Goal: Information Seeking & Learning: Learn about a topic

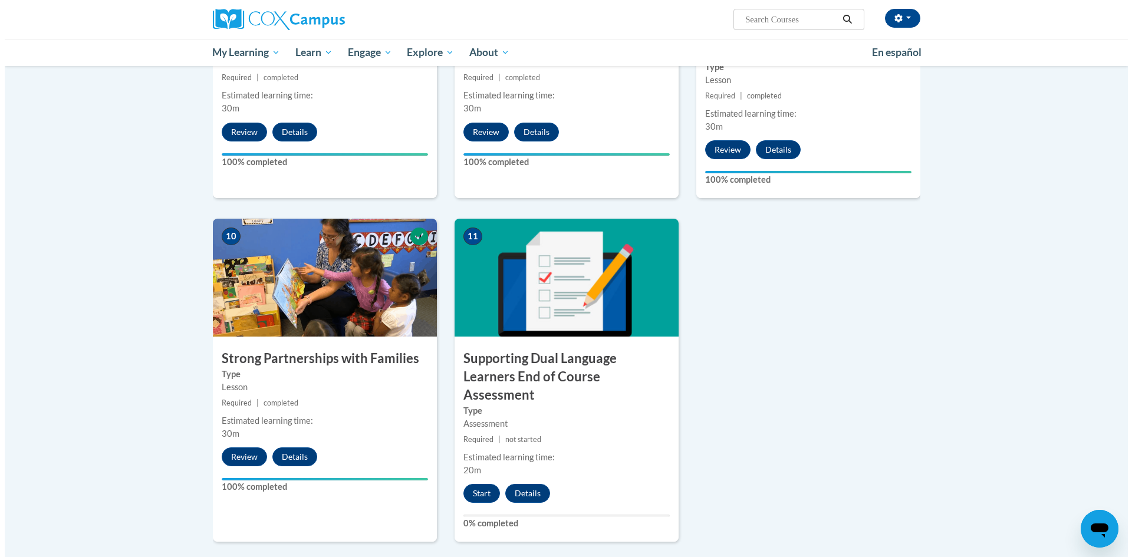
scroll to position [1238, 0]
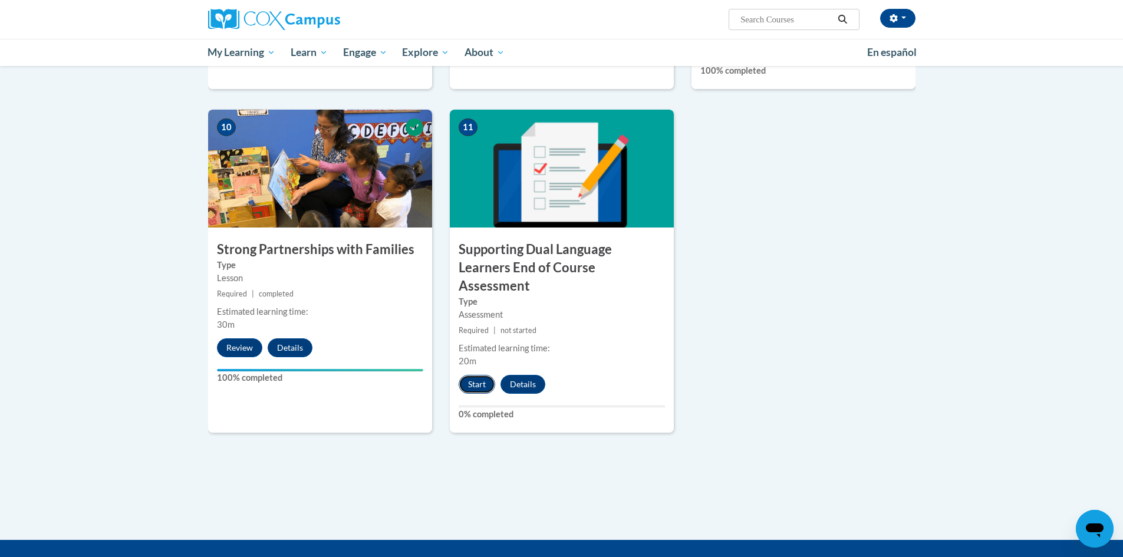
click at [480, 375] on button "Start" at bounding box center [477, 384] width 37 height 19
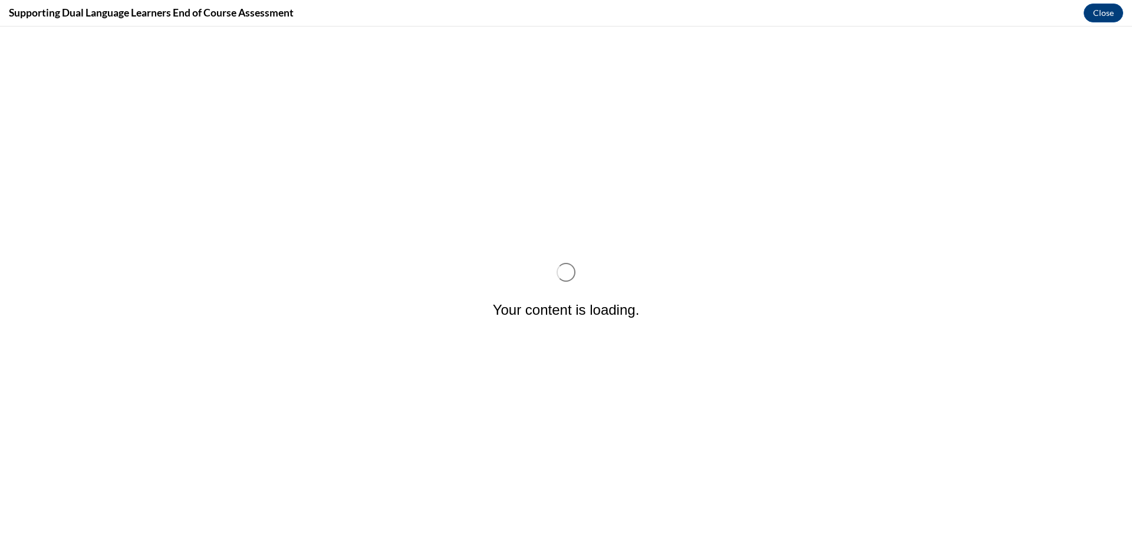
scroll to position [0, 0]
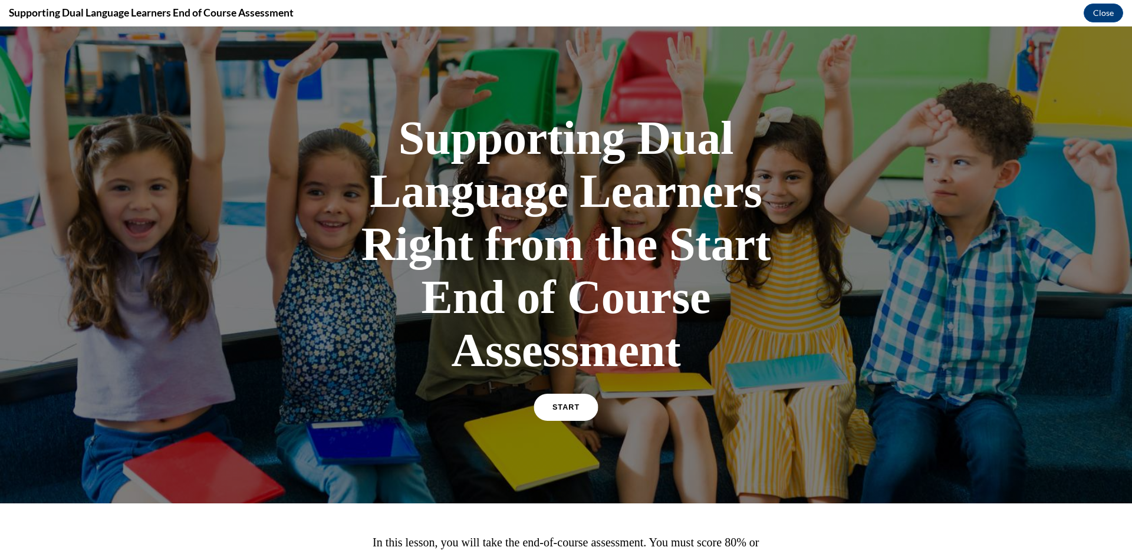
click at [577, 416] on link "START" at bounding box center [566, 407] width 64 height 27
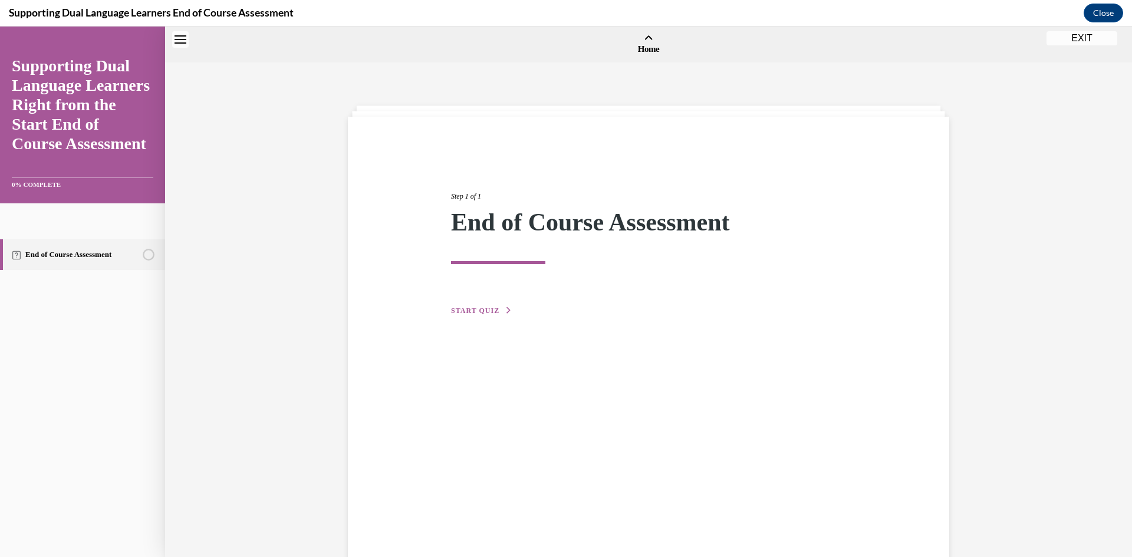
scroll to position [37, 0]
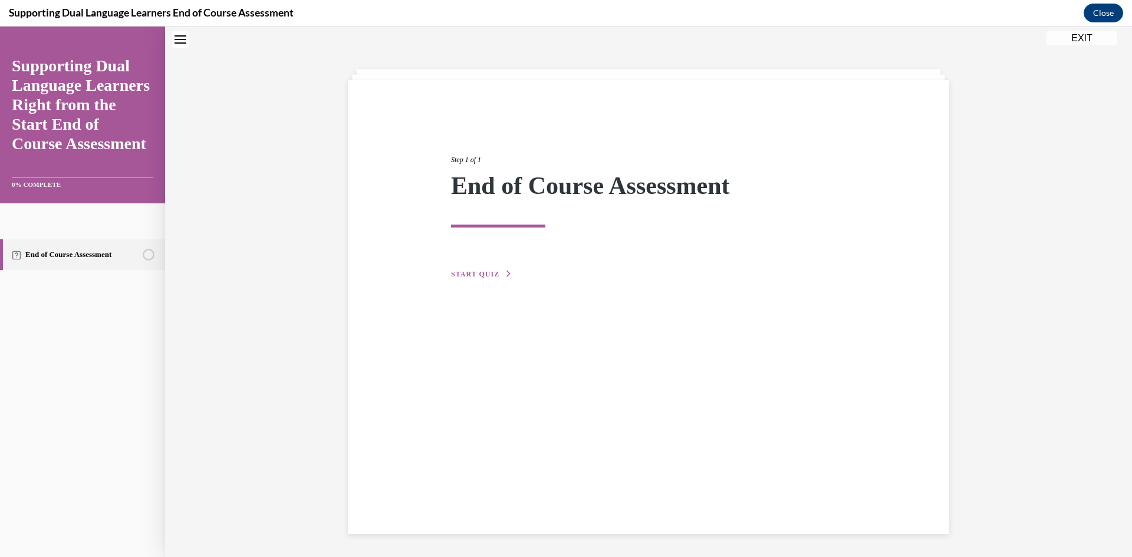
click at [479, 274] on span "START QUIZ" at bounding box center [475, 274] width 48 height 8
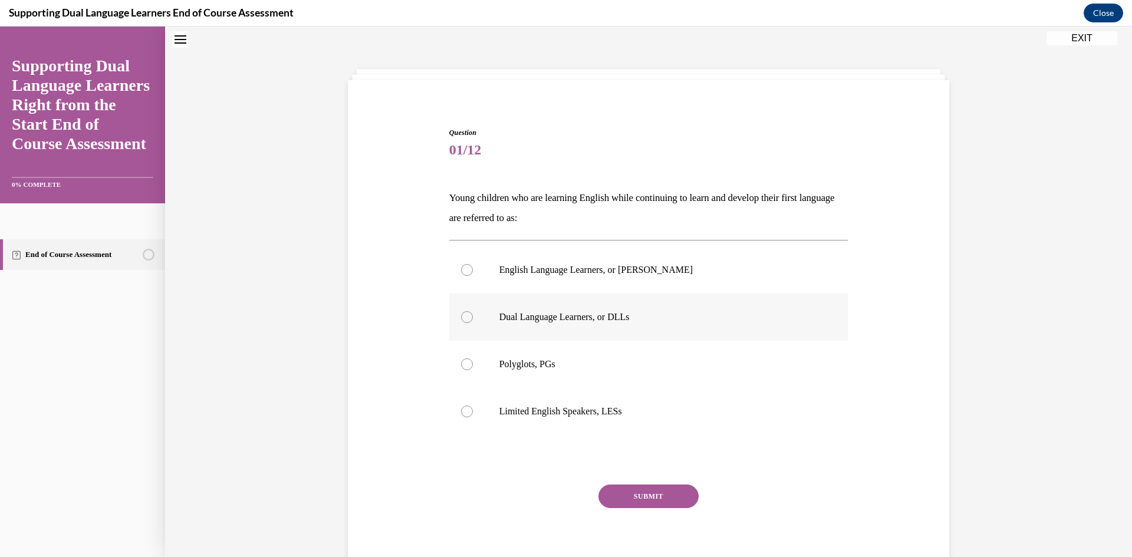
click at [553, 316] on p "Dual Language Learners, or DLLs" at bounding box center [659, 317] width 320 height 12
click at [473, 316] on input "Dual Language Learners, or DLLs" at bounding box center [467, 317] width 12 height 12
radio input "true"
click at [511, 363] on p "Polyglots, PGs" at bounding box center [659, 365] width 320 height 12
click at [473, 363] on input "Polyglots, PGs" at bounding box center [467, 365] width 12 height 12
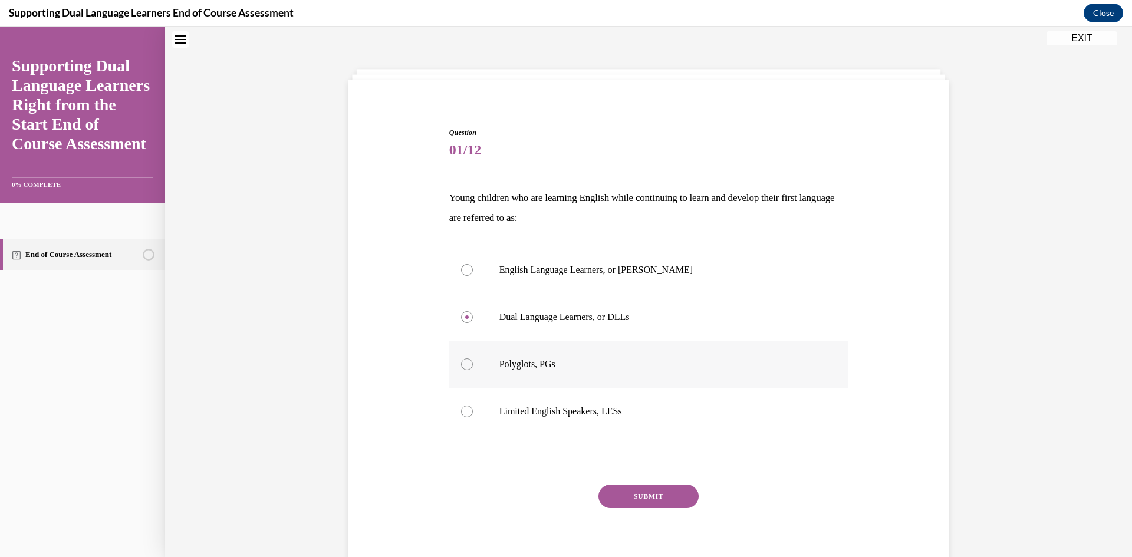
radio input "true"
click at [486, 271] on label "English Language Learners, or ELLs" at bounding box center [648, 269] width 399 height 47
click at [473, 271] on input "English Language Learners, or ELLs" at bounding box center [467, 270] width 12 height 12
radio input "true"
click at [630, 495] on button "SUBMIT" at bounding box center [649, 497] width 100 height 24
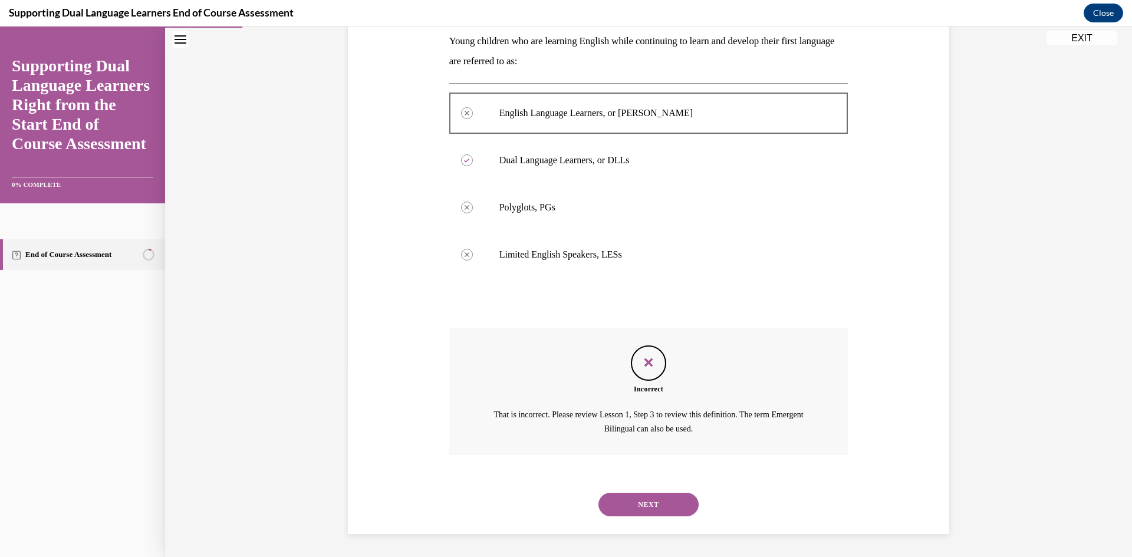
scroll to position [194, 0]
click at [635, 515] on button "NEXT" at bounding box center [649, 504] width 100 height 24
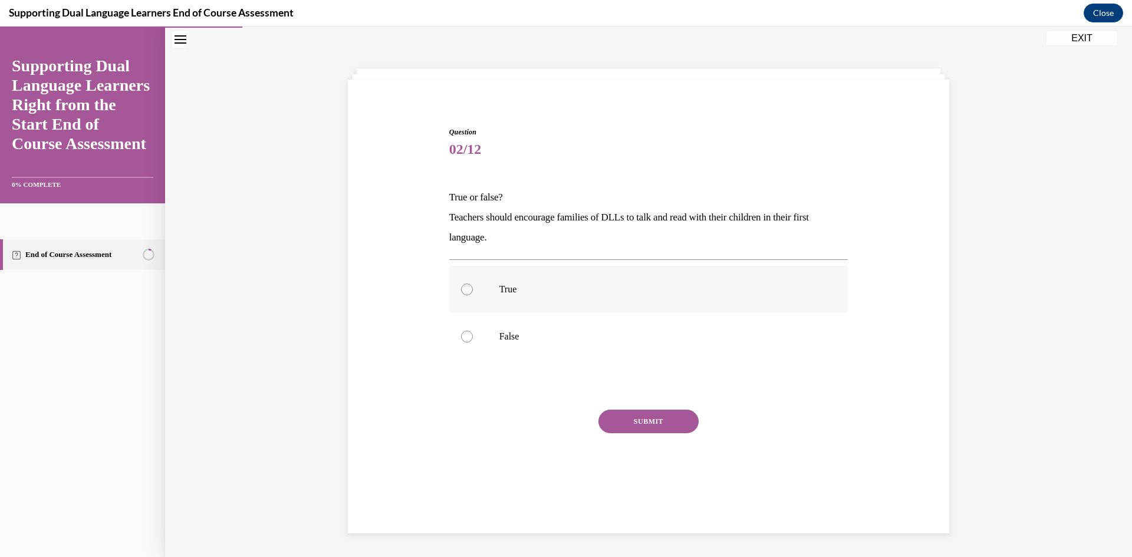
click at [479, 281] on label "True" at bounding box center [648, 289] width 399 height 47
click at [473, 284] on input "True" at bounding box center [467, 290] width 12 height 12
radio input "true"
click at [603, 424] on button "SUBMIT" at bounding box center [649, 422] width 100 height 24
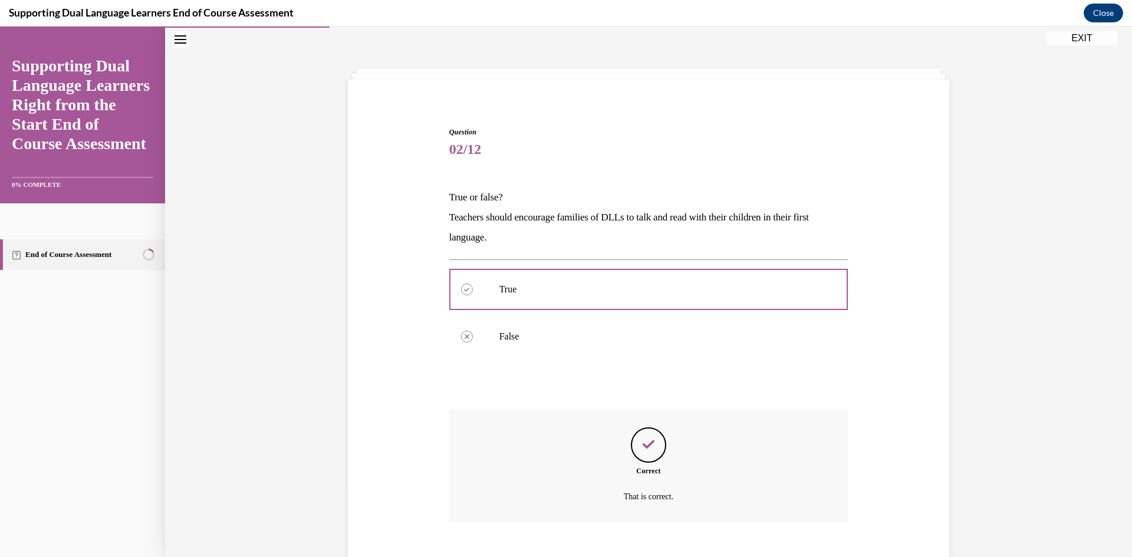
scroll to position [106, 0]
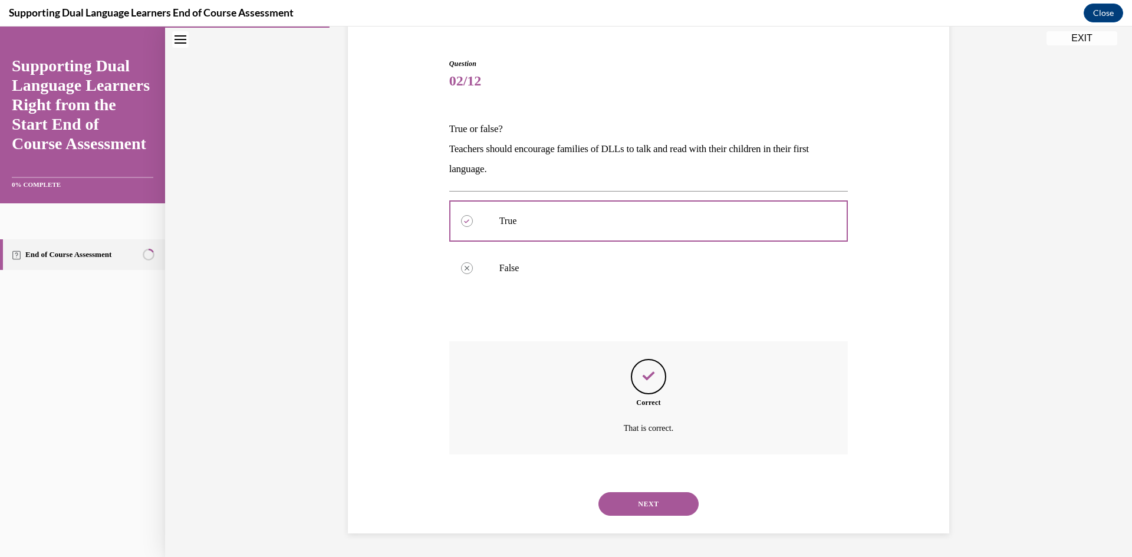
click at [613, 499] on button "NEXT" at bounding box center [649, 504] width 100 height 24
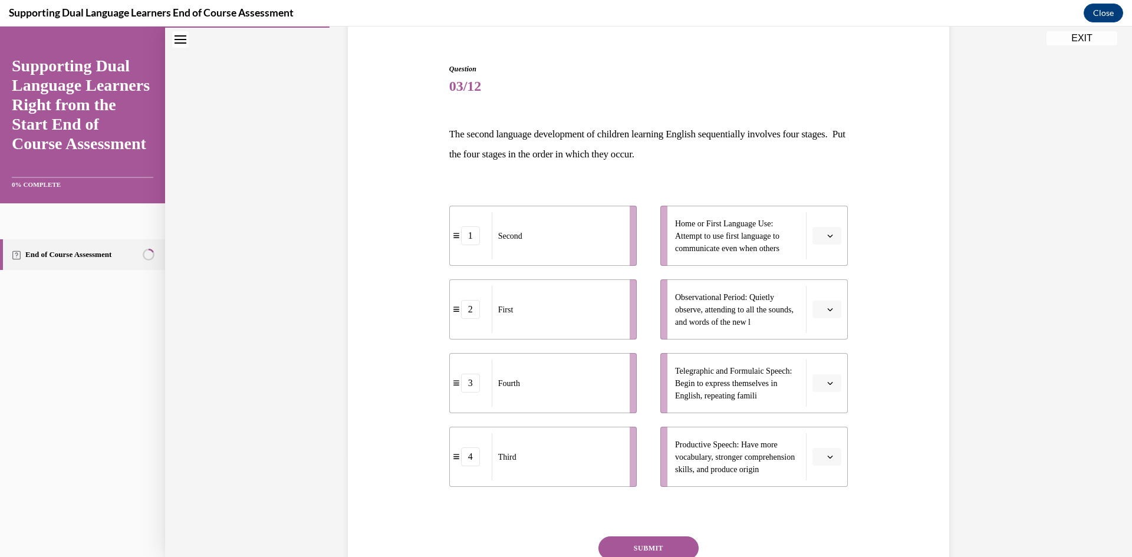
scroll to position [121, 0]
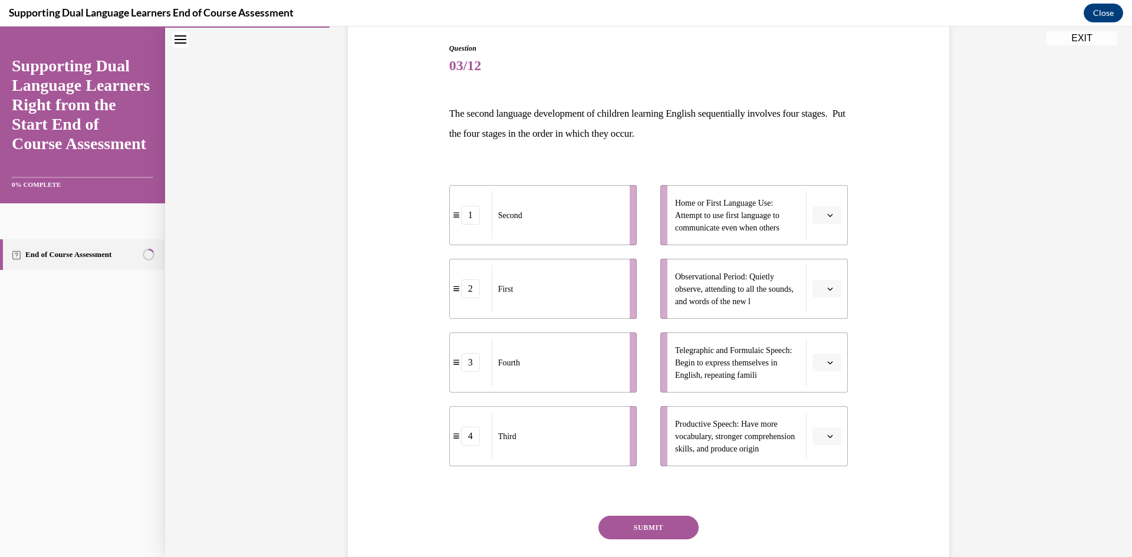
click at [825, 367] on button "button" at bounding box center [827, 363] width 29 height 18
click at [825, 415] on div "1" at bounding box center [821, 413] width 29 height 24
click at [819, 281] on button "button" at bounding box center [827, 289] width 29 height 18
click at [819, 359] on span "2" at bounding box center [818, 362] width 4 height 9
click at [827, 434] on icon "button" at bounding box center [830, 436] width 6 height 6
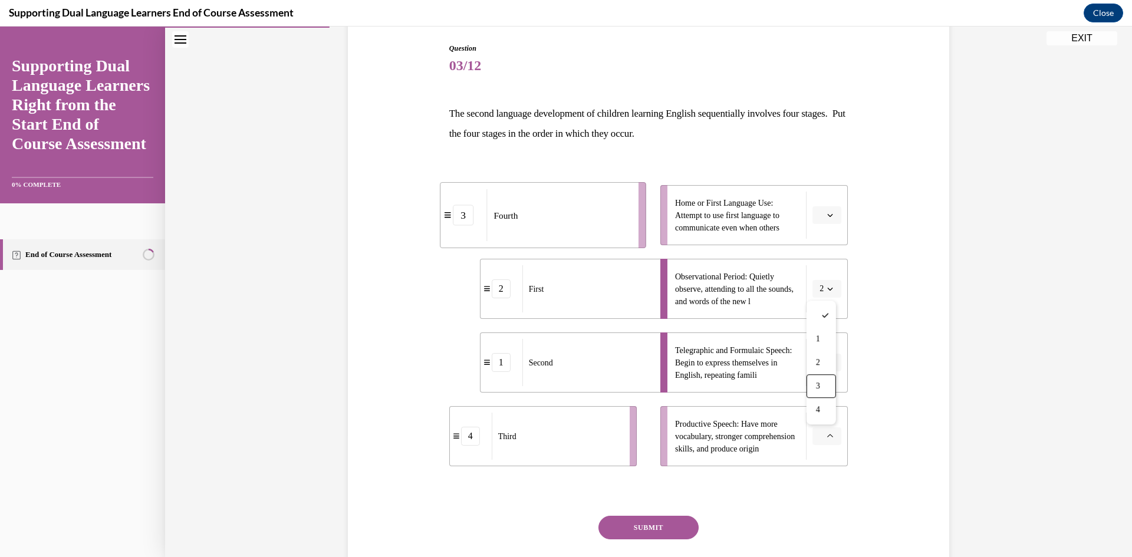
click at [829, 393] on div "3" at bounding box center [821, 386] width 29 height 24
click at [824, 219] on button "button" at bounding box center [827, 215] width 29 height 18
click at [820, 333] on span "4" at bounding box center [818, 335] width 4 height 9
click at [673, 531] on button "SUBMIT" at bounding box center [649, 528] width 100 height 24
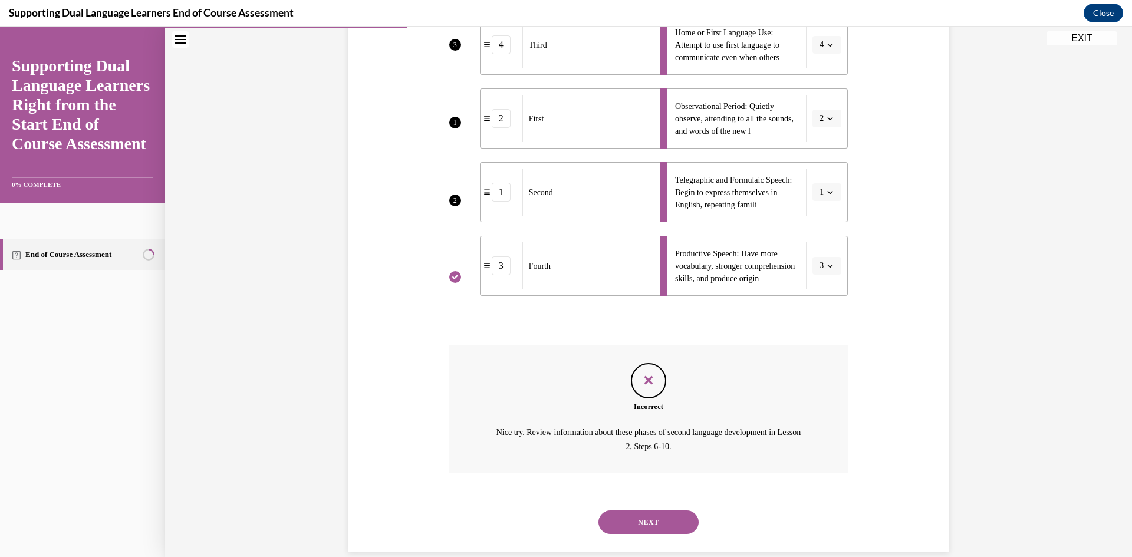
scroll to position [310, 0]
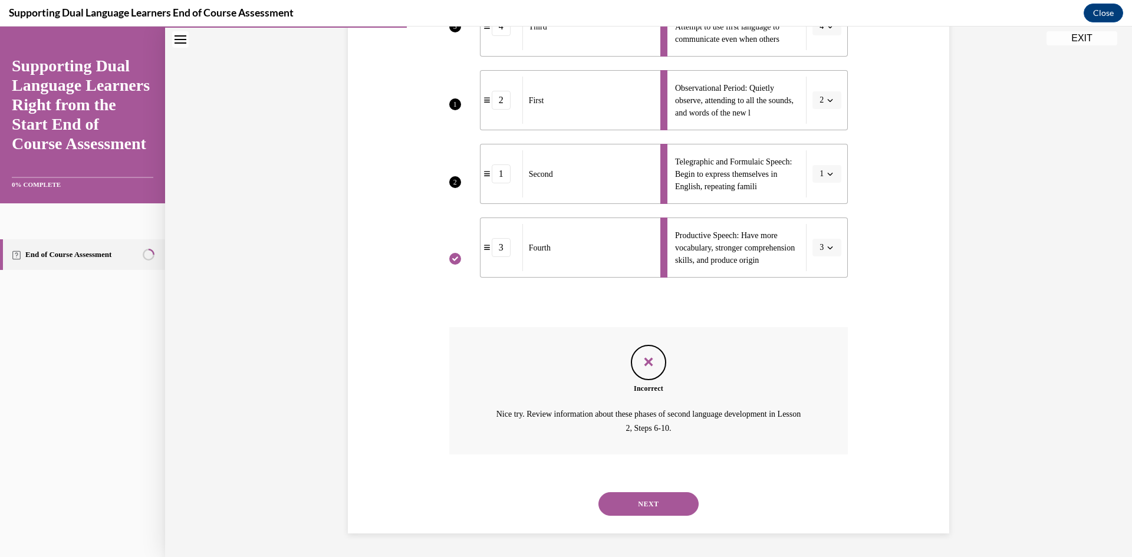
click at [658, 517] on div "NEXT" at bounding box center [648, 504] width 399 height 47
click at [659, 514] on button "NEXT" at bounding box center [649, 504] width 100 height 24
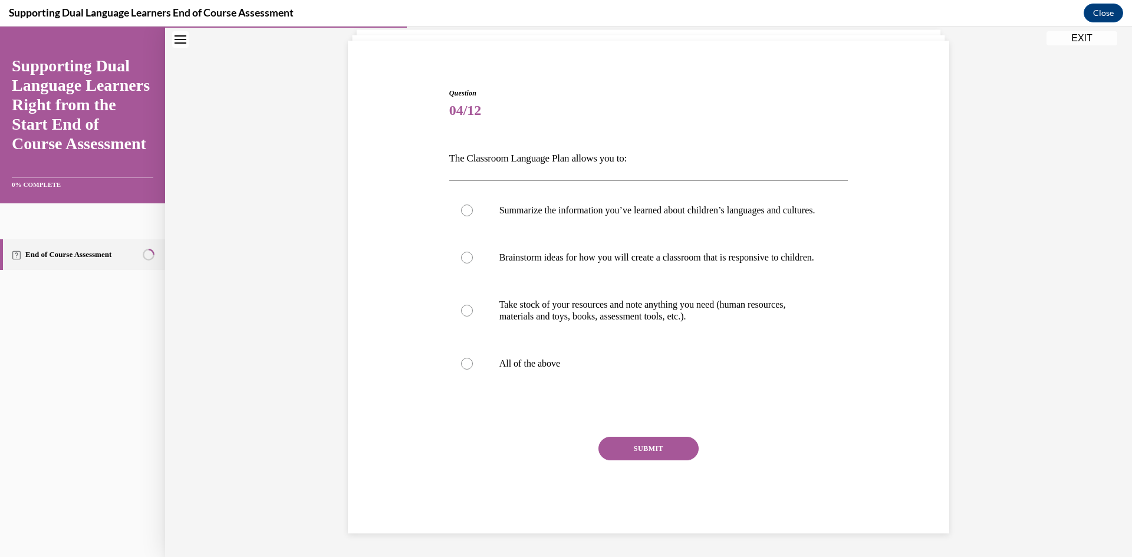
scroll to position [100, 0]
click at [548, 364] on p "All of the above" at bounding box center [659, 364] width 320 height 12
click at [473, 364] on input "All of the above" at bounding box center [467, 364] width 12 height 12
radio input "true"
click at [605, 448] on button "SUBMIT" at bounding box center [649, 449] width 100 height 24
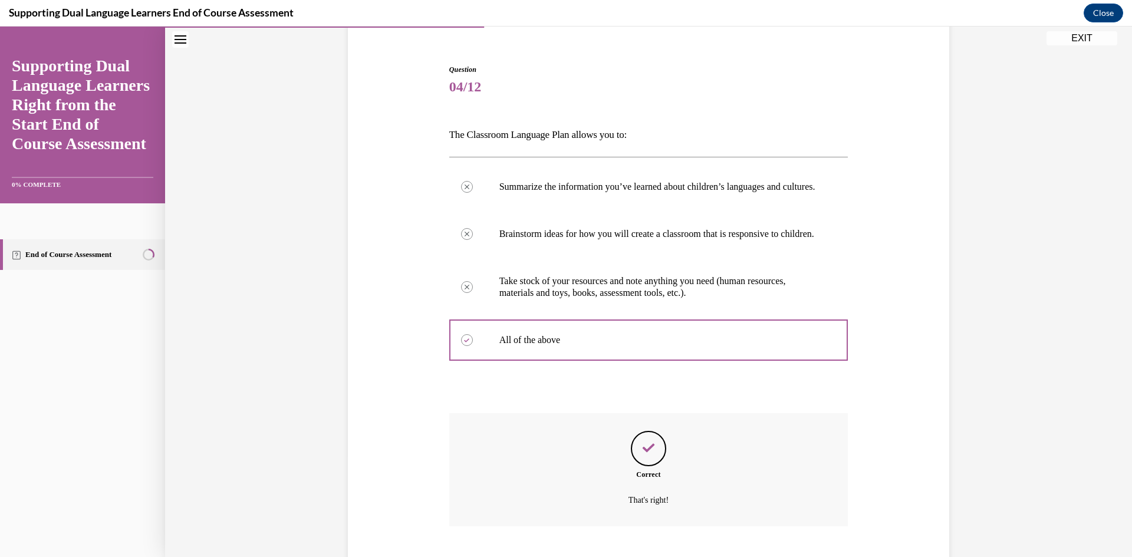
scroll to position [195, 0]
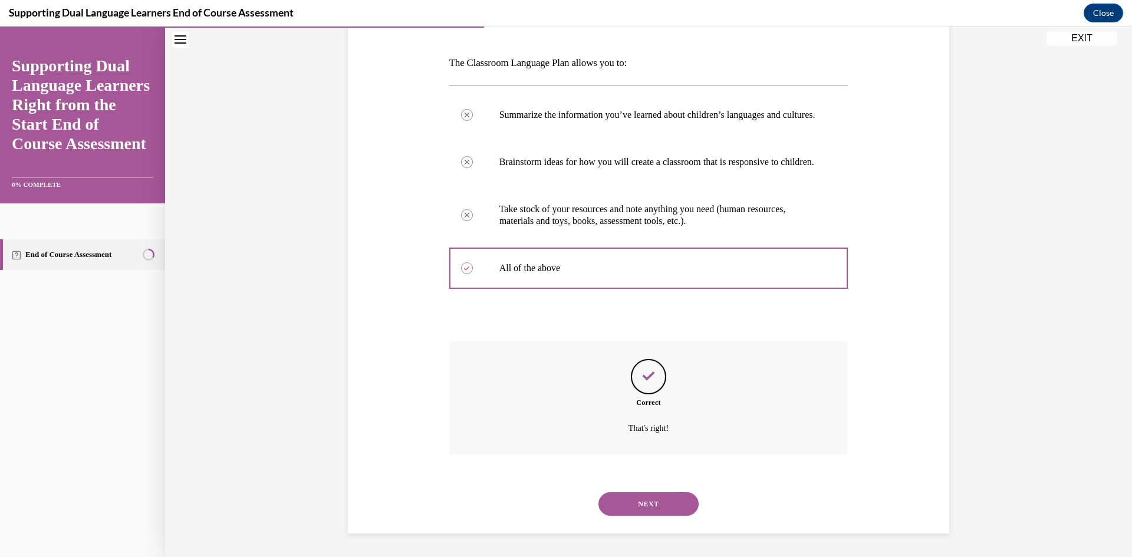
click at [624, 515] on button "NEXT" at bounding box center [649, 504] width 100 height 24
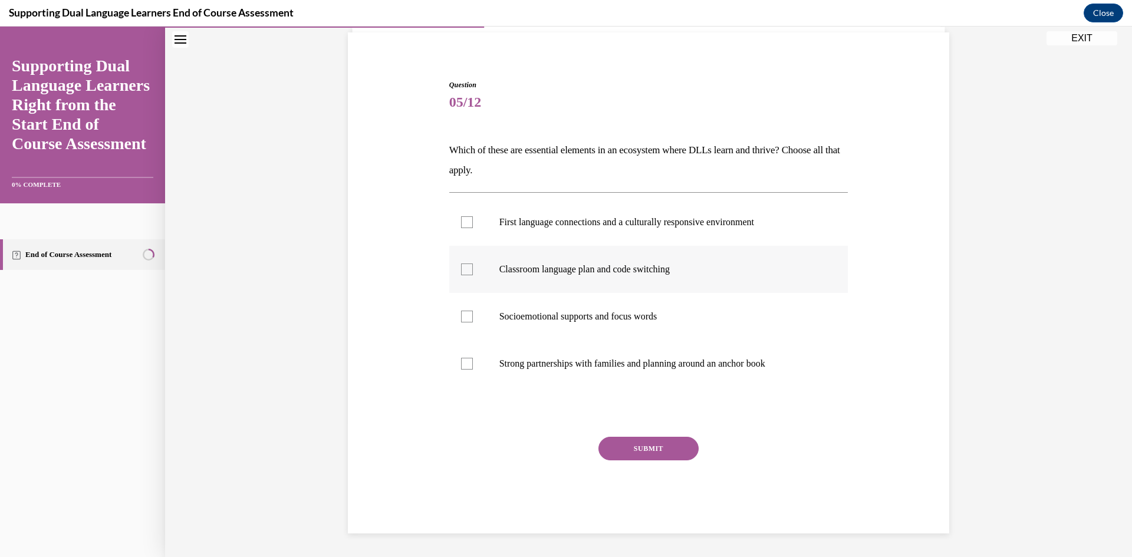
click at [528, 272] on p "Classroom language plan and code switching" at bounding box center [659, 270] width 320 height 12
click at [473, 272] on input "Classroom language plan and code switching" at bounding box center [467, 270] width 12 height 12
checkbox input "true"
click at [545, 313] on p "Socioemotional supports and focus words" at bounding box center [659, 317] width 320 height 12
click at [473, 313] on input "Socioemotional supports and focus words" at bounding box center [467, 317] width 12 height 12
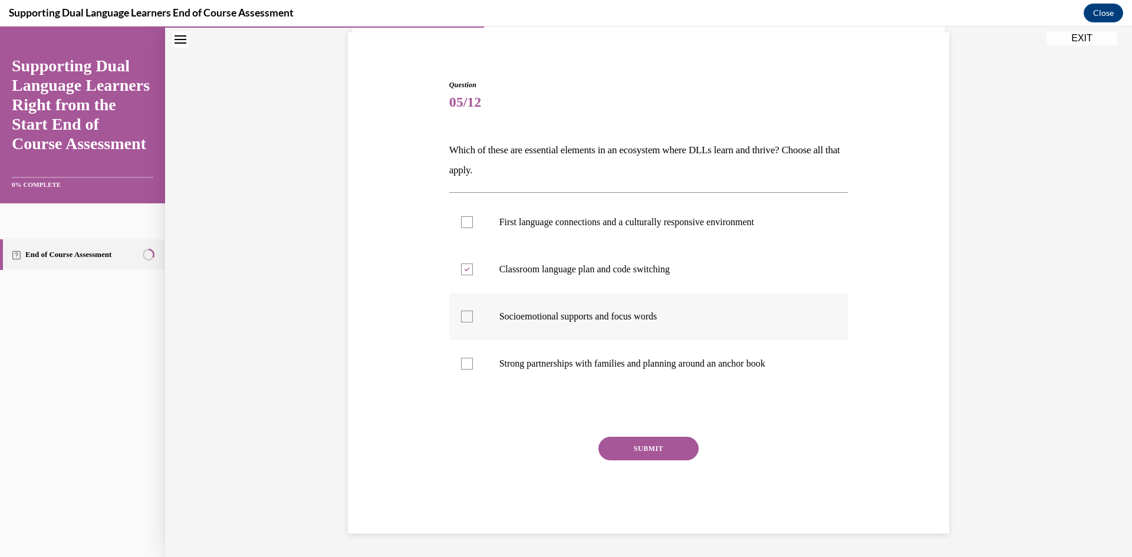
checkbox input "true"
click at [548, 357] on label "Strong partnerships with families and planning around an anchor book" at bounding box center [648, 363] width 399 height 47
click at [473, 358] on input "Strong partnerships with families and planning around an anchor book" at bounding box center [467, 364] width 12 height 12
checkbox input "true"
drag, startPoint x: 504, startPoint y: 216, endPoint x: 543, endPoint y: 349, distance: 137.5
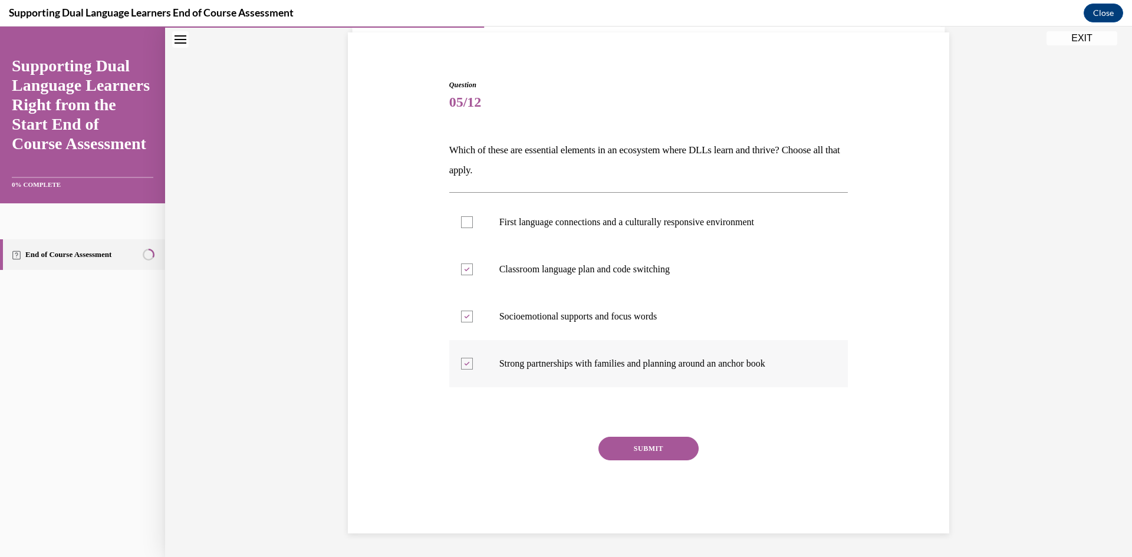
click at [505, 225] on p "First language connections and a culturally responsive environment" at bounding box center [659, 222] width 320 height 12
click at [473, 225] on input "First language connections and a culturally responsive environment" at bounding box center [467, 222] width 12 height 12
checkbox input "true"
click at [636, 447] on button "SUBMIT" at bounding box center [649, 449] width 100 height 24
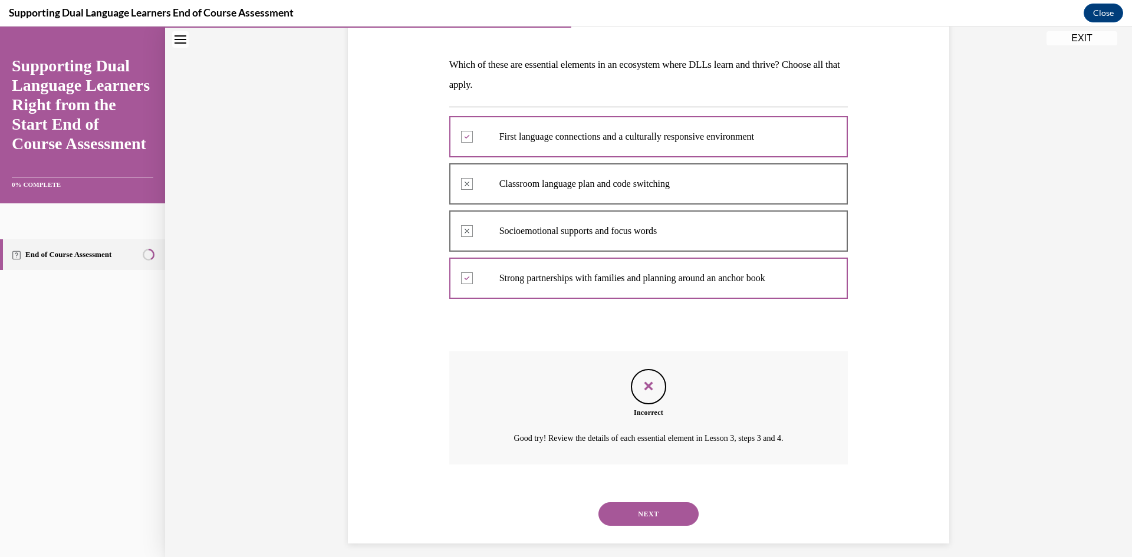
scroll to position [180, 0]
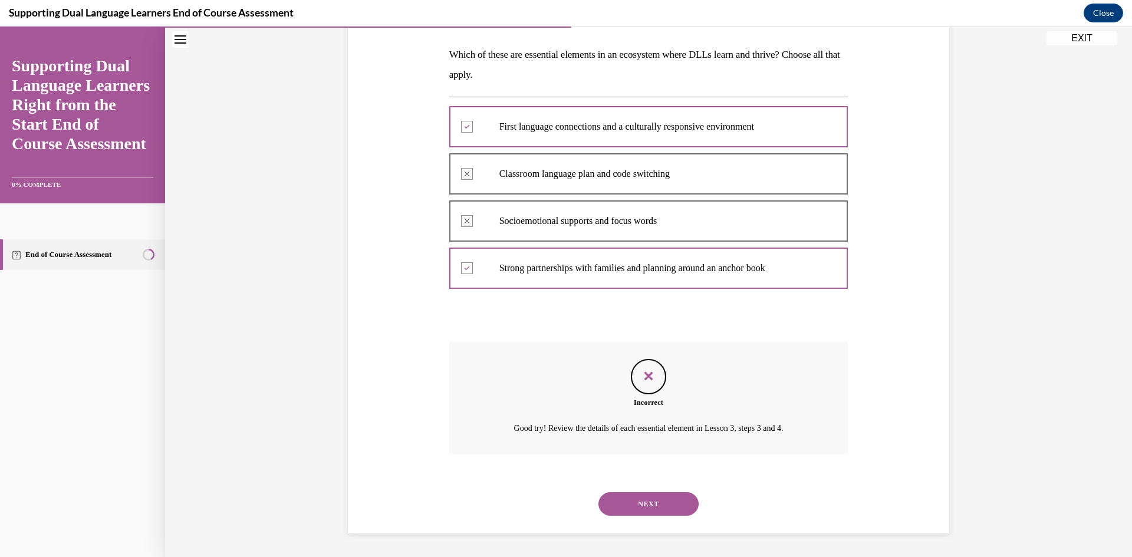
click at [667, 504] on button "NEXT" at bounding box center [649, 504] width 100 height 24
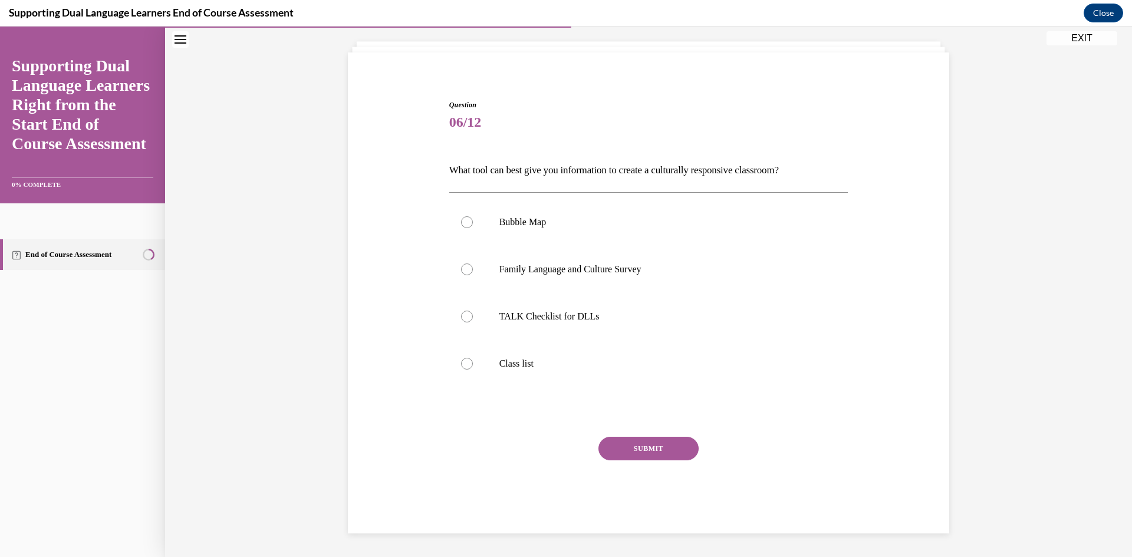
scroll to position [64, 0]
drag, startPoint x: 527, startPoint y: 321, endPoint x: 540, endPoint y: 393, distance: 73.0
click at [528, 323] on label "TALK Checklist for DLLs" at bounding box center [648, 316] width 399 height 47
click at [473, 323] on input "TALK Checklist for DLLs" at bounding box center [467, 317] width 12 height 12
radio input "true"
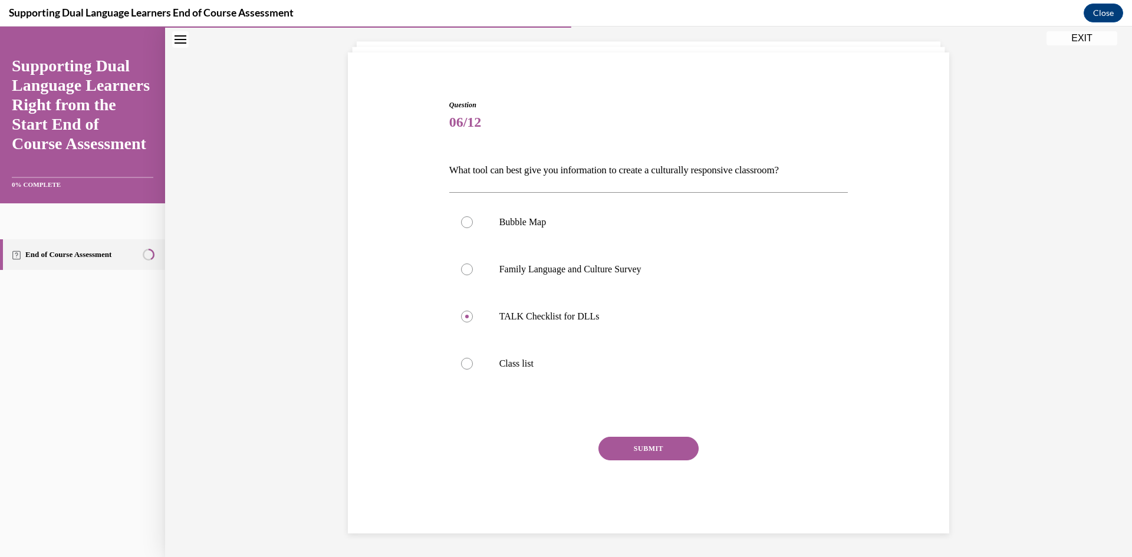
click at [630, 453] on button "SUBMIT" at bounding box center [649, 449] width 100 height 24
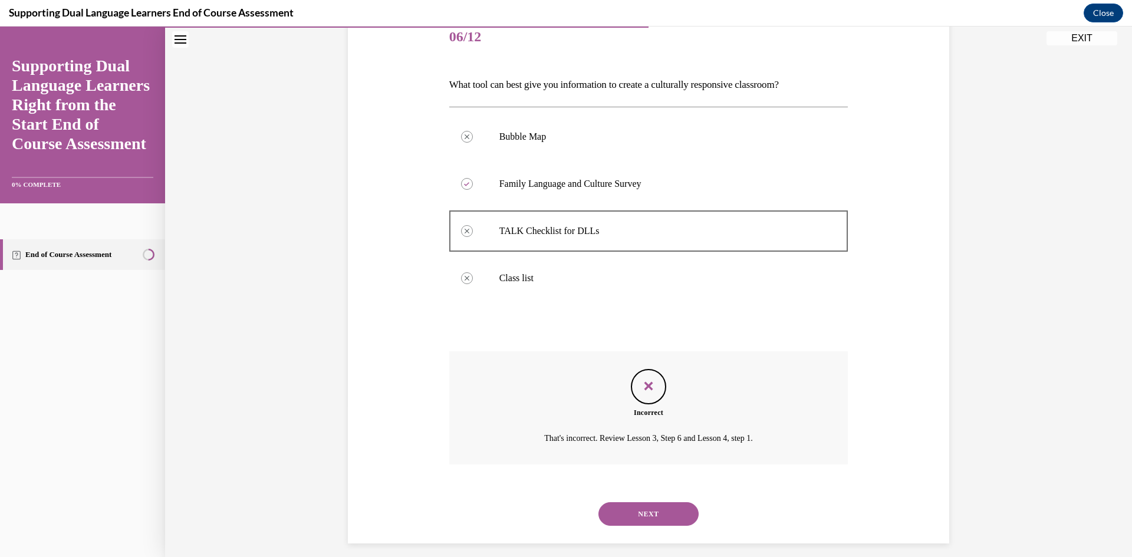
scroll to position [160, 0]
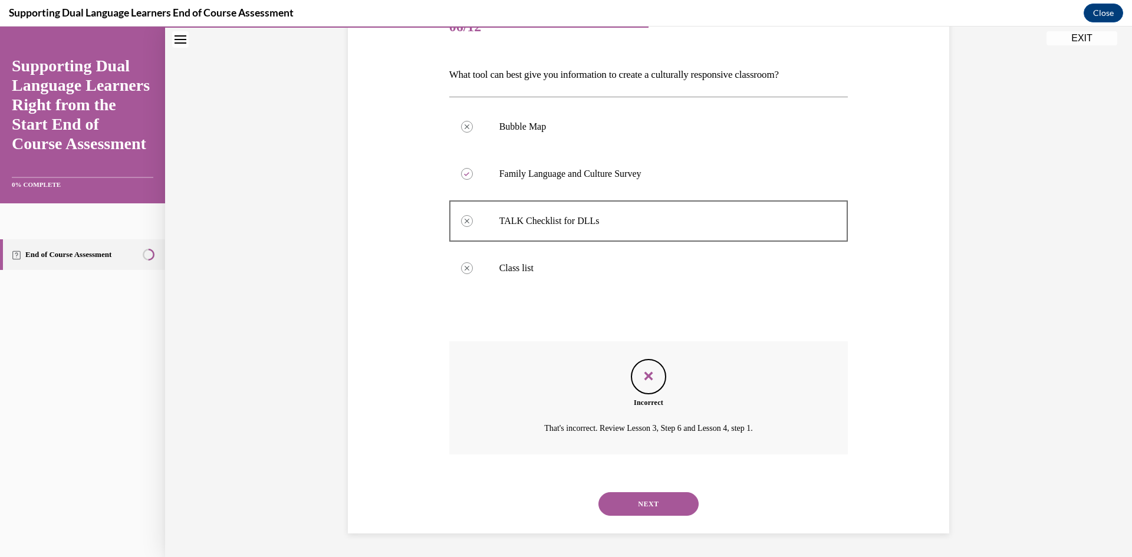
click at [655, 500] on button "NEXT" at bounding box center [649, 504] width 100 height 24
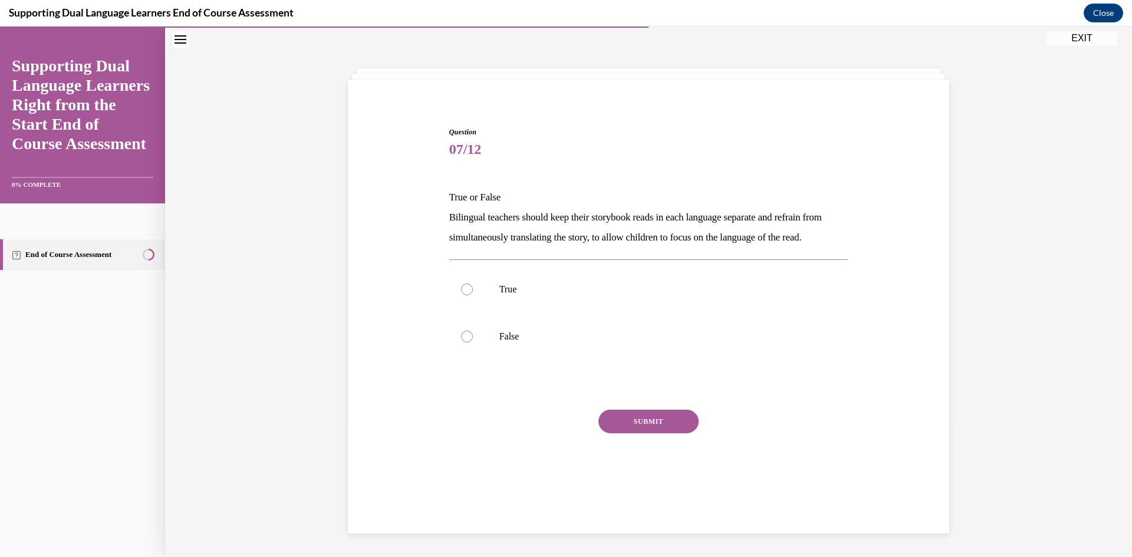
scroll to position [37, 0]
drag, startPoint x: 527, startPoint y: 354, endPoint x: 533, endPoint y: 363, distance: 11.0
click at [530, 343] on p "False" at bounding box center [659, 337] width 320 height 12
click at [473, 343] on input "False" at bounding box center [467, 337] width 12 height 12
radio input "true"
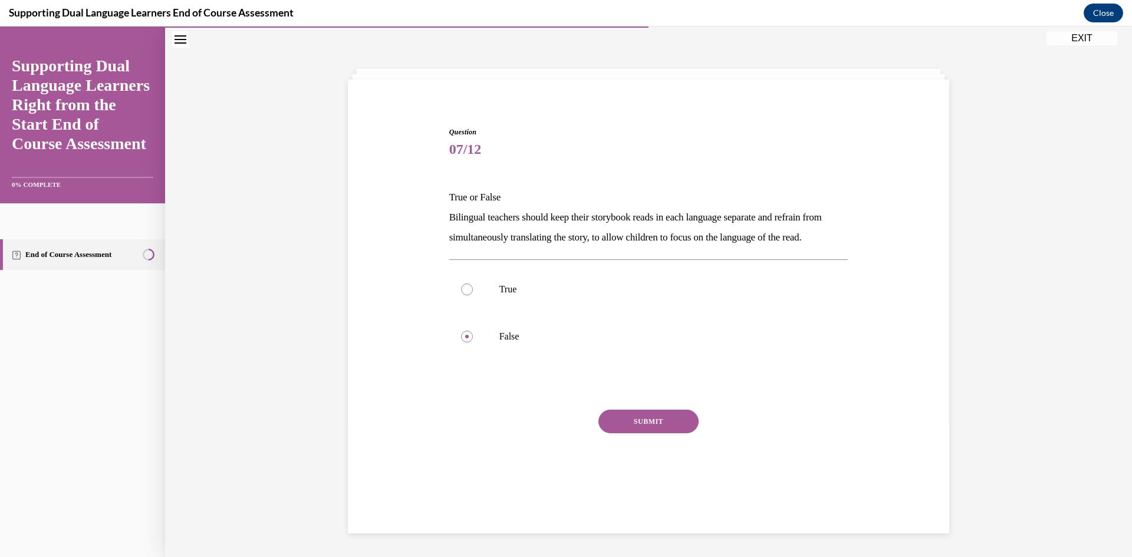
click at [613, 456] on div "SUBMIT" at bounding box center [648, 439] width 399 height 59
click at [618, 433] on button "SUBMIT" at bounding box center [649, 422] width 100 height 24
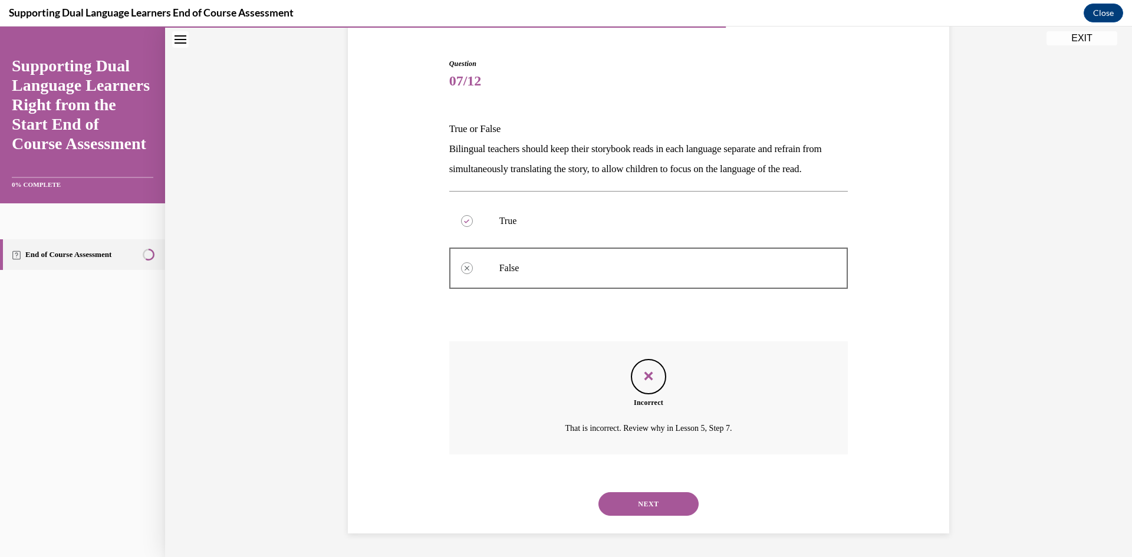
scroll to position [126, 0]
click at [637, 507] on button "NEXT" at bounding box center [649, 504] width 100 height 24
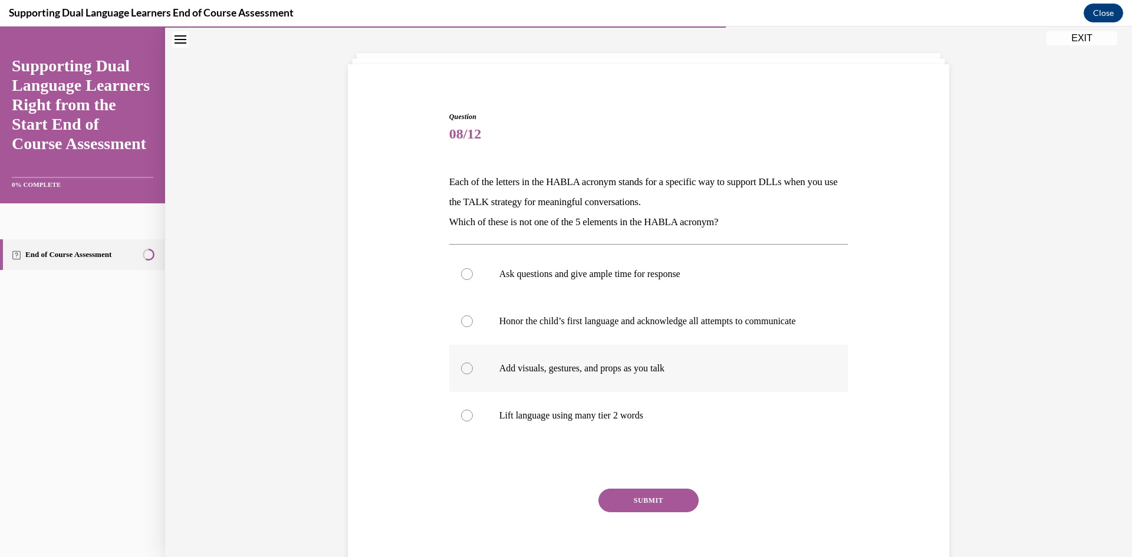
scroll to position [52, 0]
drag, startPoint x: 501, startPoint y: 327, endPoint x: 522, endPoint y: 426, distance: 101.2
click at [501, 327] on p "Honor the child’s first language and acknowledge all attempts to communicate" at bounding box center [659, 321] width 320 height 12
click at [473, 327] on input "Honor the child’s first language and acknowledge all attempts to communicate" at bounding box center [467, 321] width 12 height 12
radio input "true"
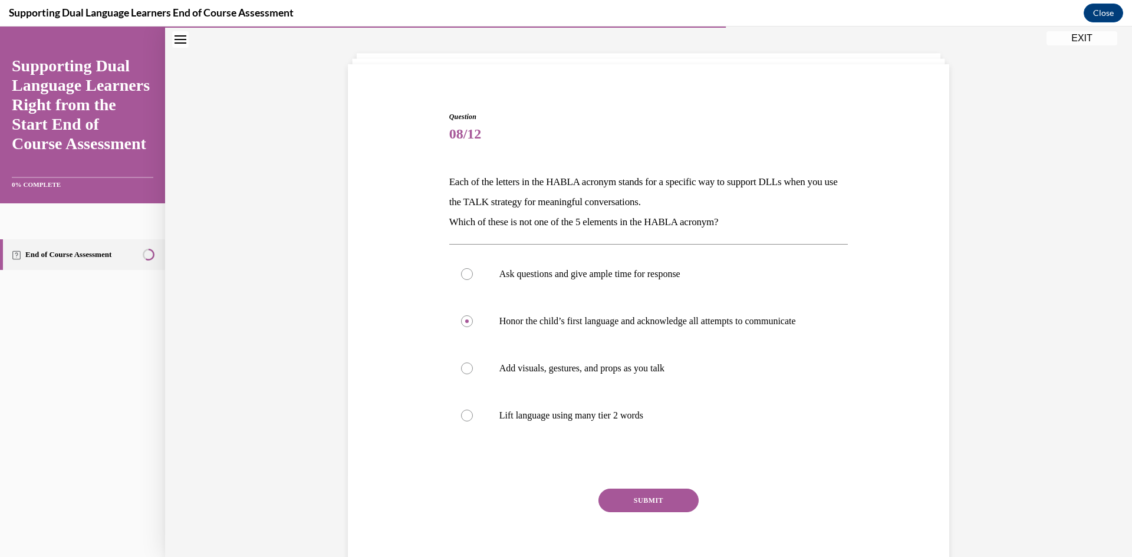
click at [650, 510] on button "SUBMIT" at bounding box center [649, 501] width 100 height 24
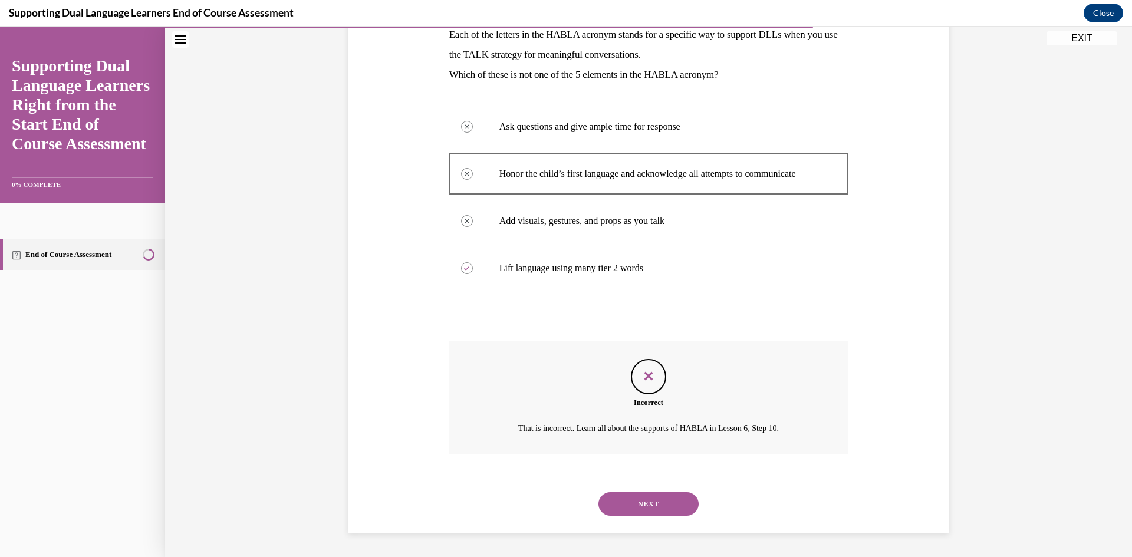
scroll to position [212, 0]
click at [649, 498] on button "NEXT" at bounding box center [649, 504] width 100 height 24
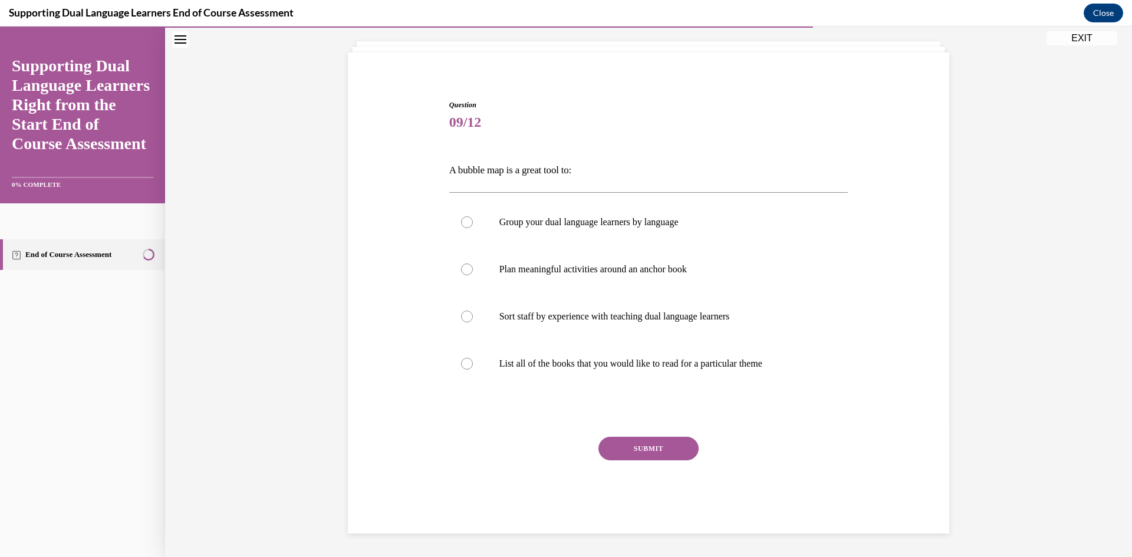
scroll to position [64, 0]
click at [519, 255] on label "Plan meaningful activities around an anchor book" at bounding box center [648, 269] width 399 height 47
click at [473, 264] on input "Plan meaningful activities around an anchor book" at bounding box center [467, 270] width 12 height 12
radio input "true"
click at [630, 444] on button "SUBMIT" at bounding box center [649, 449] width 100 height 24
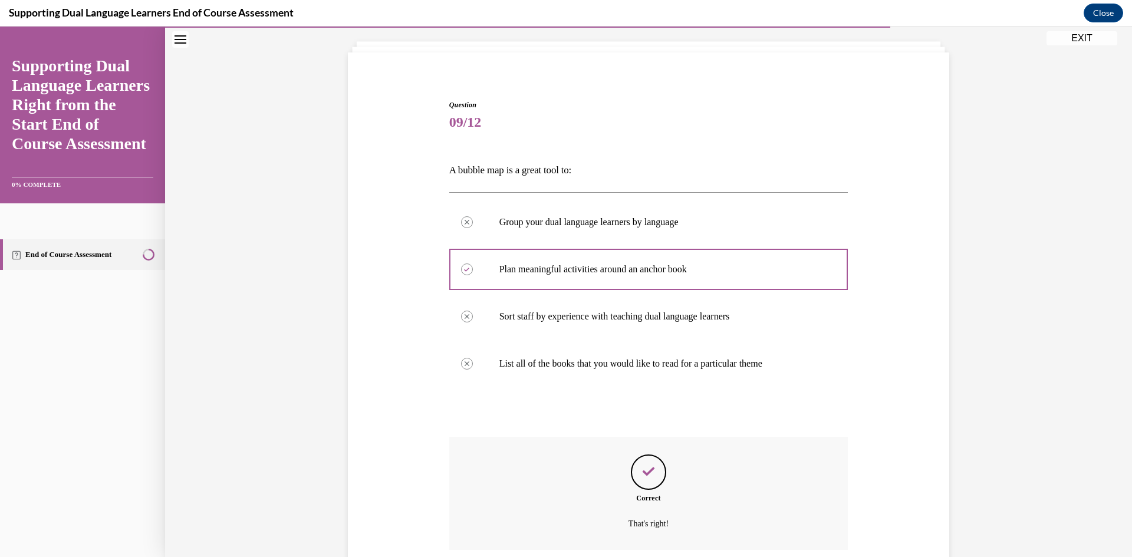
scroll to position [160, 0]
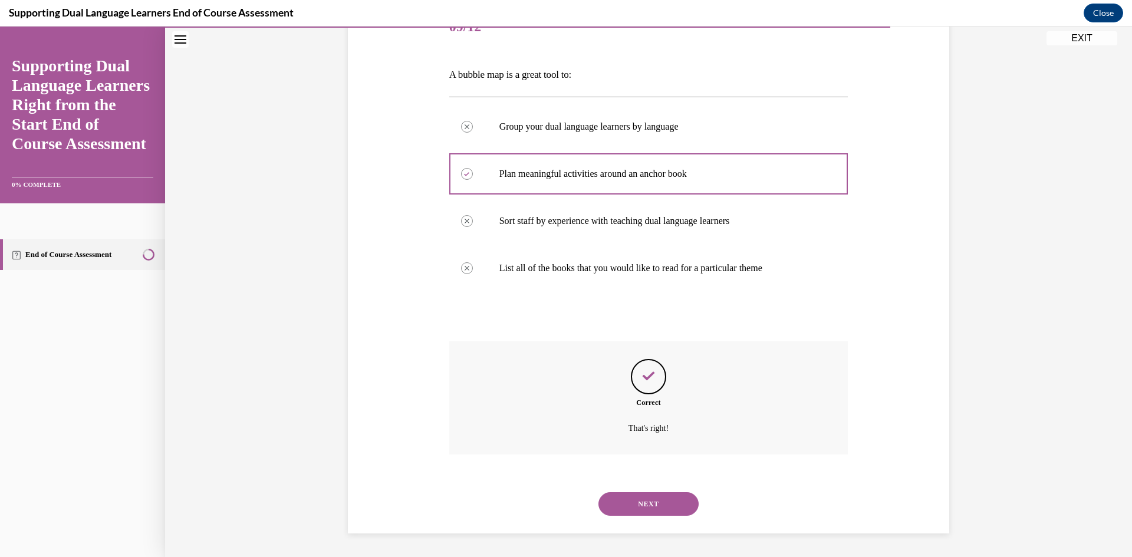
click at [653, 511] on button "NEXT" at bounding box center [649, 504] width 100 height 24
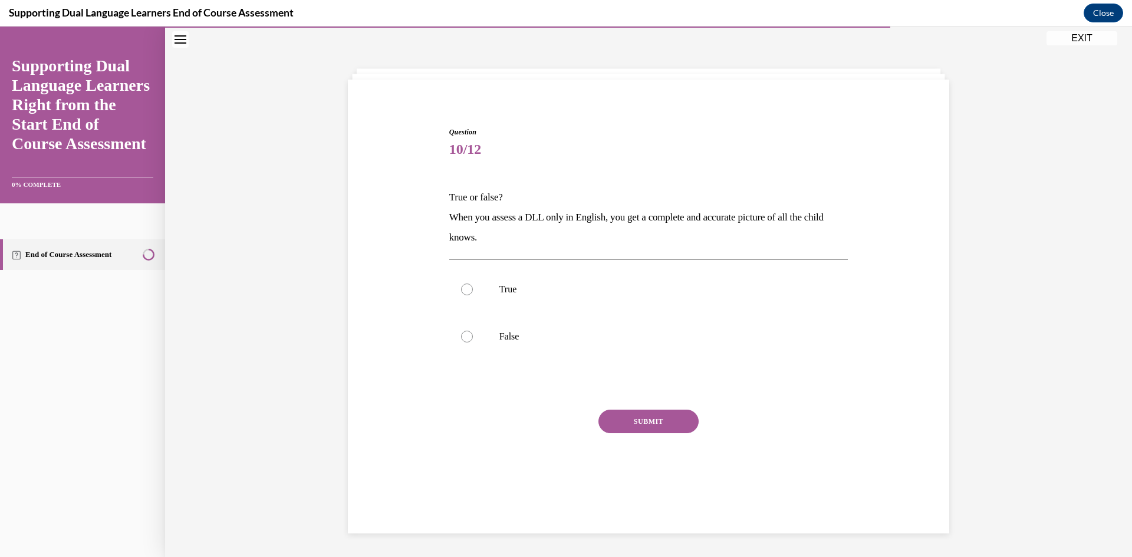
scroll to position [37, 0]
click at [498, 276] on label "True" at bounding box center [648, 289] width 399 height 47
click at [473, 284] on input "True" at bounding box center [467, 290] width 12 height 12
radio input "true"
drag, startPoint x: 616, startPoint y: 400, endPoint x: 615, endPoint y: 423, distance: 23.0
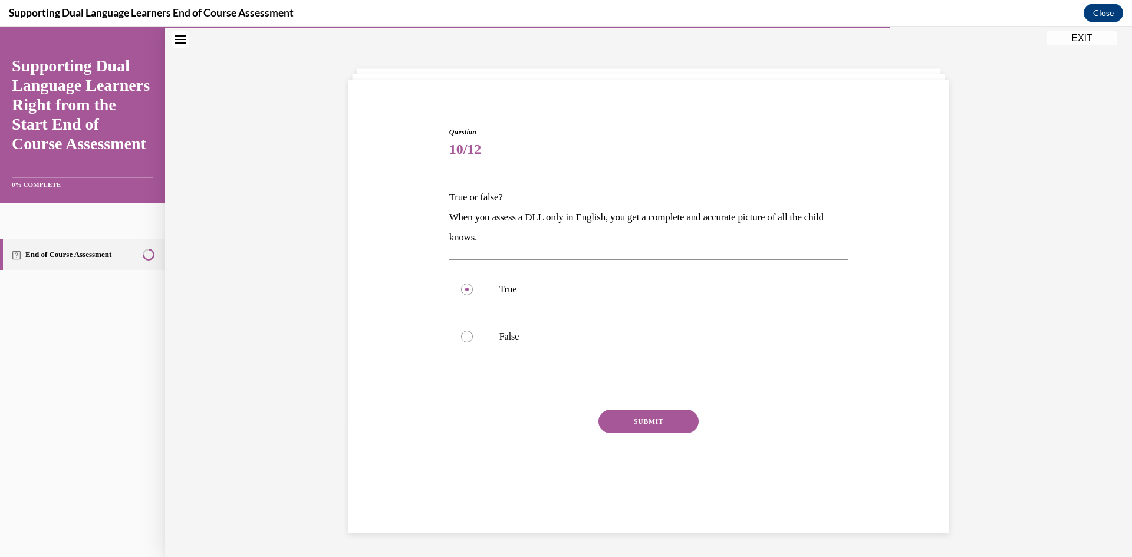
click at [616, 401] on div "Question 10/12 True or false? When you assess a DLL only in English, you get a …" at bounding box center [648, 317] width 399 height 380
click at [617, 422] on button "SUBMIT" at bounding box center [649, 422] width 100 height 24
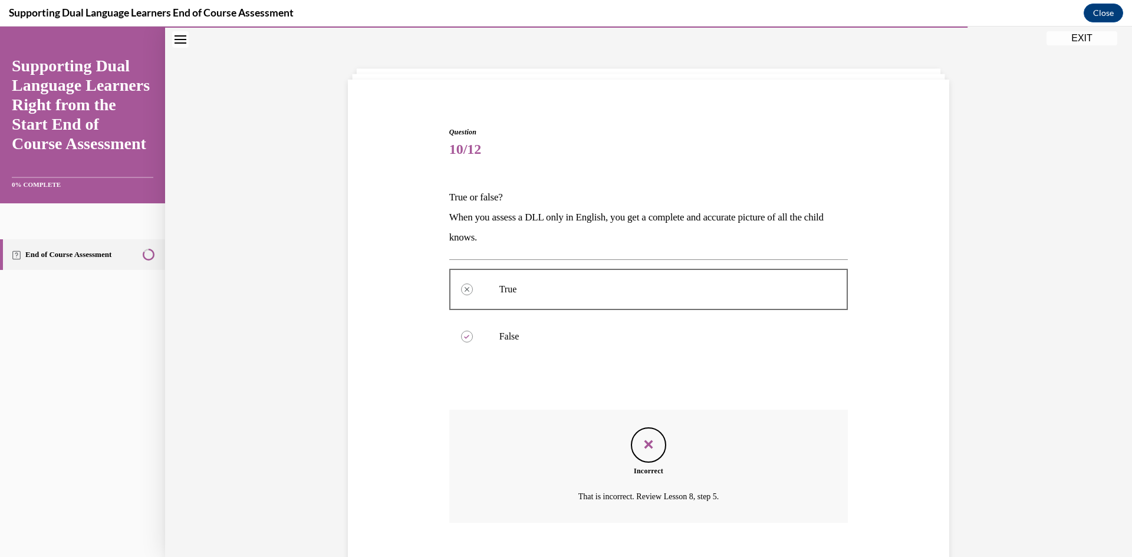
scroll to position [106, 0]
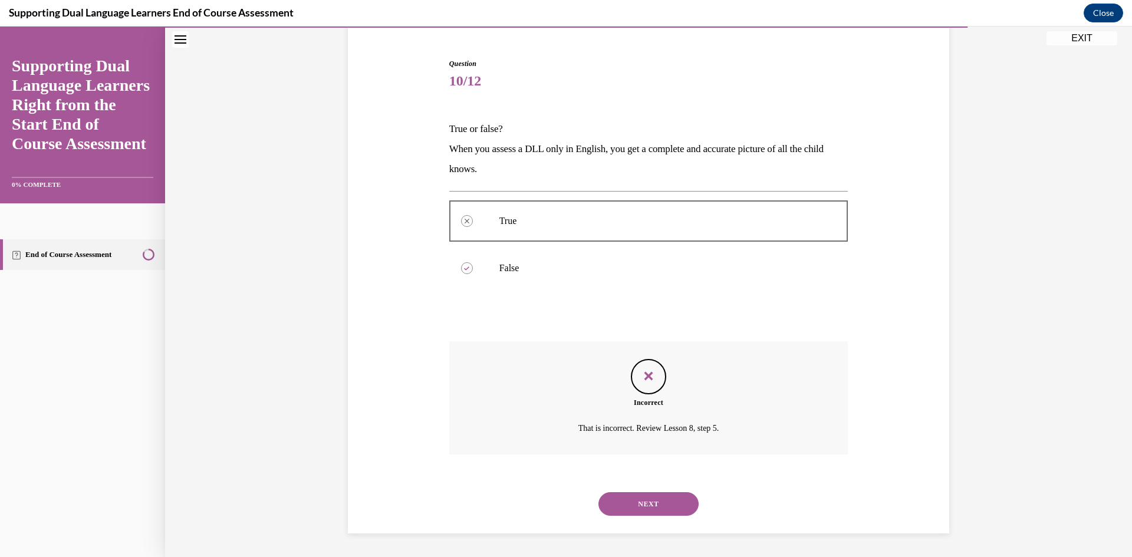
click at [631, 512] on button "NEXT" at bounding box center [649, 504] width 100 height 24
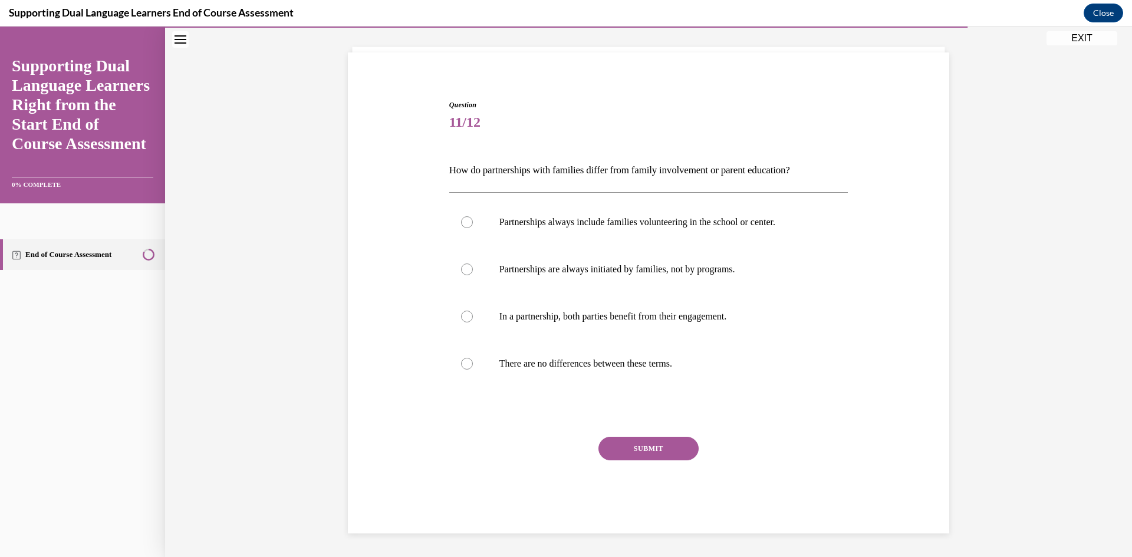
scroll to position [64, 0]
click at [668, 275] on p "Partnerships are always initiated by families, not by programs." at bounding box center [659, 270] width 320 height 12
click at [473, 275] on input "Partnerships are always initiated by families, not by programs." at bounding box center [467, 270] width 12 height 12
radio input "true"
click at [638, 451] on button "SUBMIT" at bounding box center [649, 449] width 100 height 24
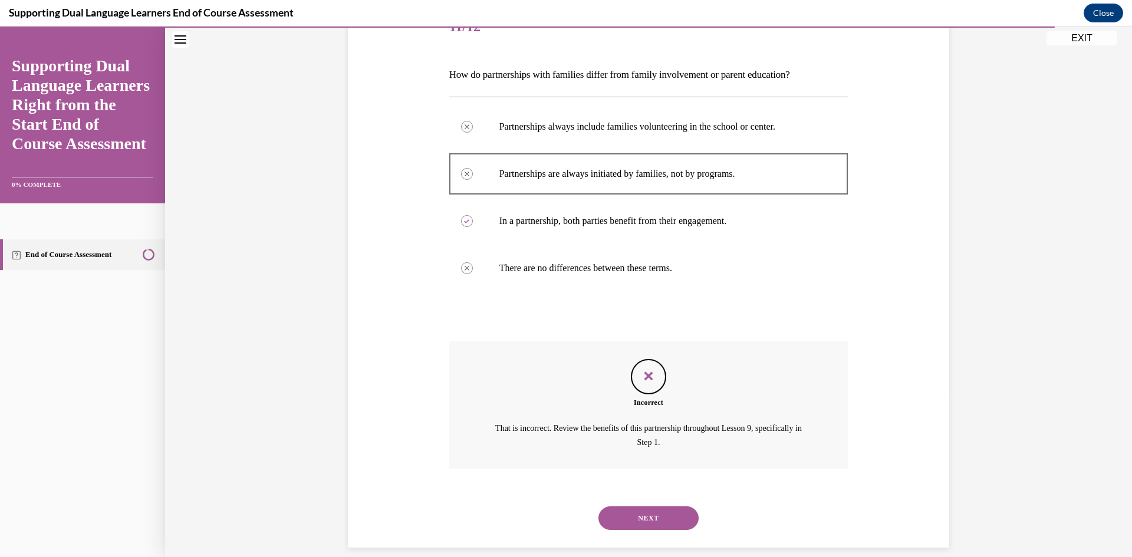
scroll to position [174, 0]
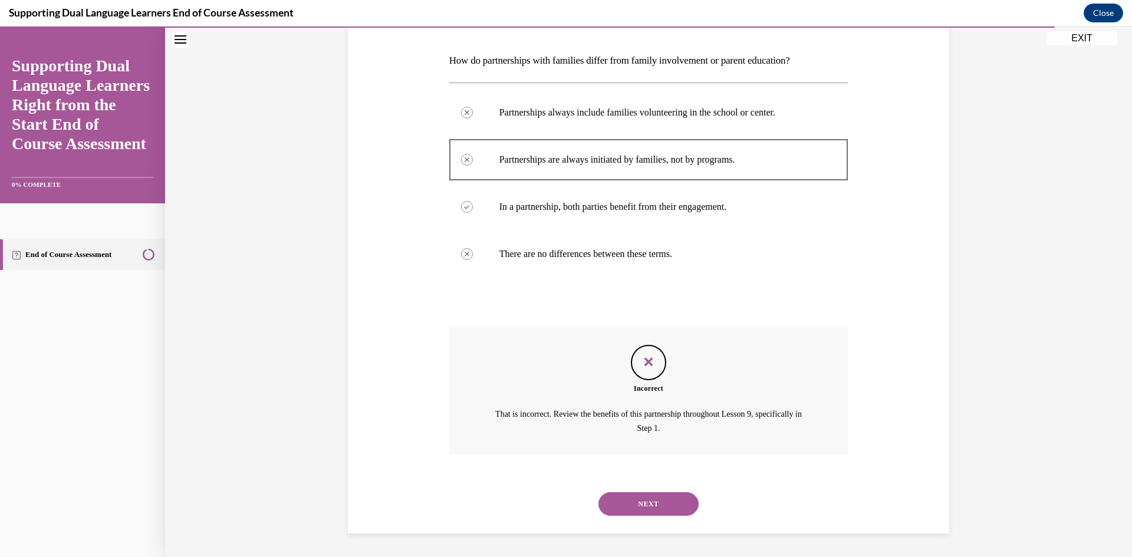
click at [646, 511] on button "NEXT" at bounding box center [649, 504] width 100 height 24
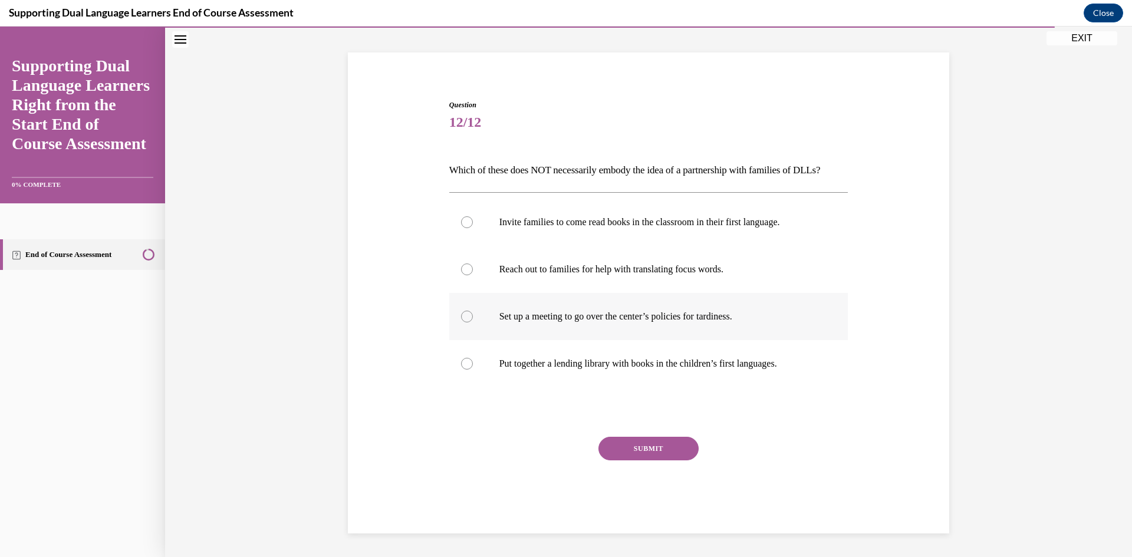
click at [601, 328] on label "Set up a meeting to go over the center’s policies for tardiness." at bounding box center [648, 316] width 399 height 47
click at [473, 323] on input "Set up a meeting to go over the center’s policies for tardiness." at bounding box center [467, 317] width 12 height 12
radio input "true"
click at [623, 443] on button "SUBMIT" at bounding box center [649, 449] width 100 height 24
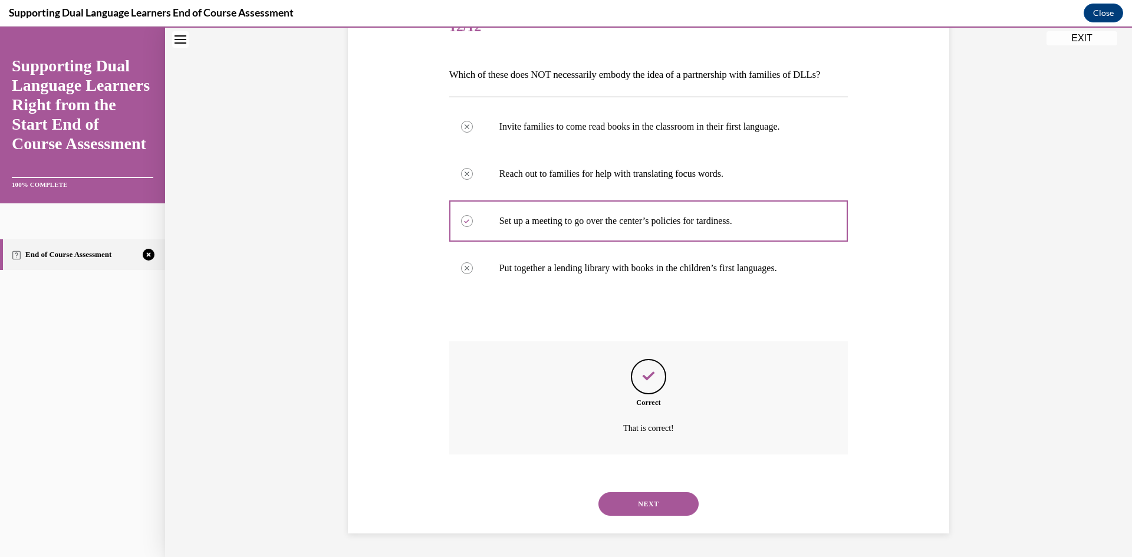
scroll to position [180, 0]
click at [639, 511] on button "NEXT" at bounding box center [649, 504] width 100 height 24
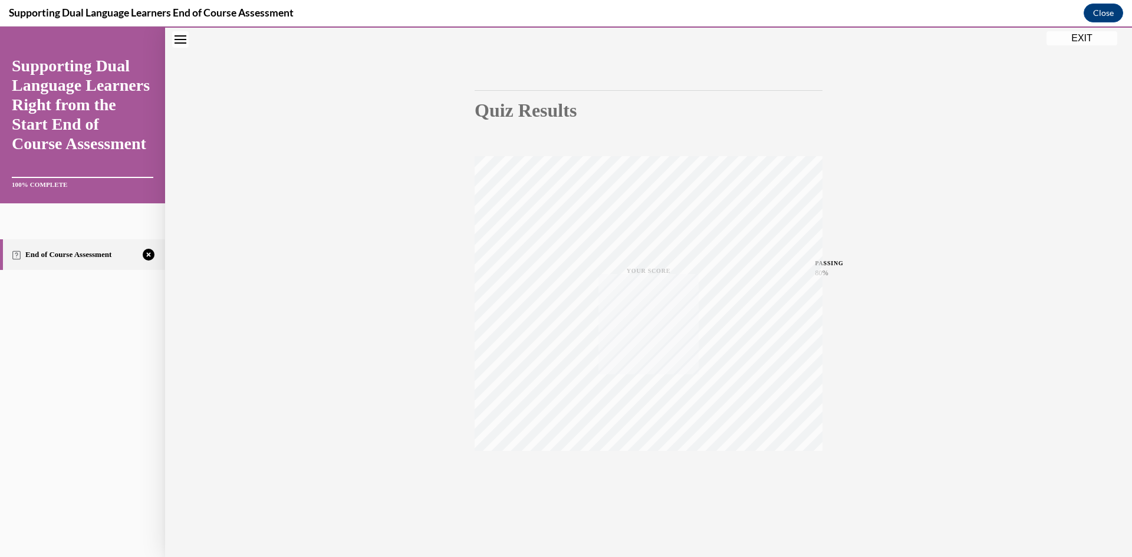
scroll to position [74, 0]
click at [658, 462] on button "TAKE AGAIN" at bounding box center [649, 477] width 70 height 53
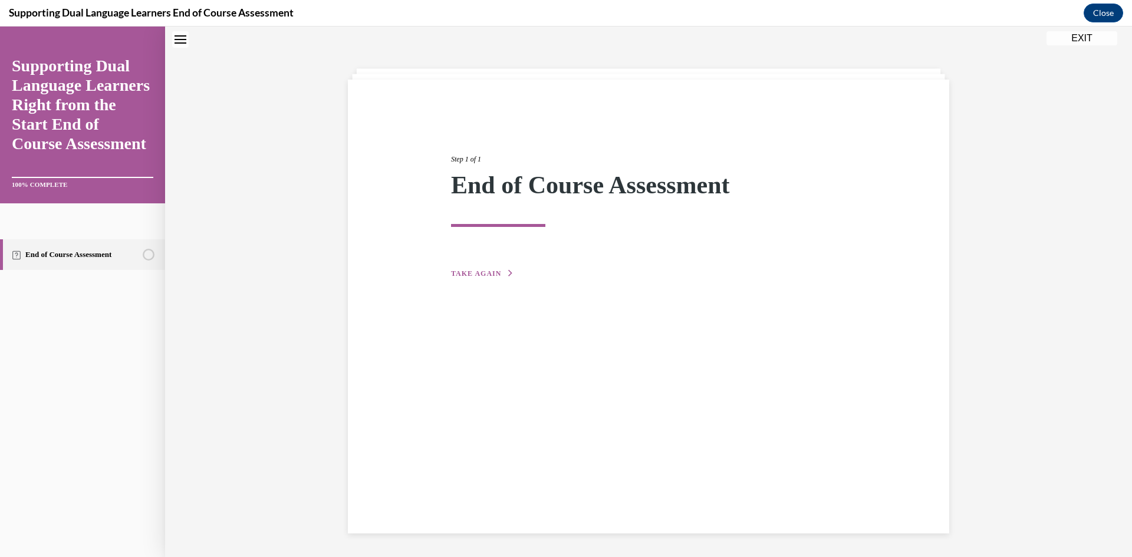
scroll to position [37, 0]
click at [479, 284] on div "Step 1 of 1 End of Course Assessment TAKE AGAIN" at bounding box center [648, 307] width 601 height 454
click at [479, 274] on span "TAKE AGAIN" at bounding box center [476, 273] width 50 height 8
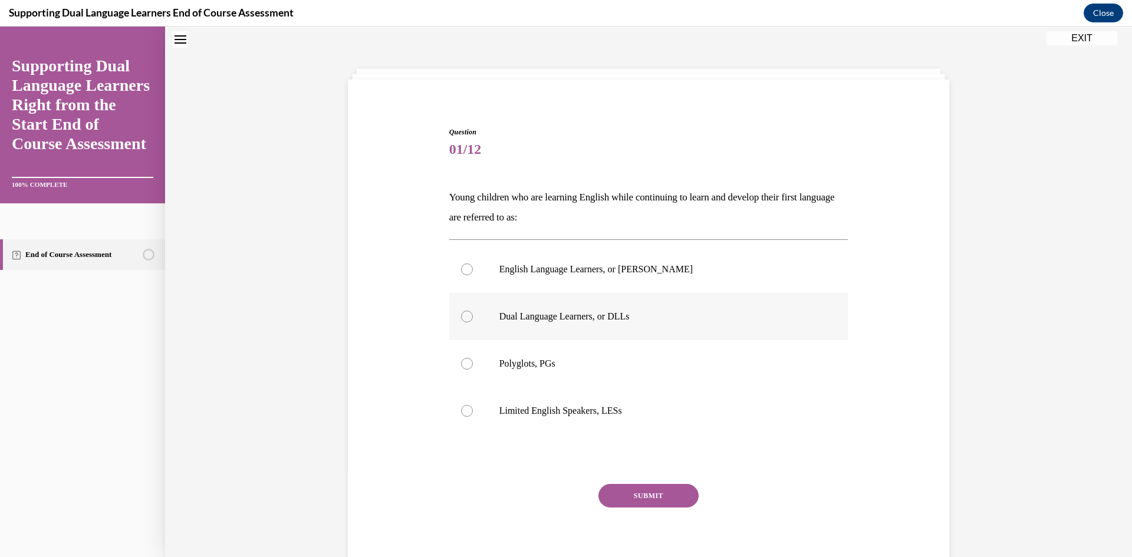
click at [481, 300] on label "Dual Language Learners, or DLLs" at bounding box center [648, 316] width 399 height 47
click at [473, 311] on input "Dual Language Learners, or DLLs" at bounding box center [467, 317] width 12 height 12
radio input "true"
click at [656, 487] on div "Question 01/12 Young children who are learning English while continuing to lear…" at bounding box center [648, 354] width 399 height 454
click at [656, 492] on button "SUBMIT" at bounding box center [649, 496] width 100 height 24
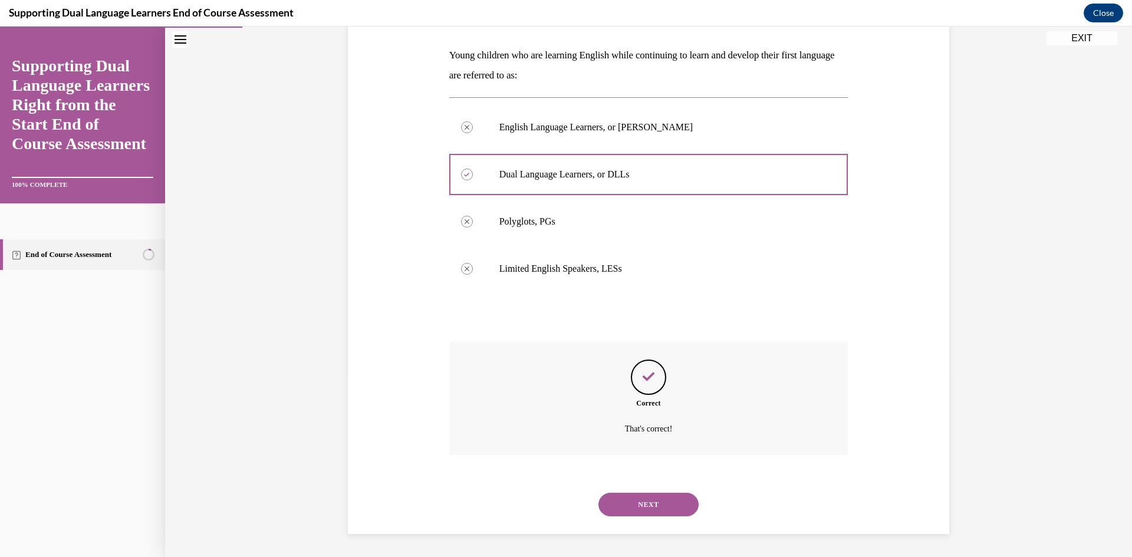
scroll to position [180, 0]
click at [673, 511] on button "NEXT" at bounding box center [649, 504] width 100 height 24
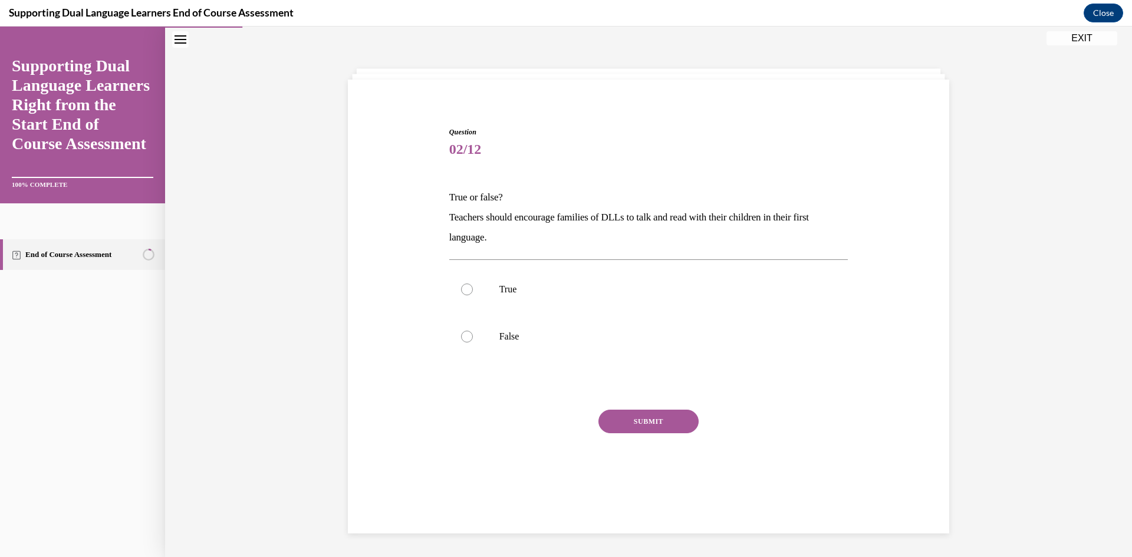
scroll to position [37, 0]
click at [521, 279] on label "True" at bounding box center [648, 289] width 399 height 47
click at [473, 284] on input "True" at bounding box center [467, 290] width 12 height 12
radio input "true"
click at [647, 432] on button "SUBMIT" at bounding box center [649, 422] width 100 height 24
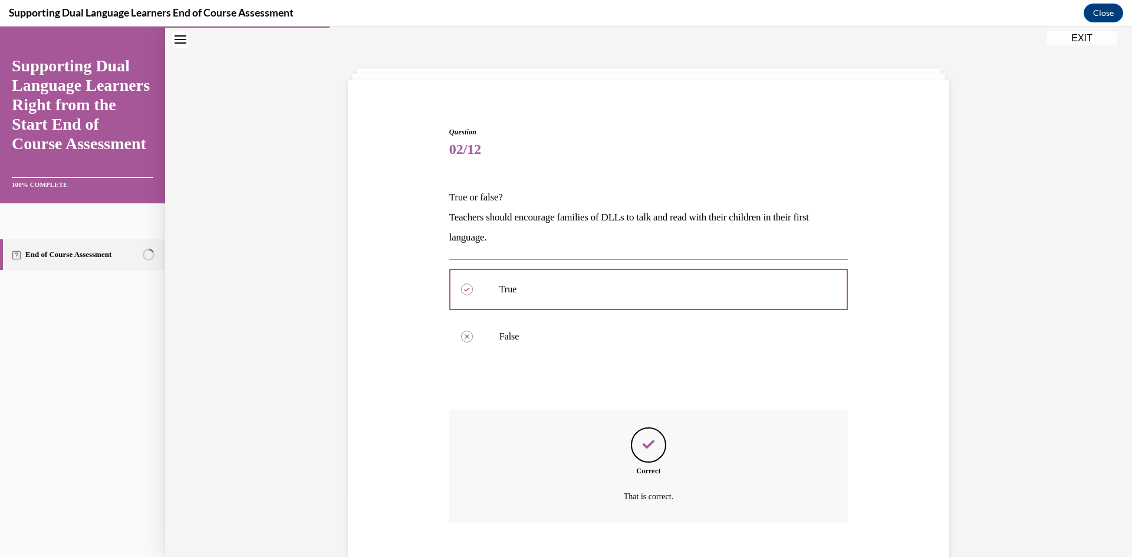
scroll to position [106, 0]
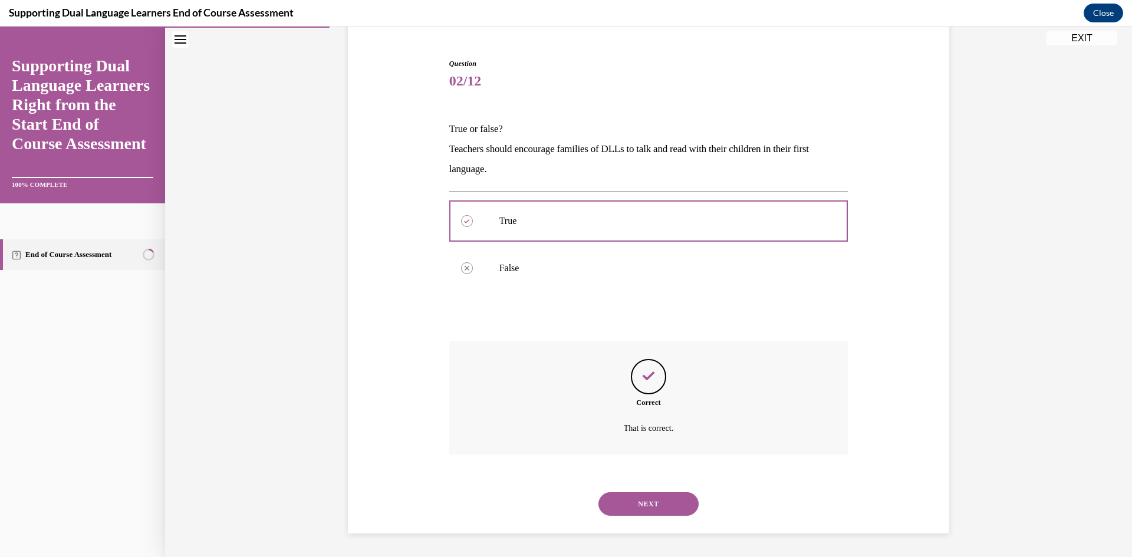
click at [638, 505] on button "NEXT" at bounding box center [649, 504] width 100 height 24
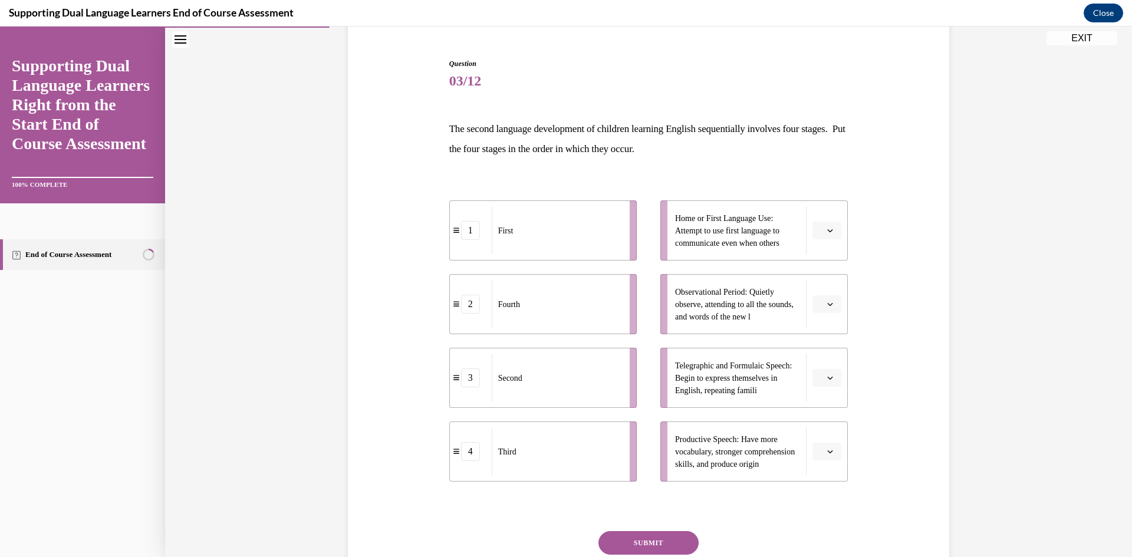
scroll to position [62, 0]
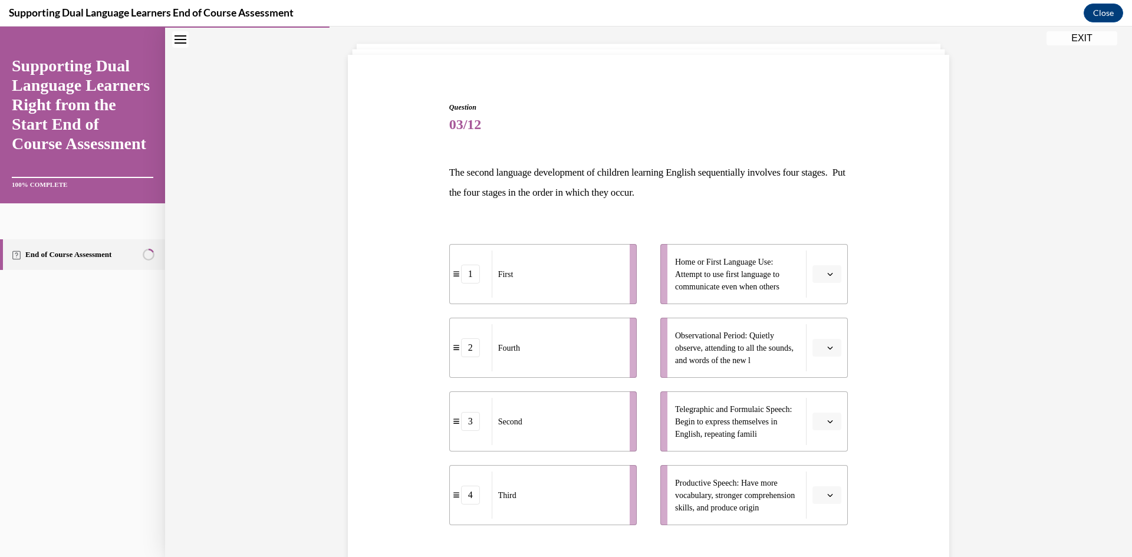
click at [831, 499] on button "button" at bounding box center [827, 495] width 29 height 18
click at [817, 429] on div "2" at bounding box center [821, 422] width 29 height 24
click at [831, 347] on button "button" at bounding box center [827, 348] width 29 height 18
click at [824, 446] on div "3" at bounding box center [821, 445] width 29 height 24
click at [827, 275] on icon "button" at bounding box center [830, 274] width 6 height 6
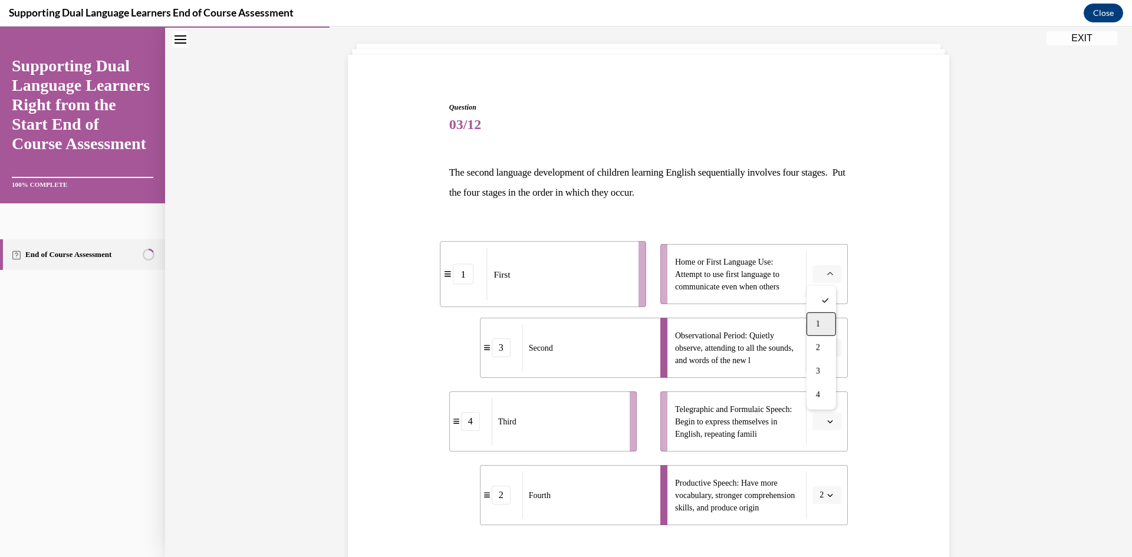
click at [824, 327] on div "1" at bounding box center [821, 325] width 29 height 24
click at [827, 422] on icon "button" at bounding box center [830, 422] width 6 height 6
click at [827, 544] on div "4" at bounding box center [821, 543] width 29 height 24
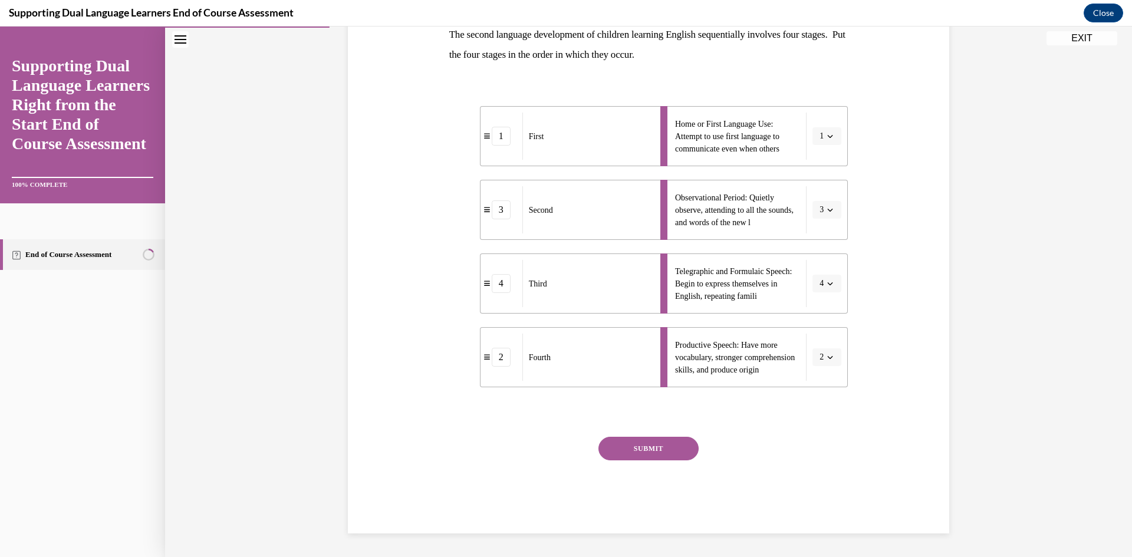
click at [661, 452] on button "SUBMIT" at bounding box center [649, 449] width 100 height 24
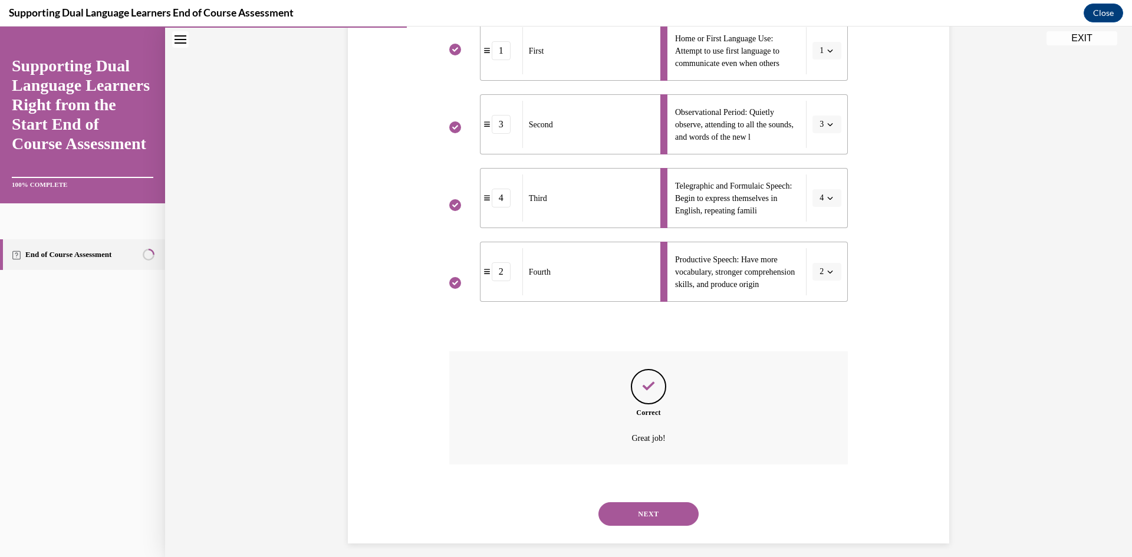
scroll to position [295, 0]
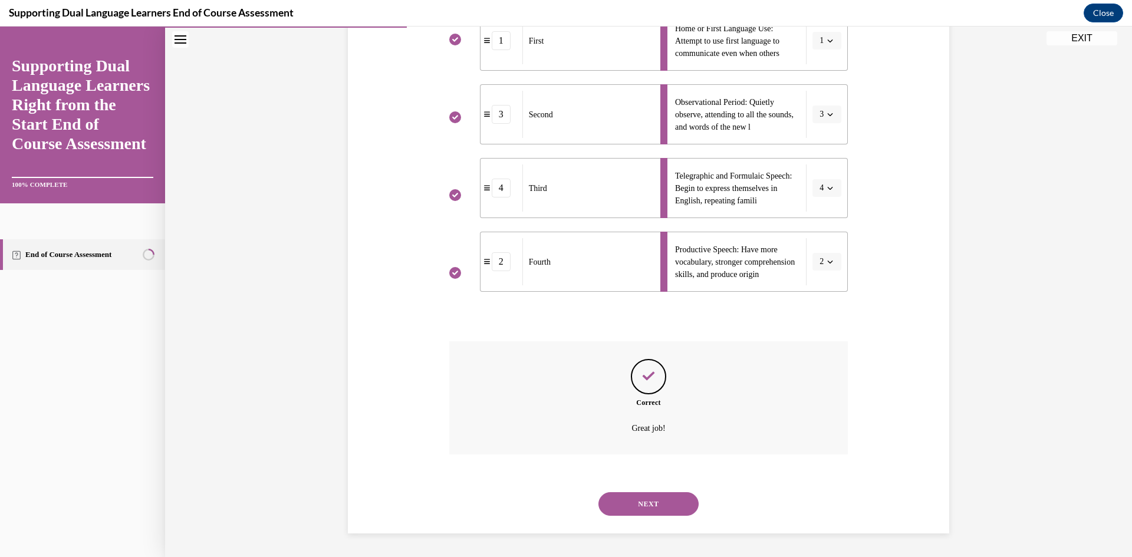
click at [645, 498] on button "NEXT" at bounding box center [649, 504] width 100 height 24
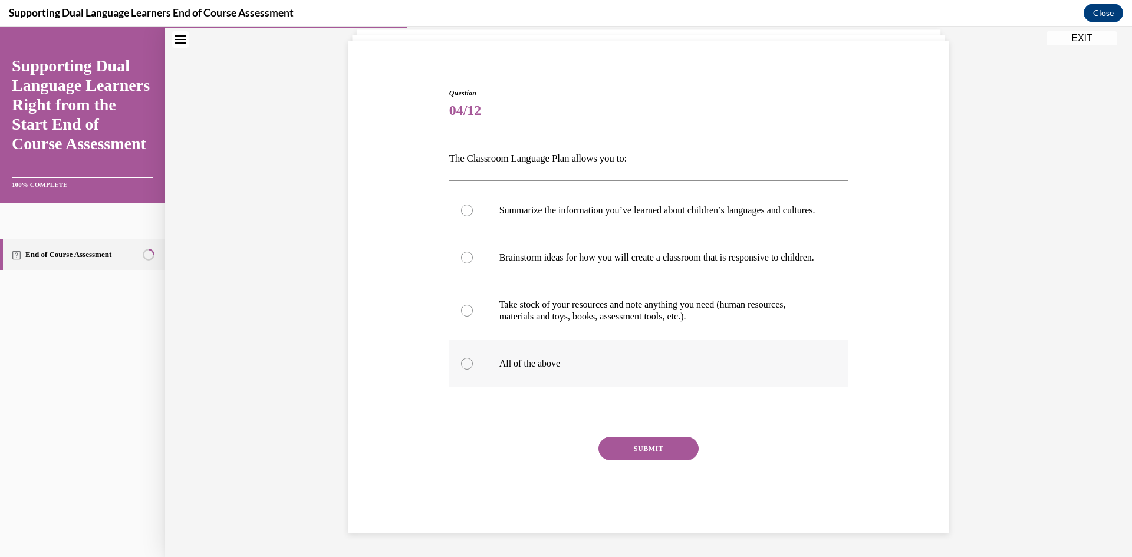
click at [511, 364] on p "All of the above" at bounding box center [659, 364] width 320 height 12
click at [473, 364] on input "All of the above" at bounding box center [467, 364] width 12 height 12
radio input "true"
click at [613, 446] on button "SUBMIT" at bounding box center [649, 449] width 100 height 24
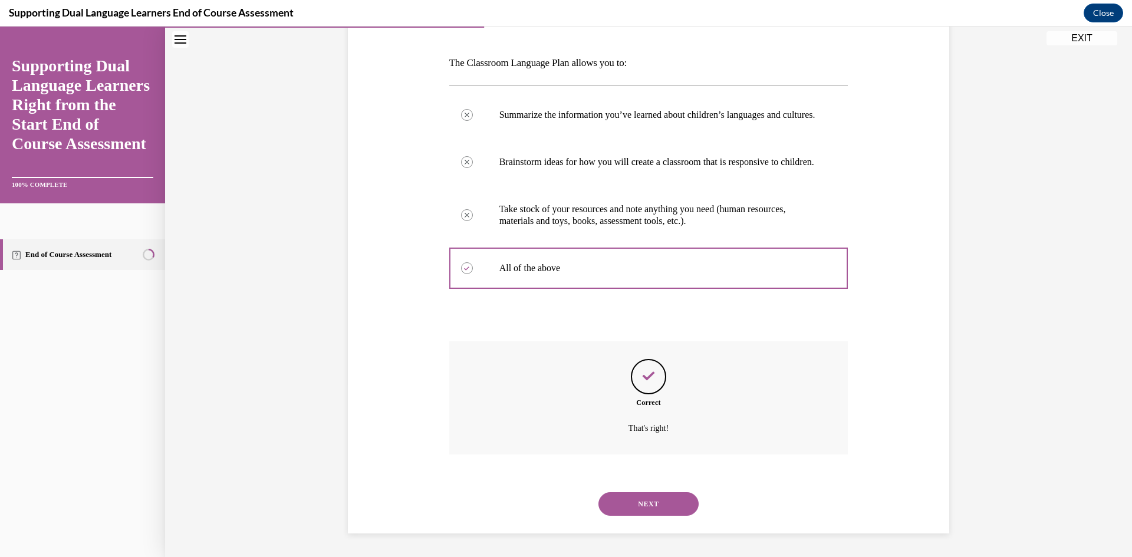
scroll to position [195, 0]
click at [641, 501] on button "NEXT" at bounding box center [649, 504] width 100 height 24
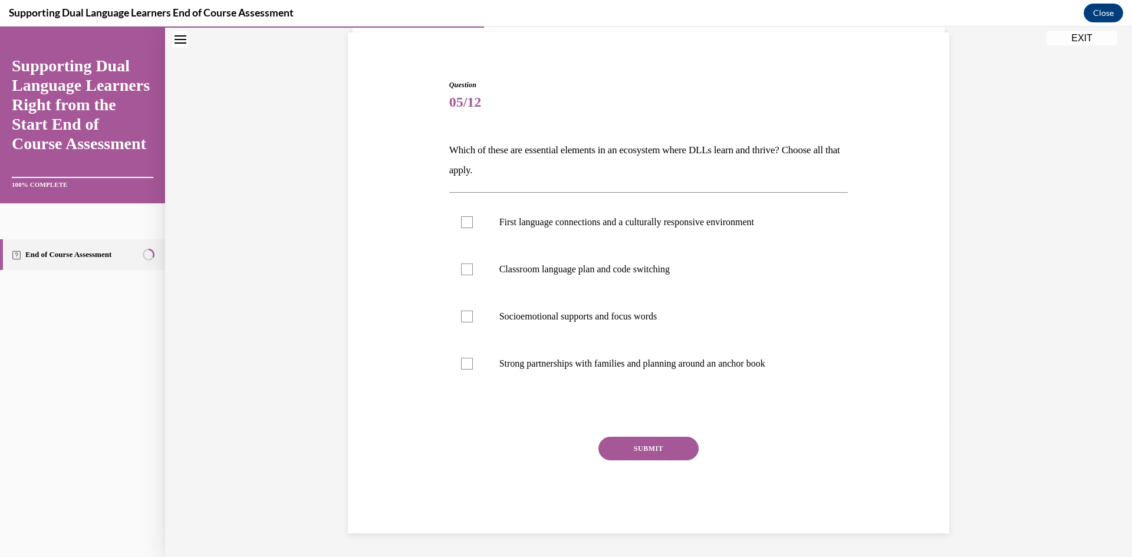
scroll to position [84, 0]
click at [468, 215] on label "First language connections and a culturally responsive environment" at bounding box center [648, 222] width 399 height 47
click at [468, 216] on input "First language connections and a culturally responsive environment" at bounding box center [467, 222] width 12 height 12
checkbox input "true"
click at [469, 356] on label "Strong partnerships with families and planning around an anchor book" at bounding box center [648, 363] width 399 height 47
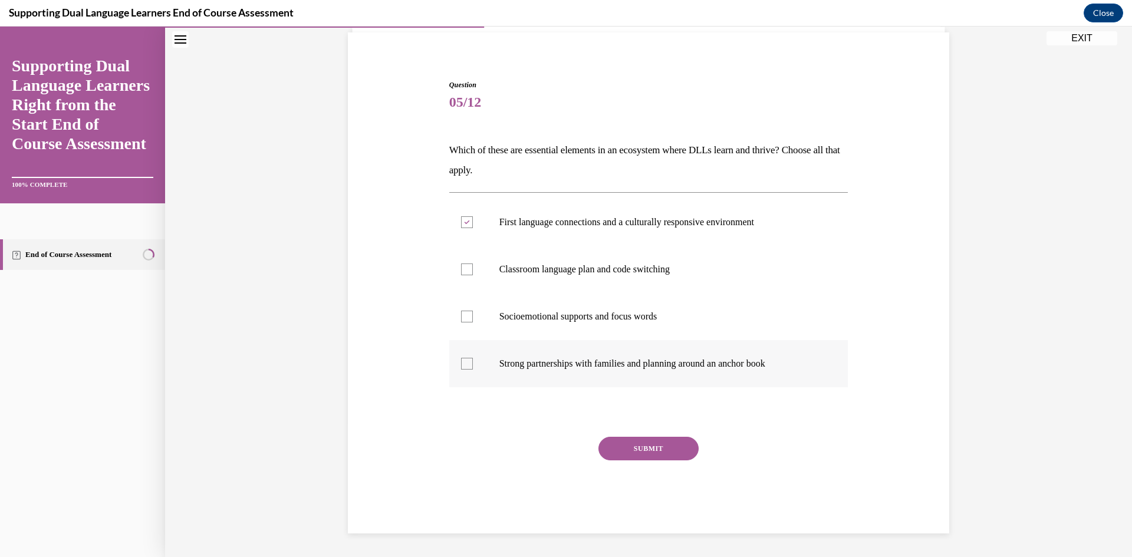
click at [469, 358] on input "Strong partnerships with families and planning around an anchor book" at bounding box center [467, 364] width 12 height 12
checkbox input "true"
click at [655, 454] on button "SUBMIT" at bounding box center [649, 449] width 100 height 24
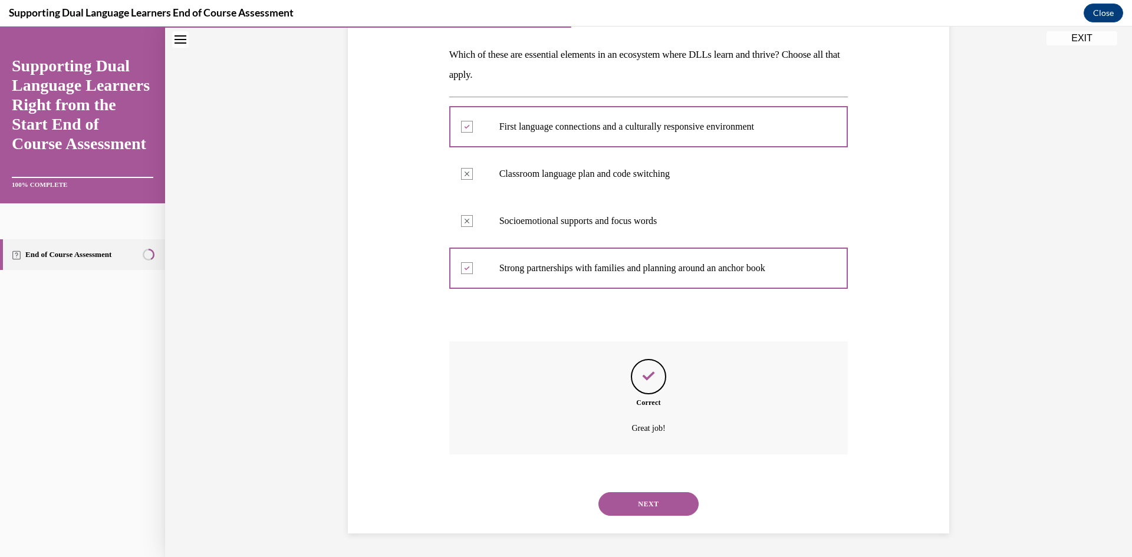
click at [637, 494] on button "NEXT" at bounding box center [649, 504] width 100 height 24
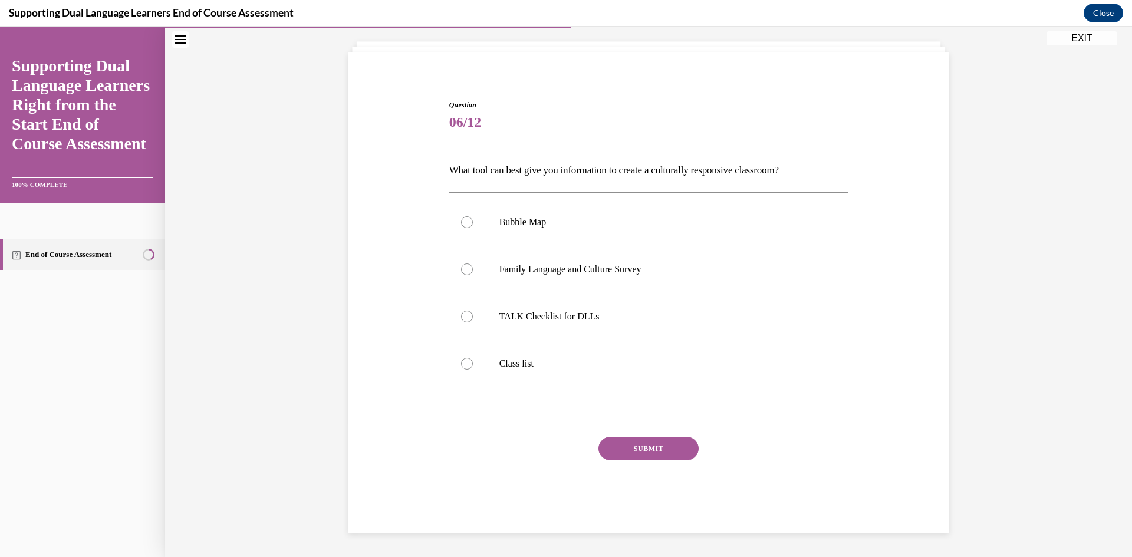
scroll to position [64, 0]
click at [636, 499] on div "SUBMIT NEXT" at bounding box center [648, 485] width 399 height 97
click at [513, 262] on label "Family Language and Culture Survey" at bounding box center [648, 269] width 399 height 47
click at [473, 264] on input "Family Language and Culture Survey" at bounding box center [467, 270] width 12 height 12
radio input "true"
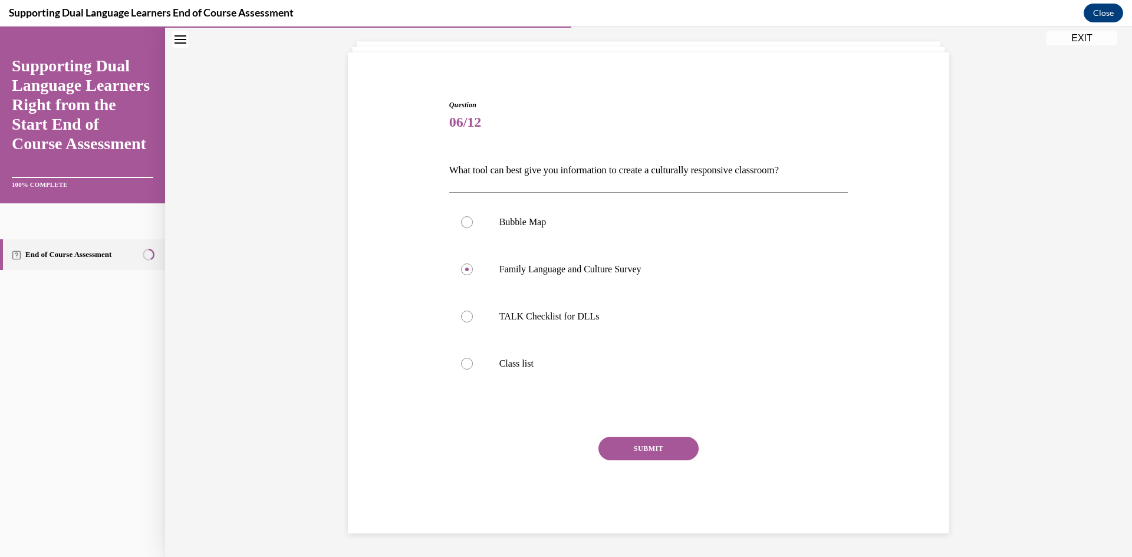
click at [624, 452] on button "SUBMIT" at bounding box center [649, 449] width 100 height 24
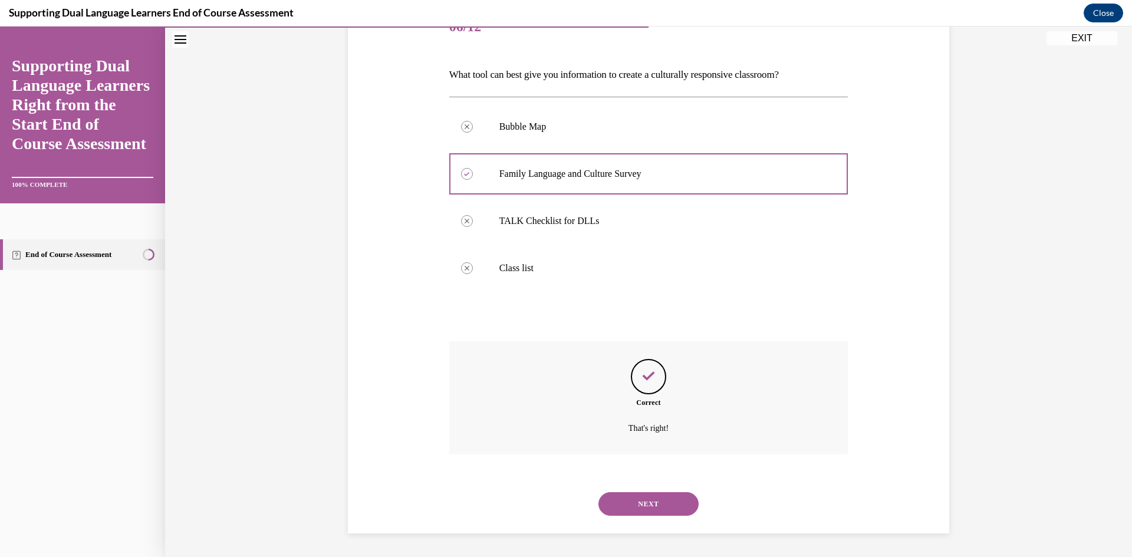
click at [636, 504] on button "NEXT" at bounding box center [649, 504] width 100 height 24
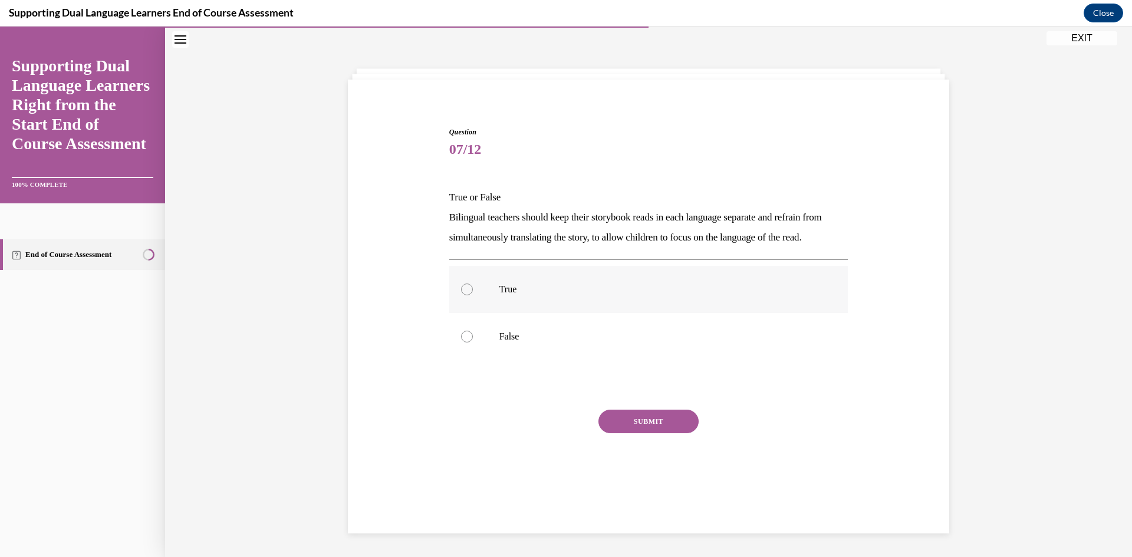
click at [509, 295] on p "True" at bounding box center [659, 290] width 320 height 12
click at [473, 295] on input "True" at bounding box center [467, 290] width 12 height 12
radio input "true"
click at [640, 433] on button "SUBMIT" at bounding box center [649, 422] width 100 height 24
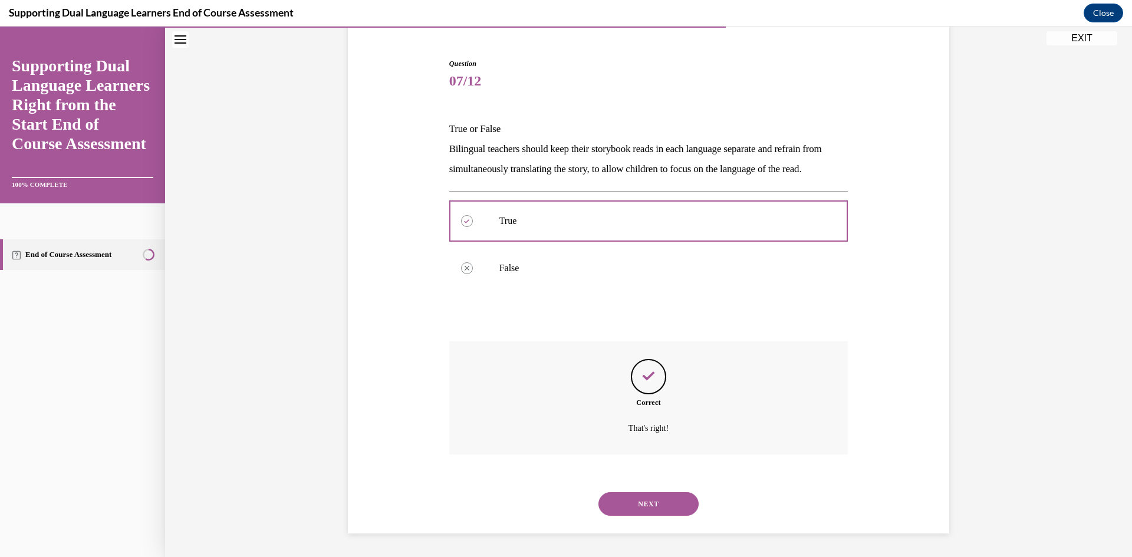
click at [642, 505] on button "NEXT" at bounding box center [649, 504] width 100 height 24
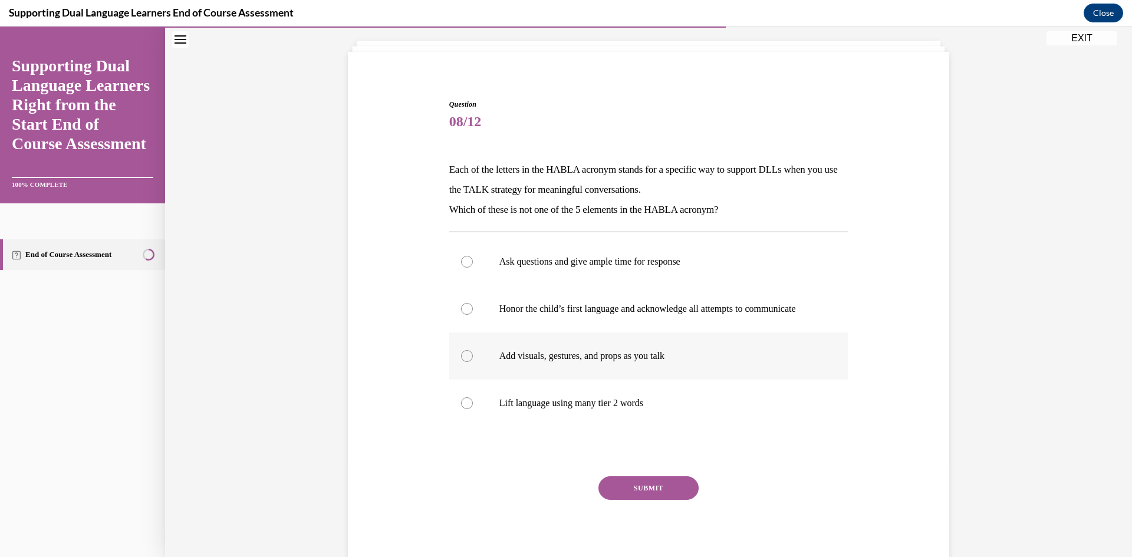
scroll to position [52, 0]
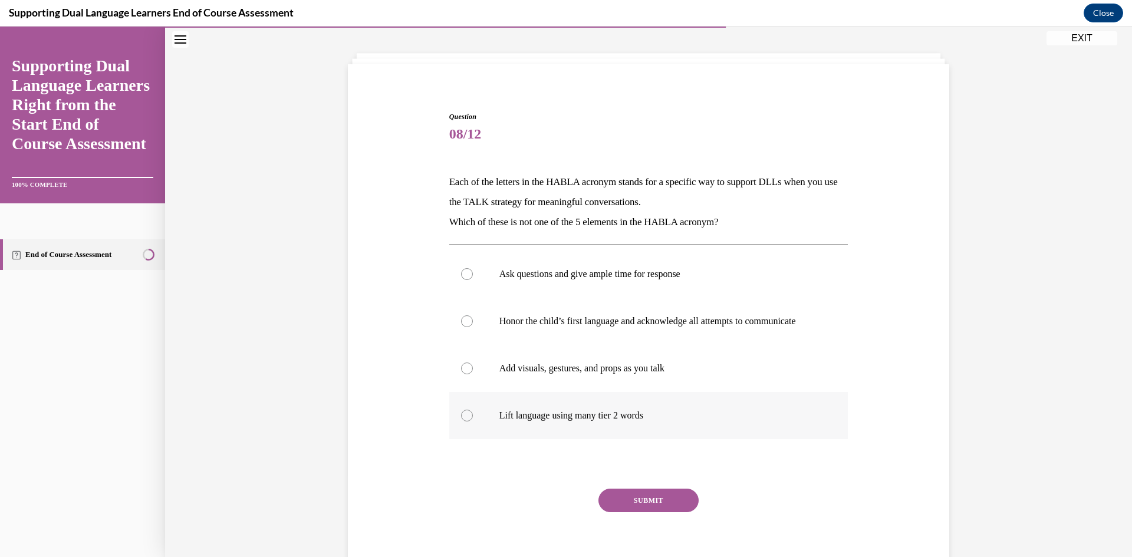
click at [505, 422] on p "Lift language using many tier 2 words" at bounding box center [659, 416] width 320 height 12
click at [473, 422] on input "Lift language using many tier 2 words" at bounding box center [467, 416] width 12 height 12
radio input "true"
click at [629, 512] on button "SUBMIT" at bounding box center [649, 501] width 100 height 24
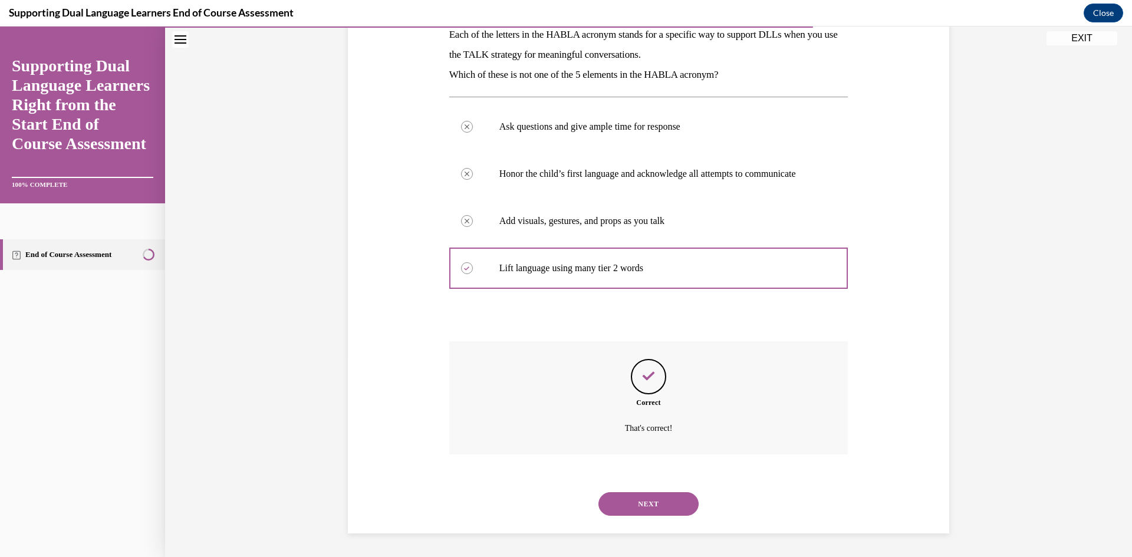
scroll to position [212, 0]
click at [629, 510] on button "NEXT" at bounding box center [649, 504] width 100 height 24
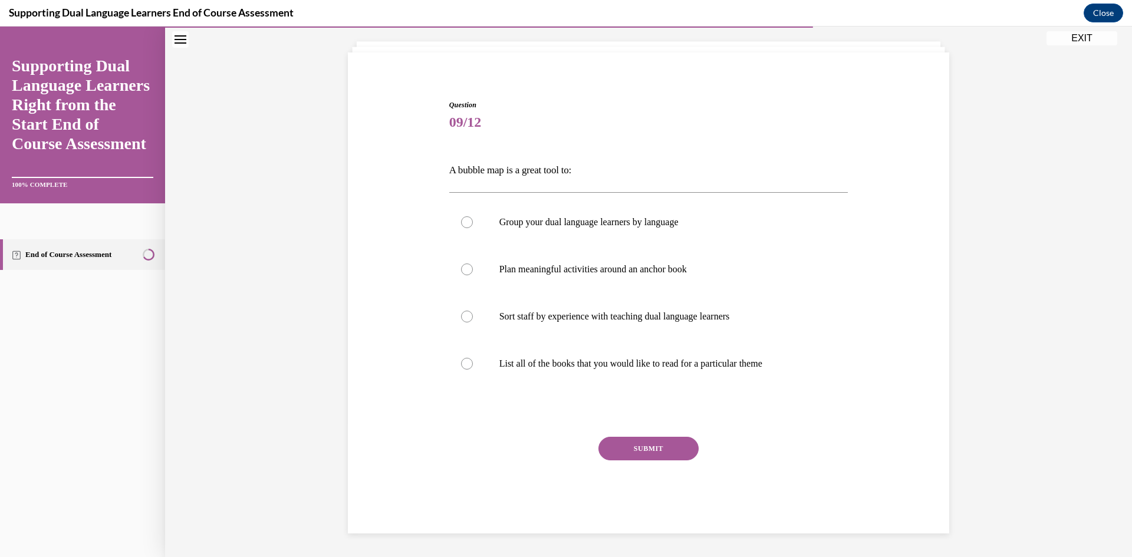
scroll to position [64, 0]
click at [488, 264] on label "Plan meaningful activities around an anchor book" at bounding box center [648, 269] width 399 height 47
click at [473, 264] on input "Plan meaningful activities around an anchor book" at bounding box center [467, 270] width 12 height 12
radio input "true"
click at [670, 438] on button "SUBMIT" at bounding box center [649, 449] width 100 height 24
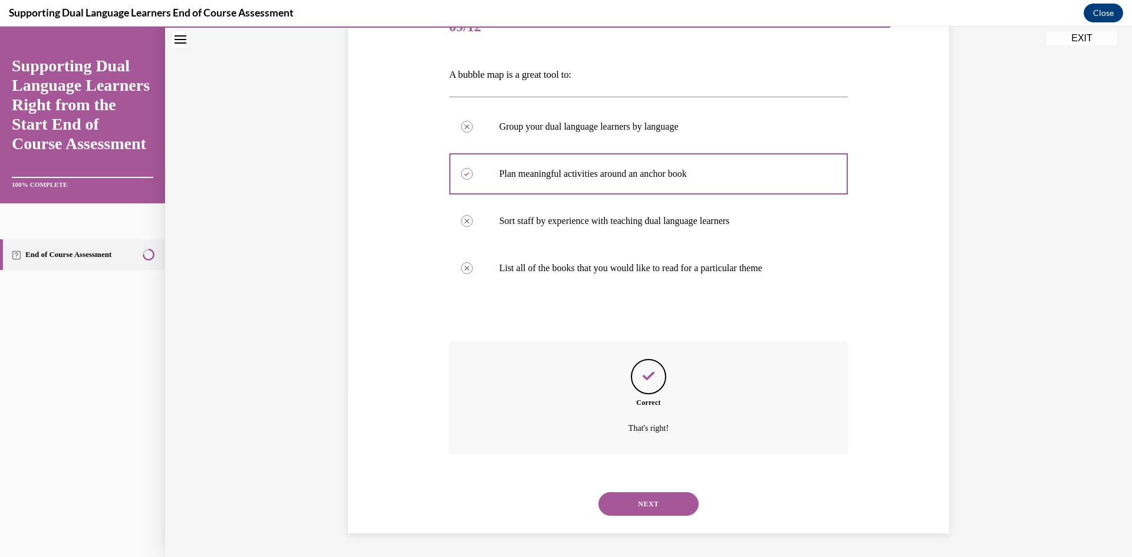
click at [638, 513] on button "NEXT" at bounding box center [649, 504] width 100 height 24
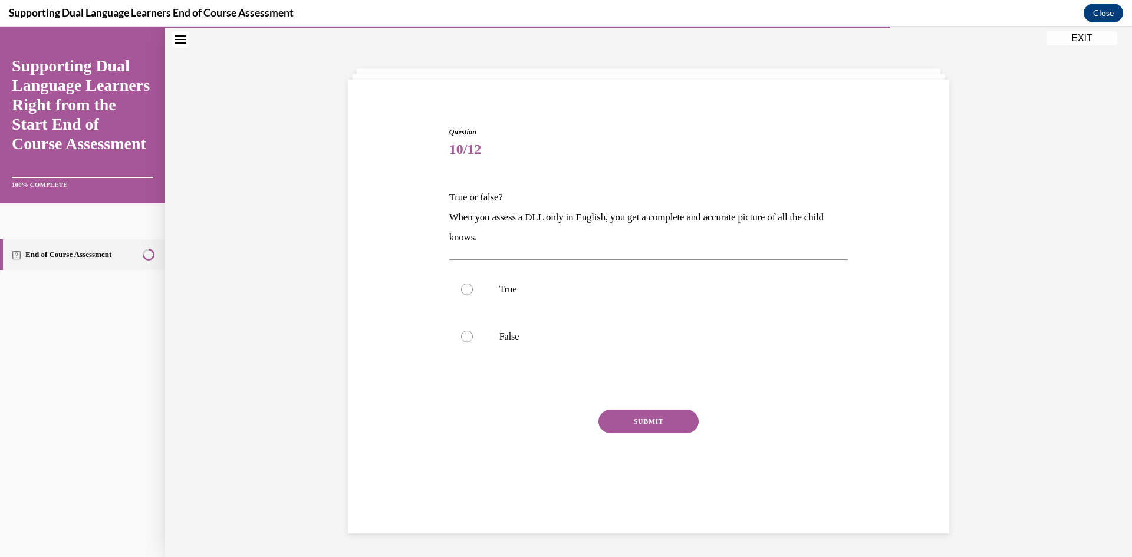
scroll to position [37, 0]
click at [505, 346] on label "False" at bounding box center [648, 336] width 399 height 47
click at [468, 342] on label "False" at bounding box center [648, 336] width 399 height 47
click at [468, 342] on input "False" at bounding box center [467, 337] width 12 height 12
radio input "true"
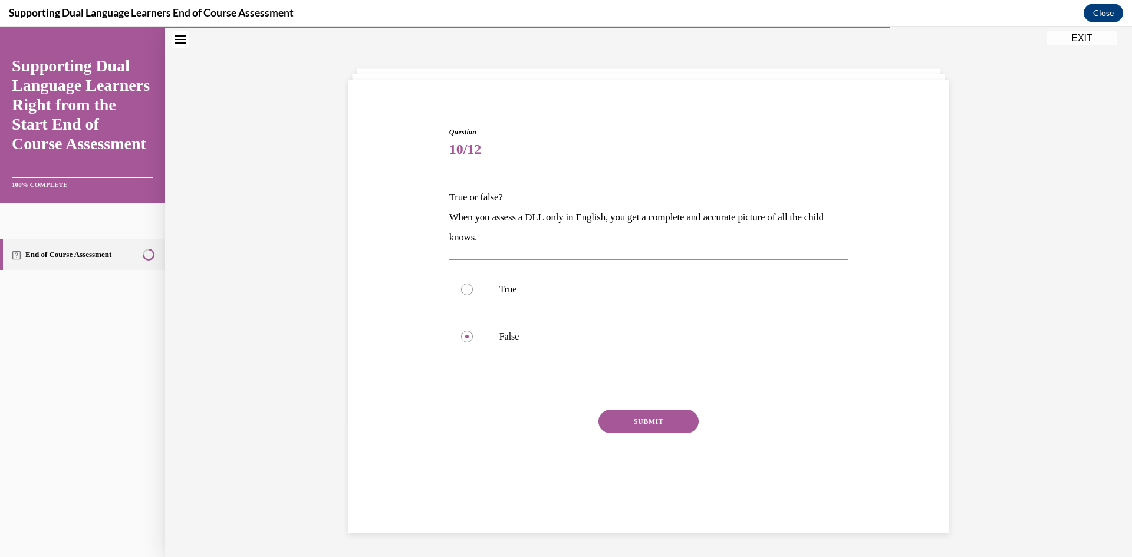
click at [627, 422] on button "SUBMIT" at bounding box center [649, 422] width 100 height 24
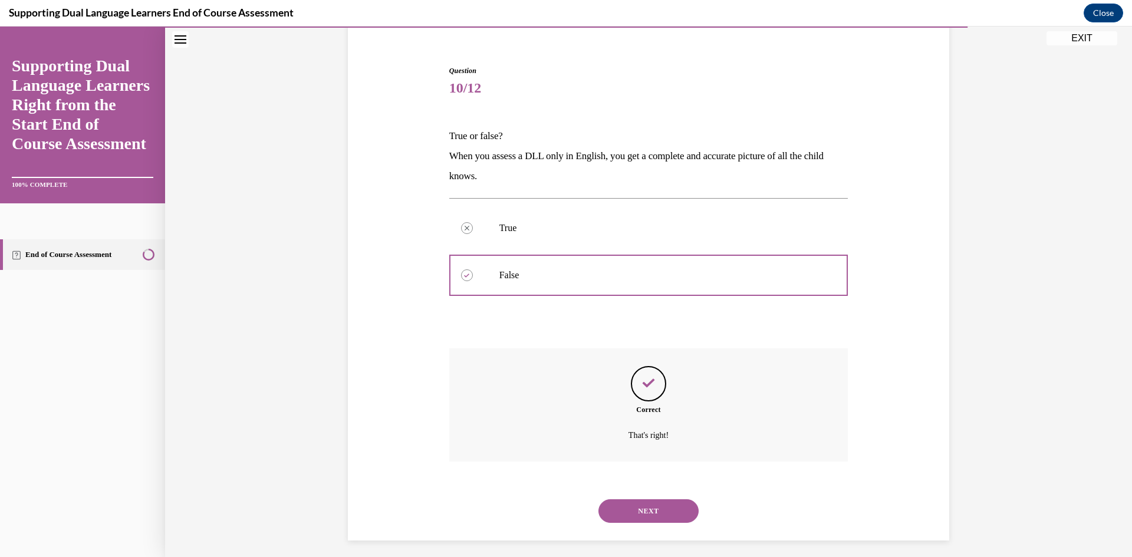
scroll to position [106, 0]
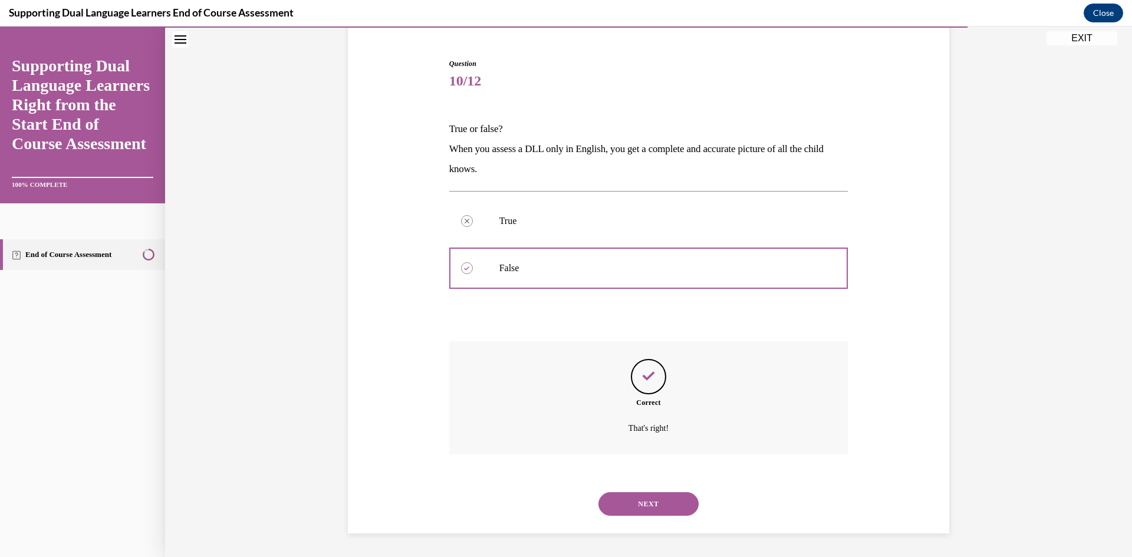
click at [650, 508] on button "NEXT" at bounding box center [649, 504] width 100 height 24
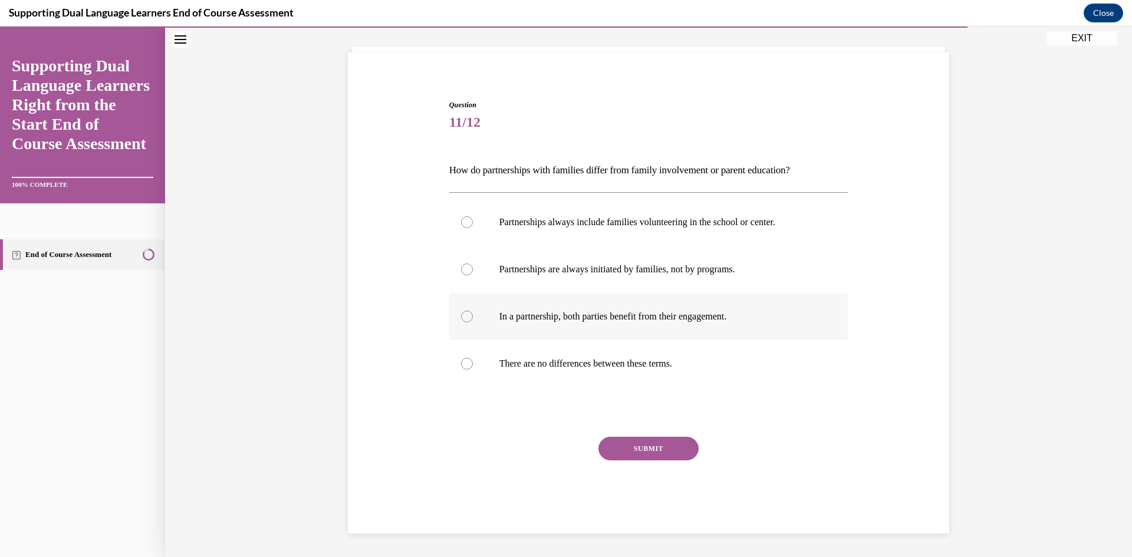
click at [535, 320] on p "In a partnership, both parties benefit from their engagement." at bounding box center [659, 317] width 320 height 12
click at [473, 320] on input "In a partnership, both parties benefit from their engagement." at bounding box center [467, 317] width 12 height 12
radio input "true"
click at [661, 451] on button "SUBMIT" at bounding box center [649, 449] width 100 height 24
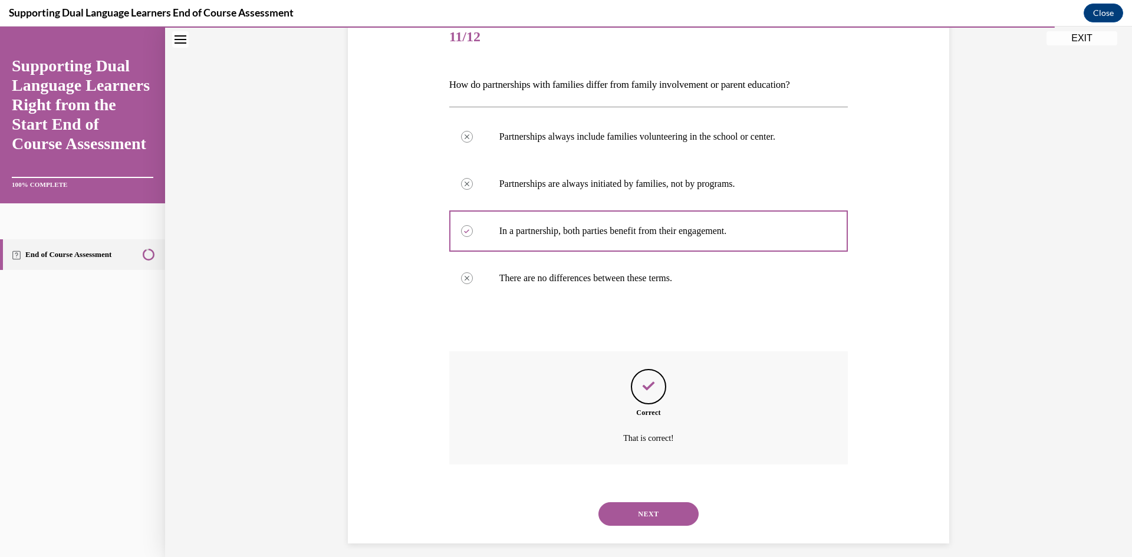
scroll to position [160, 0]
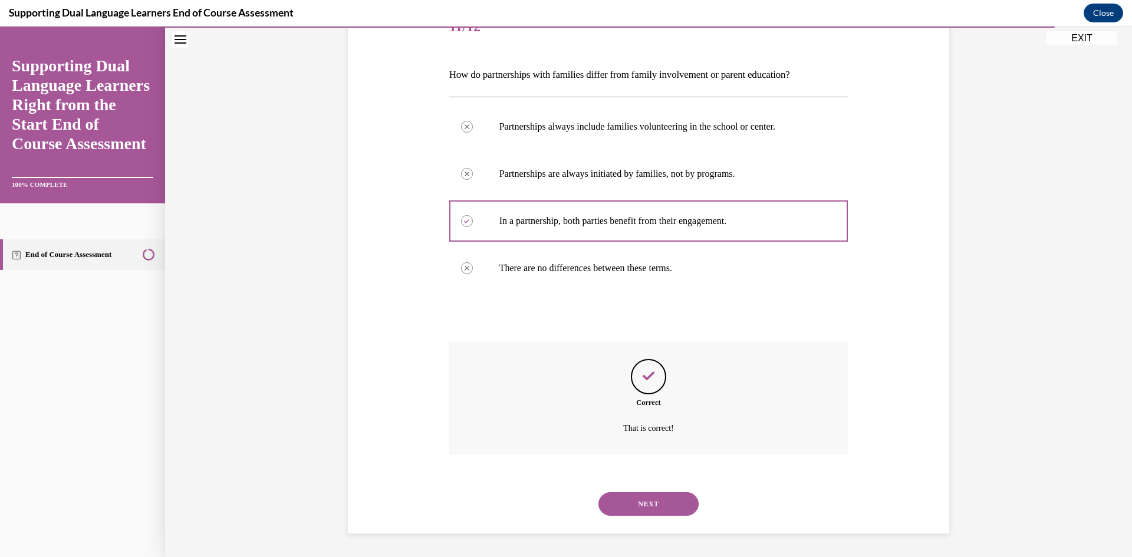
click at [655, 502] on button "NEXT" at bounding box center [649, 504] width 100 height 24
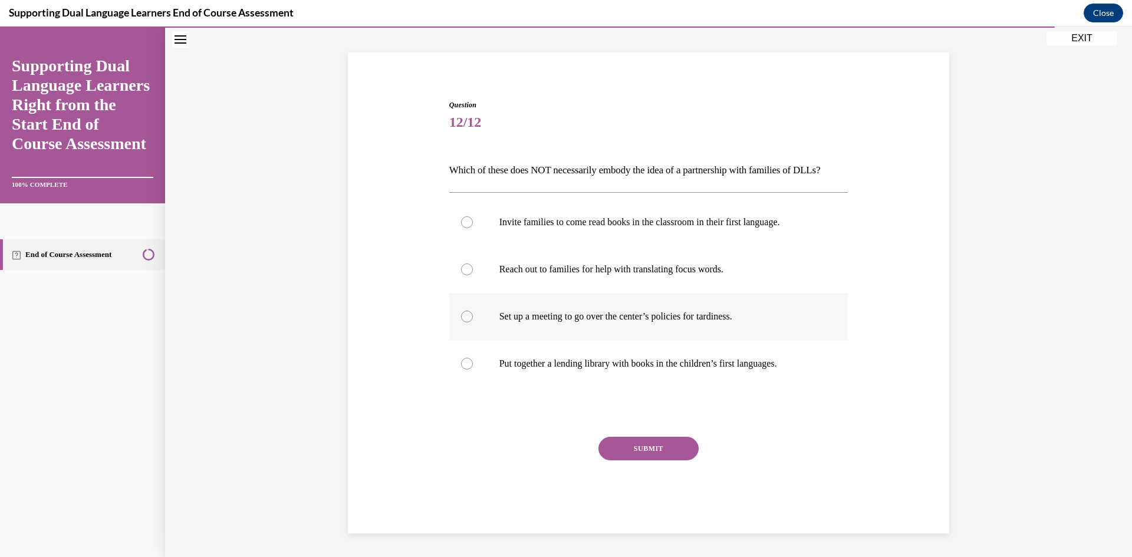
click at [479, 323] on label "Set up a meeting to go over the center’s policies for tardiness." at bounding box center [648, 316] width 399 height 47
click at [473, 323] on input "Set up a meeting to go over the center’s policies for tardiness." at bounding box center [467, 317] width 12 height 12
radio input "true"
click at [657, 444] on button "SUBMIT" at bounding box center [649, 449] width 100 height 24
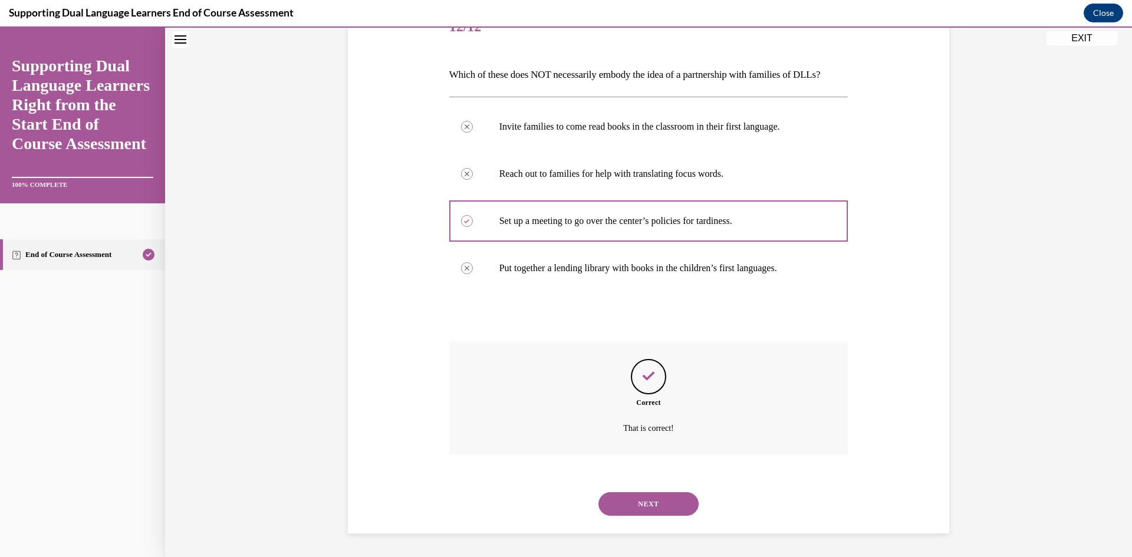
click at [633, 501] on button "NEXT" at bounding box center [649, 504] width 100 height 24
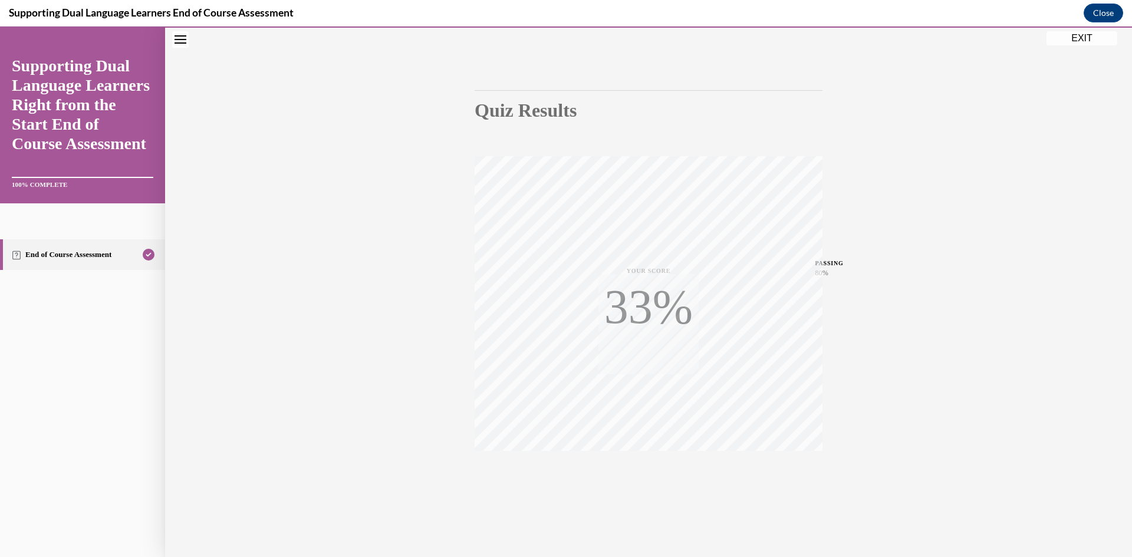
scroll to position [74, 0]
click at [1093, 38] on button "EXIT" at bounding box center [1082, 38] width 71 height 14
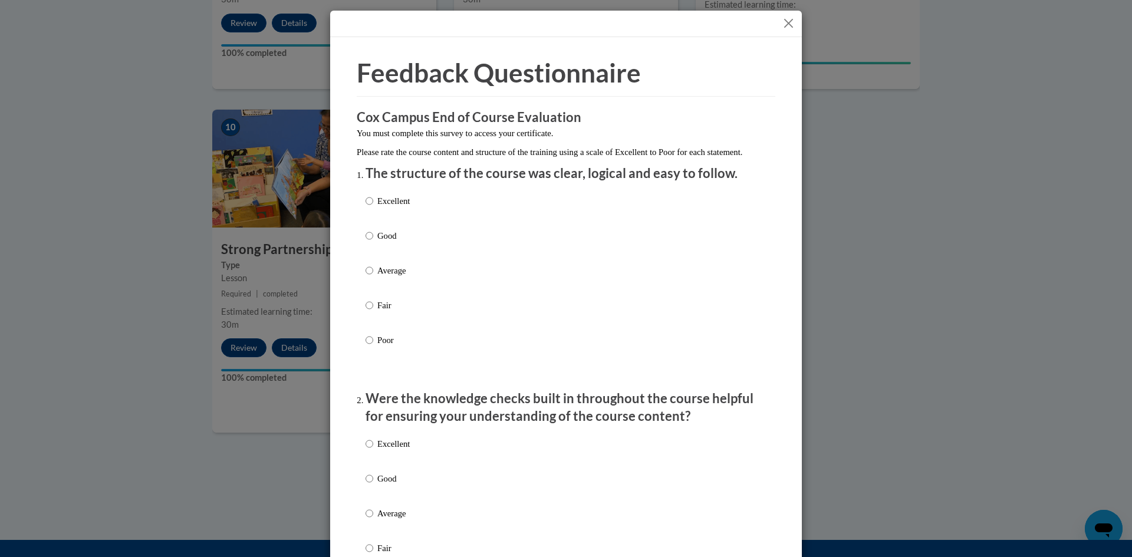
click at [377, 208] on p "Excellent" at bounding box center [393, 201] width 32 height 13
click at [373, 208] on input "Excellent" at bounding box center [370, 201] width 8 height 13
radio input "true"
click at [368, 463] on label "Excellent" at bounding box center [388, 454] width 44 height 32
click at [368, 451] on input "Excellent" at bounding box center [370, 444] width 8 height 13
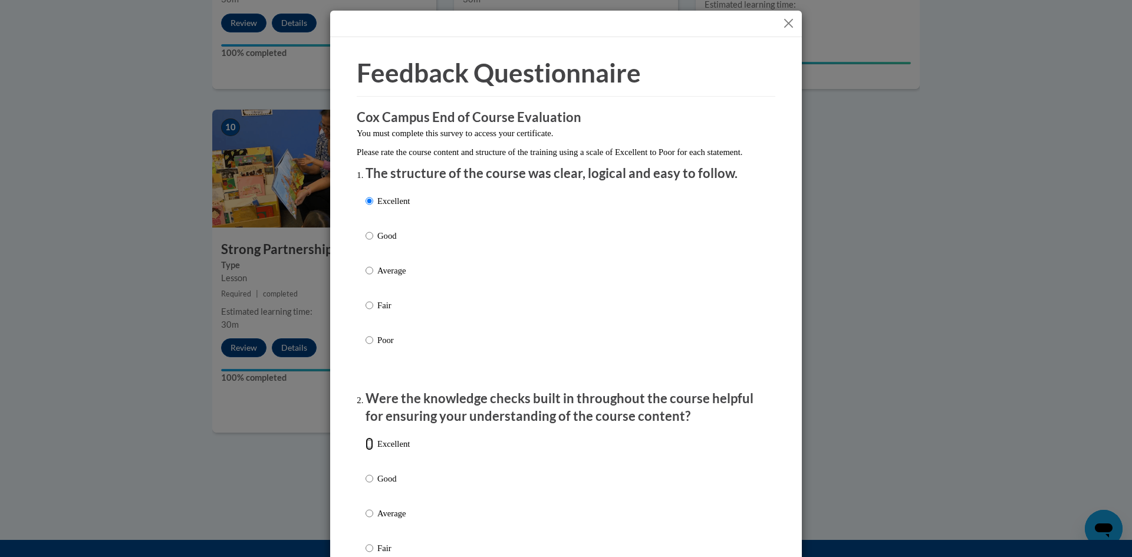
radio input "true"
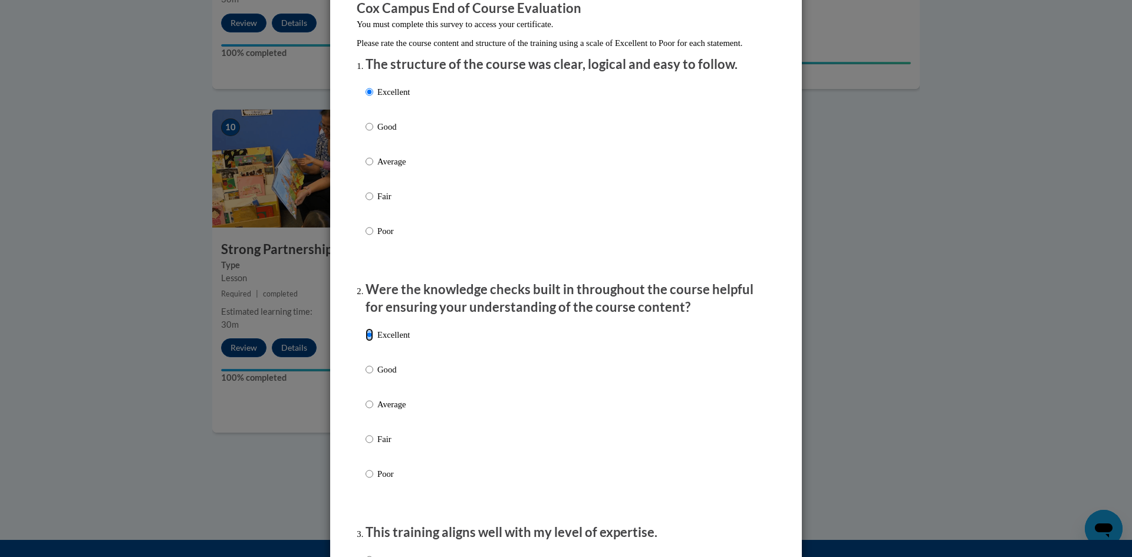
scroll to position [295, 0]
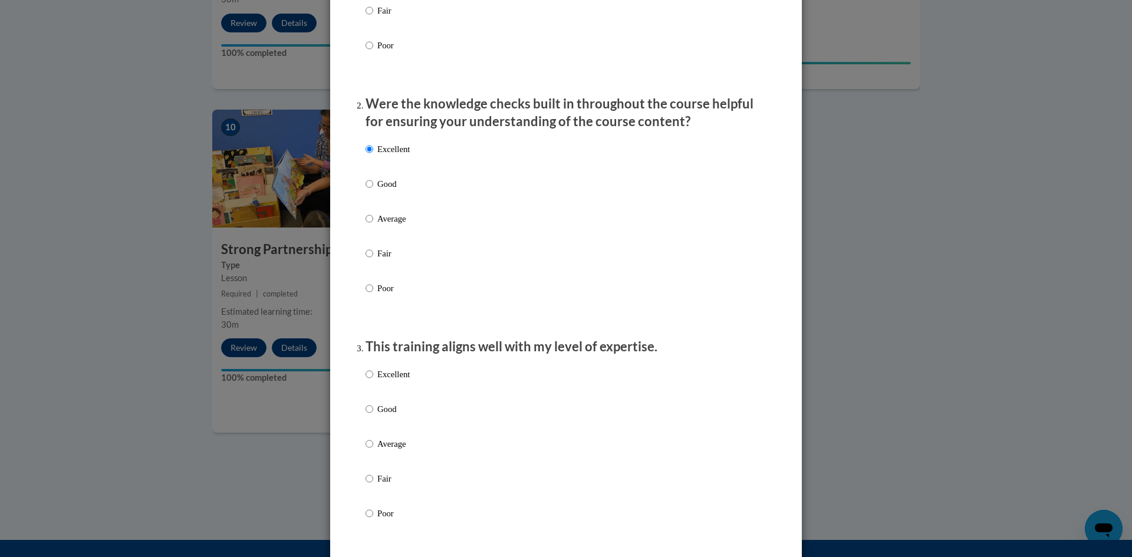
click at [371, 382] on label "Excellent" at bounding box center [388, 384] width 44 height 32
click at [371, 381] on input "Excellent" at bounding box center [370, 374] width 8 height 13
radio input "true"
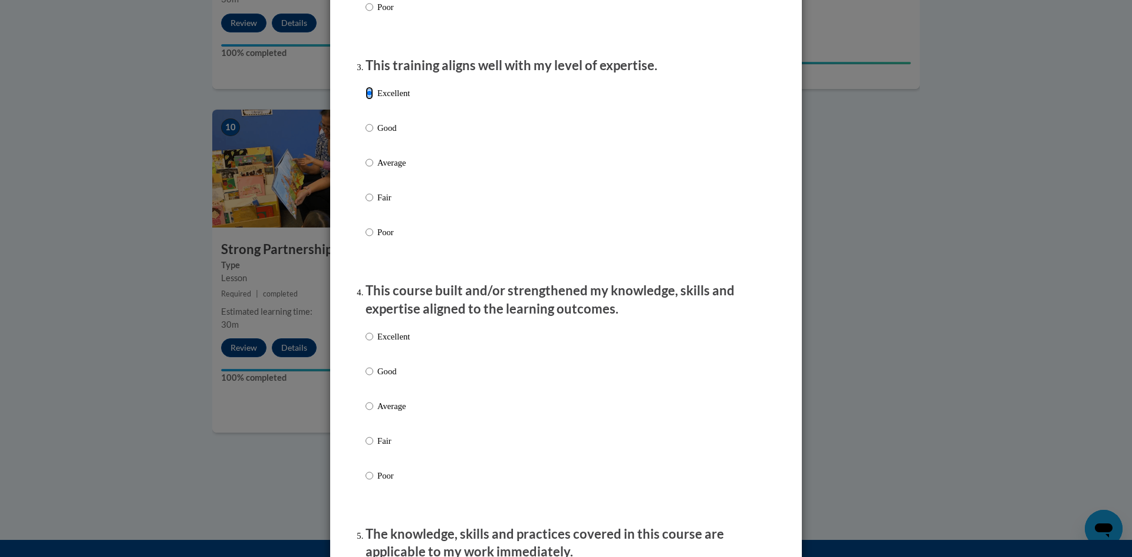
scroll to position [649, 0]
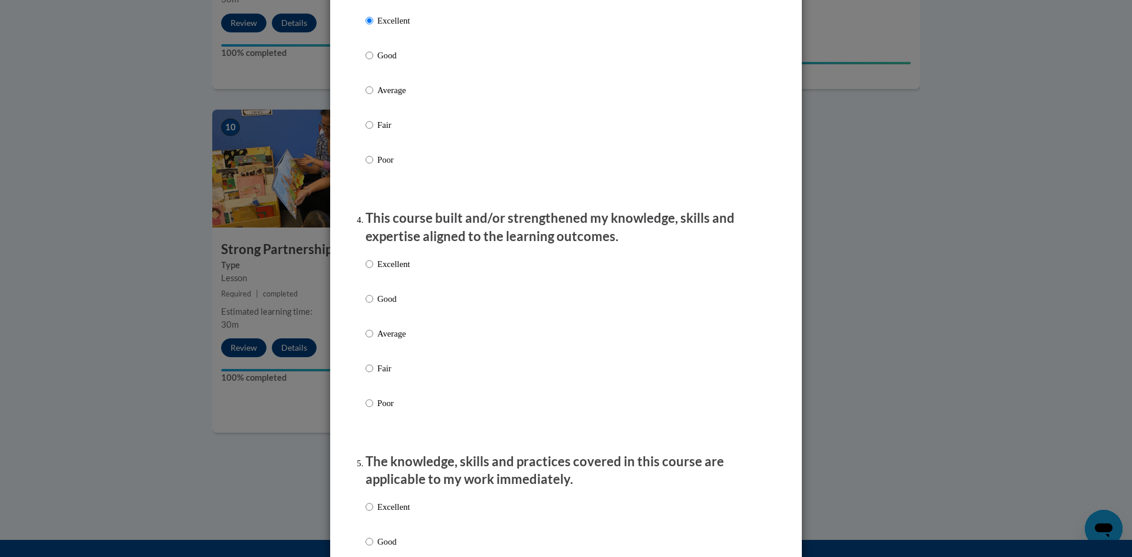
click at [394, 271] on p "Excellent" at bounding box center [393, 264] width 32 height 13
click at [373, 271] on input "Excellent" at bounding box center [370, 264] width 8 height 13
radio input "true"
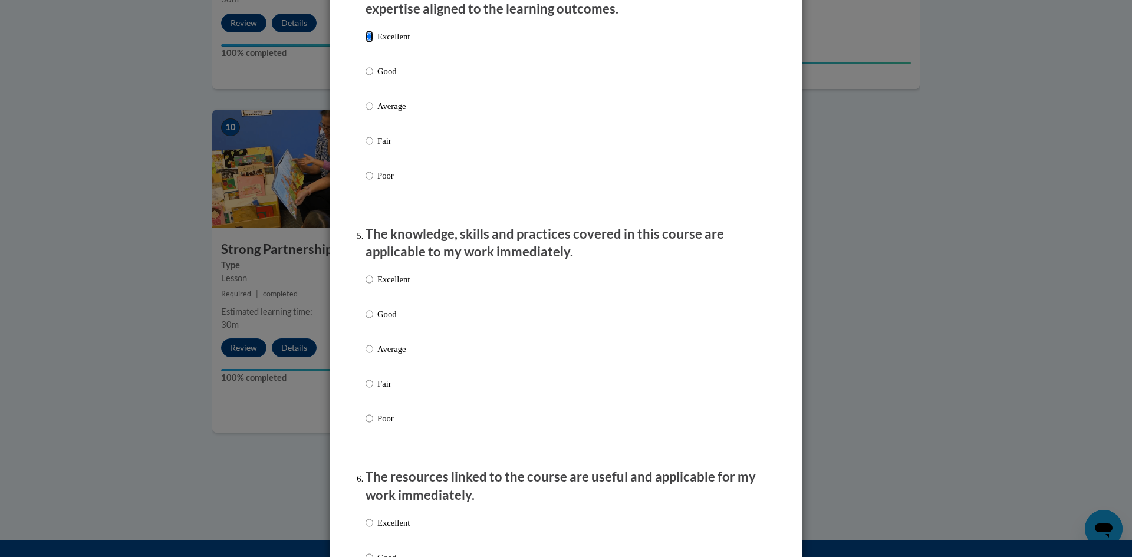
scroll to position [885, 0]
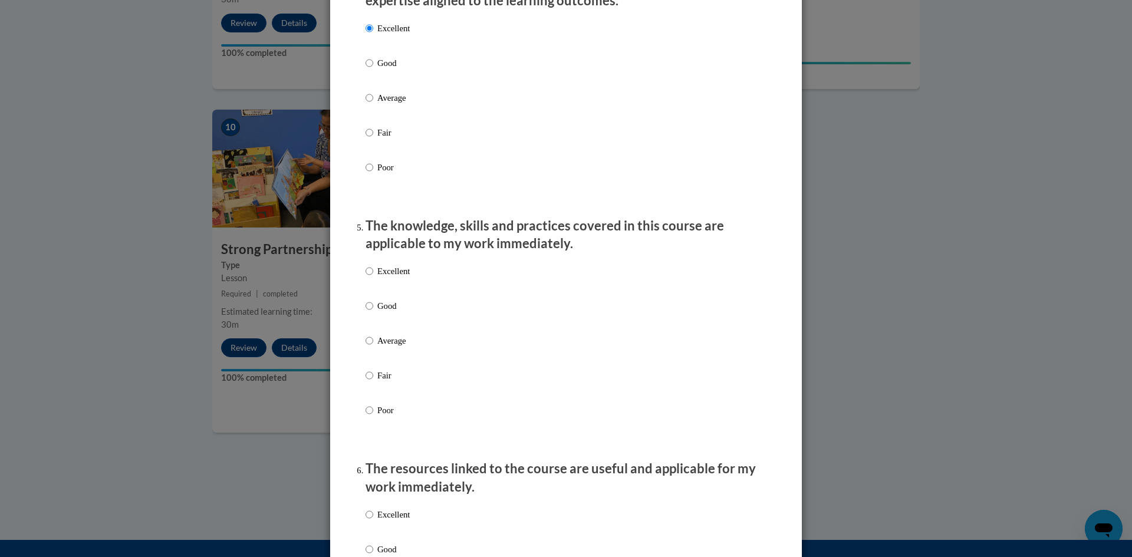
click at [377, 278] on p "Excellent" at bounding box center [393, 271] width 32 height 13
click at [373, 278] on input "Excellent" at bounding box center [370, 271] width 8 height 13
radio input "true"
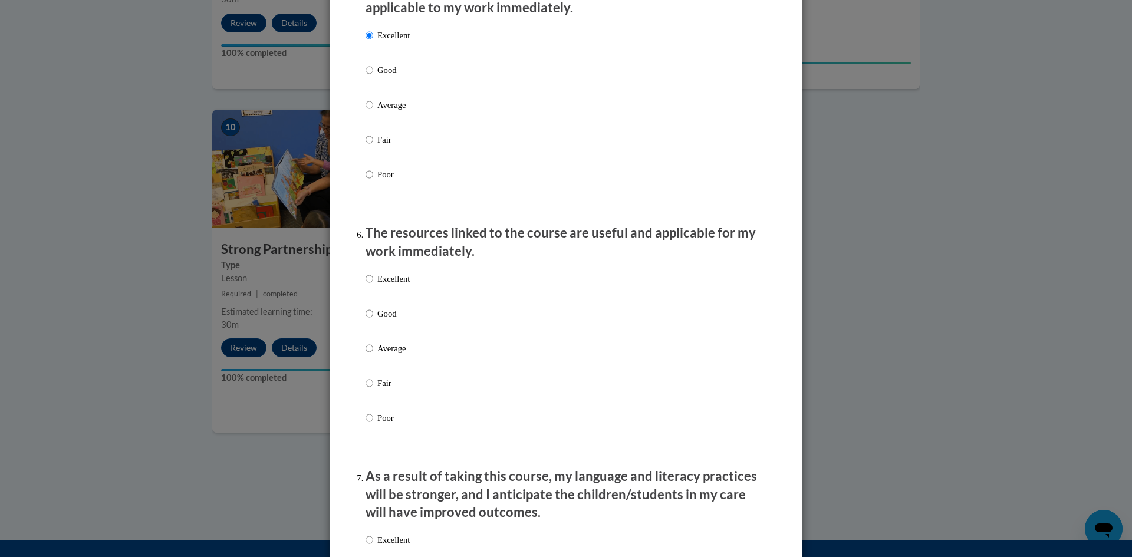
click at [390, 285] on p "Excellent" at bounding box center [393, 278] width 32 height 13
click at [373, 285] on input "Excellent" at bounding box center [370, 278] width 8 height 13
radio input "true"
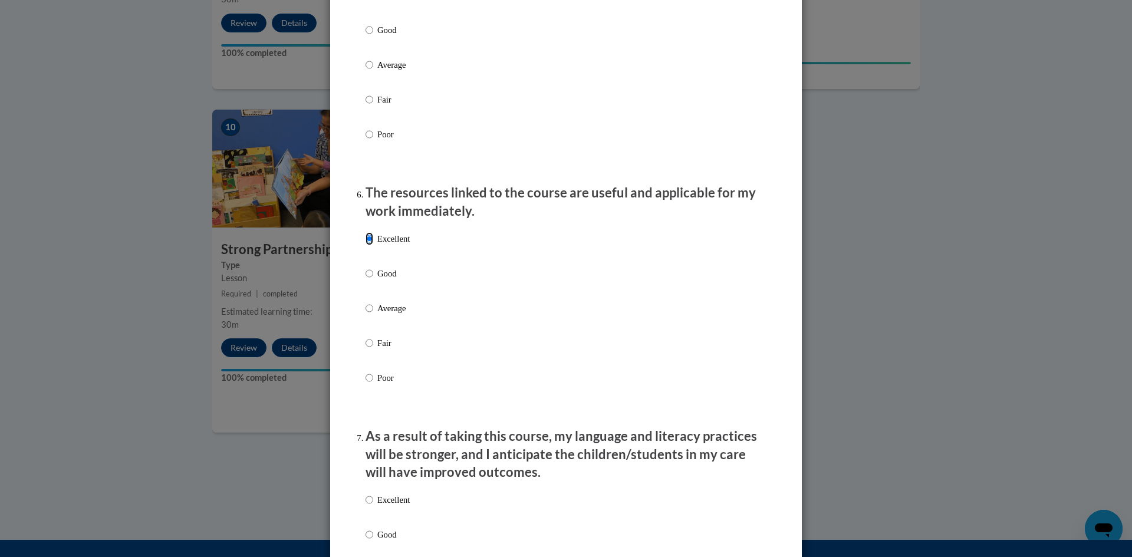
scroll to position [1415, 0]
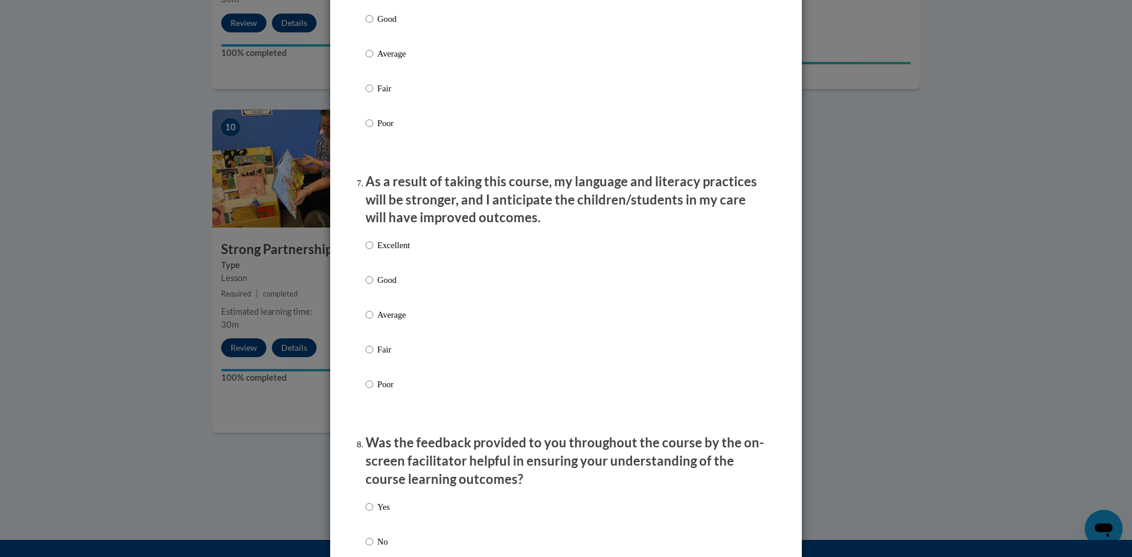
click at [377, 252] on p "Excellent" at bounding box center [393, 245] width 32 height 13
click at [373, 252] on input "Excellent" at bounding box center [370, 245] width 8 height 13
radio input "true"
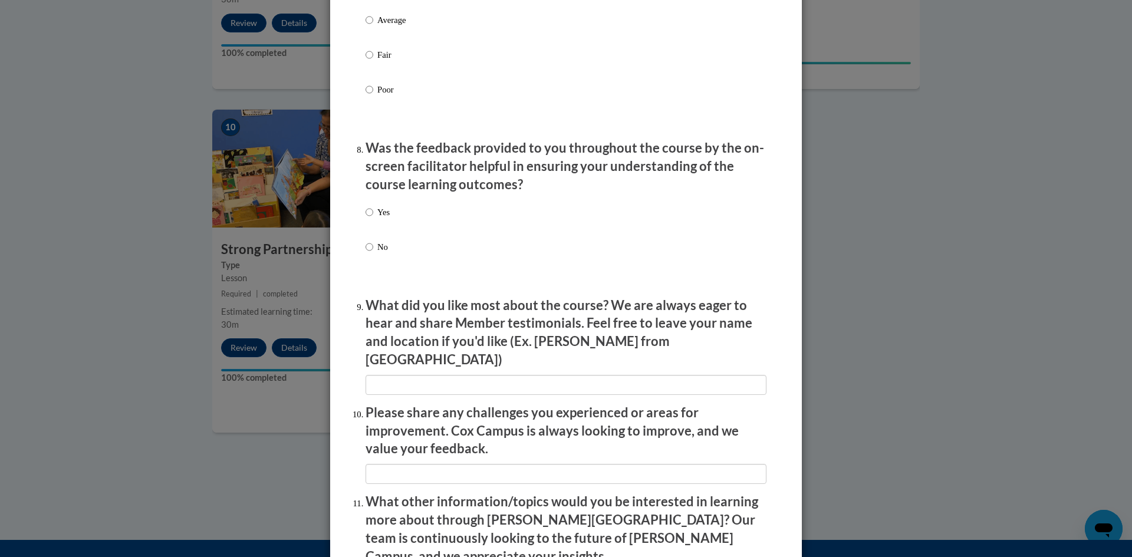
click at [379, 219] on p "Yes" at bounding box center [383, 212] width 12 height 13
click at [373, 219] on input "Yes" at bounding box center [370, 212] width 8 height 13
radio input "true"
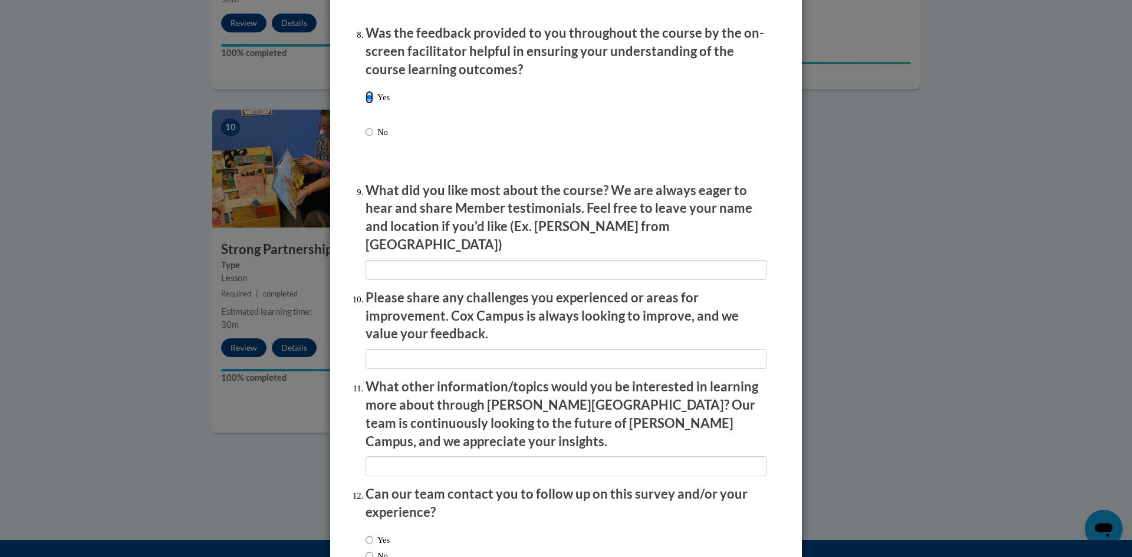
scroll to position [1828, 0]
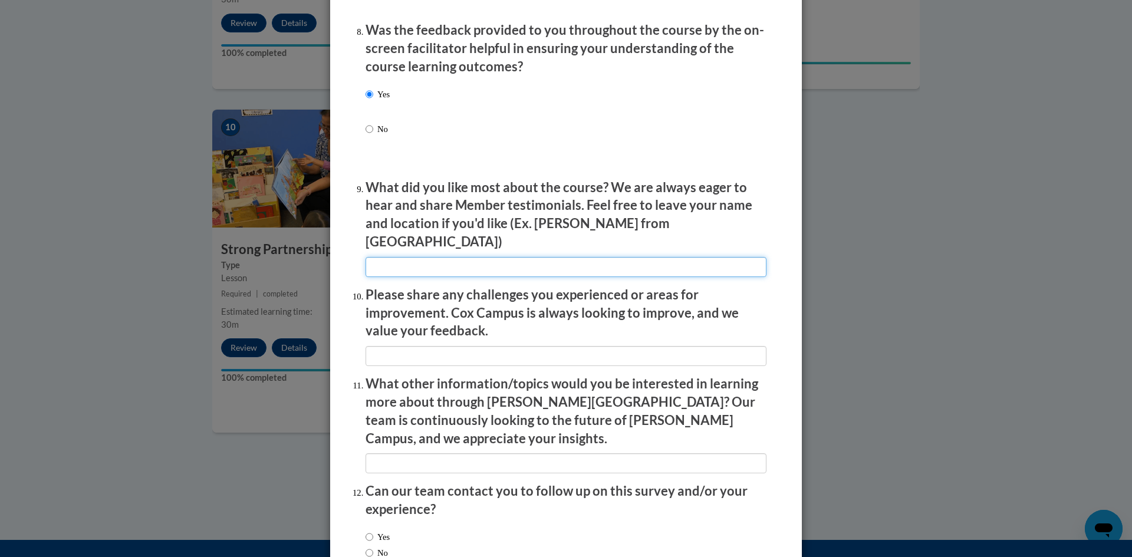
click at [403, 264] on input "textbox" at bounding box center [566, 267] width 401 height 20
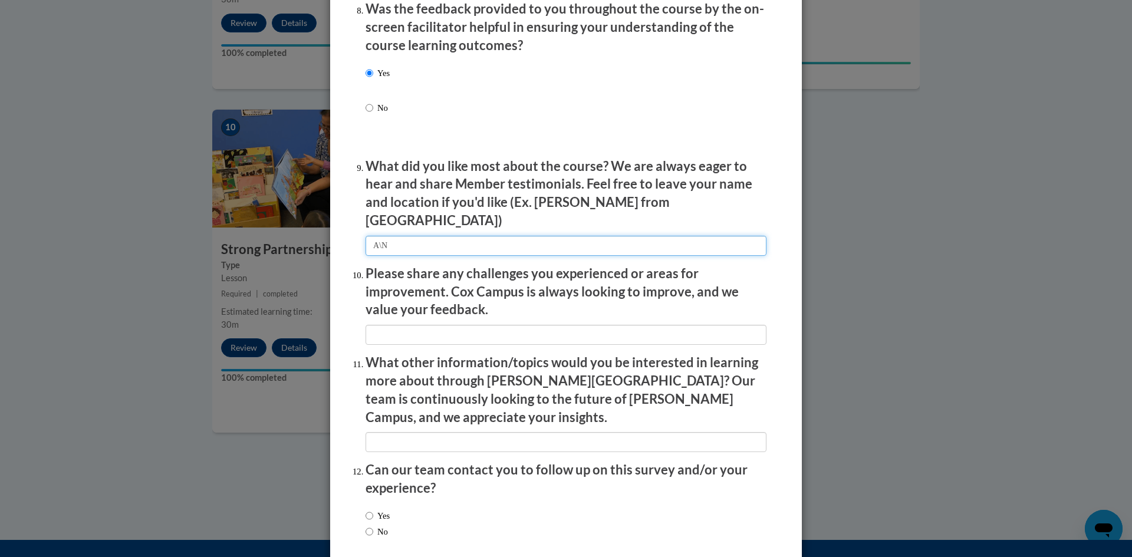
scroll to position [1887, 0]
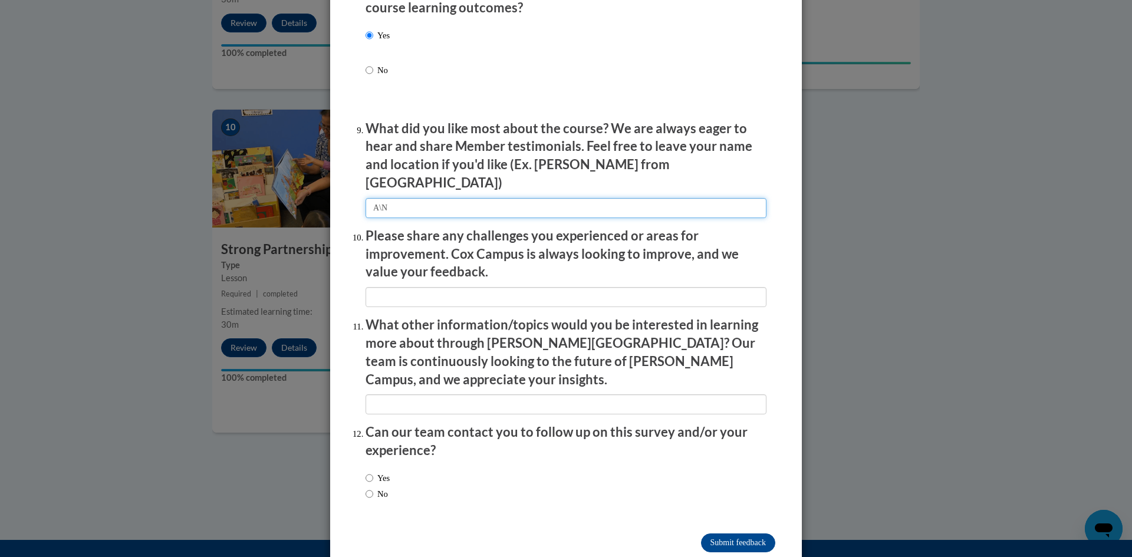
type input "A\N"
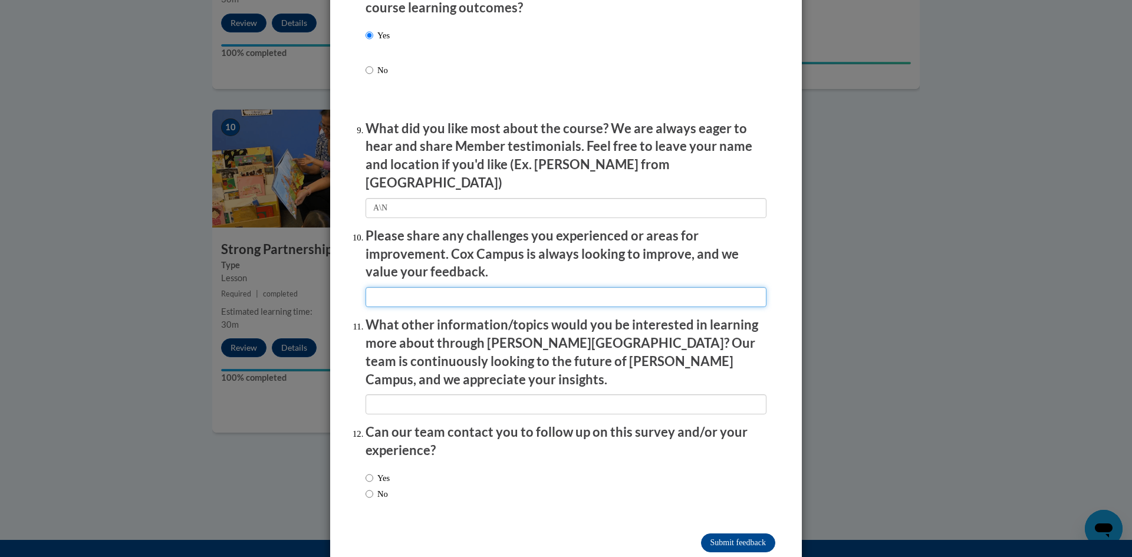
click at [400, 288] on input "textbox" at bounding box center [566, 297] width 401 height 20
type input "A\N"
click at [417, 394] on input "textbox" at bounding box center [566, 404] width 401 height 20
type input "A\N"
click at [376, 472] on label "Yes" at bounding box center [378, 478] width 24 height 13
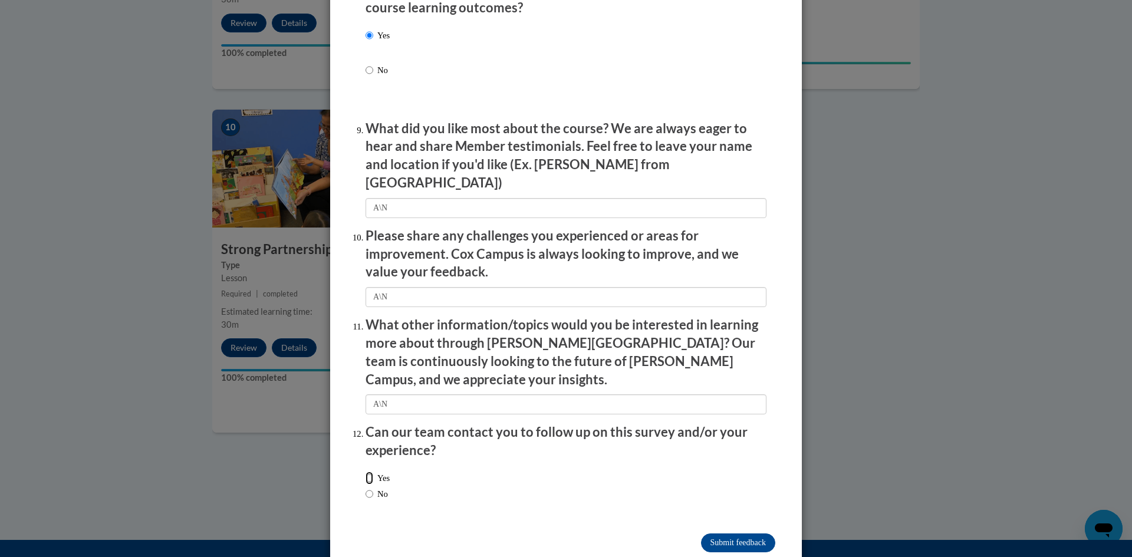
click at [373, 472] on input "Yes" at bounding box center [370, 478] width 8 height 13
radio input "true"
click at [721, 534] on input "Submit feedback" at bounding box center [738, 543] width 74 height 19
click at [726, 534] on input "Submitting" at bounding box center [738, 543] width 74 height 19
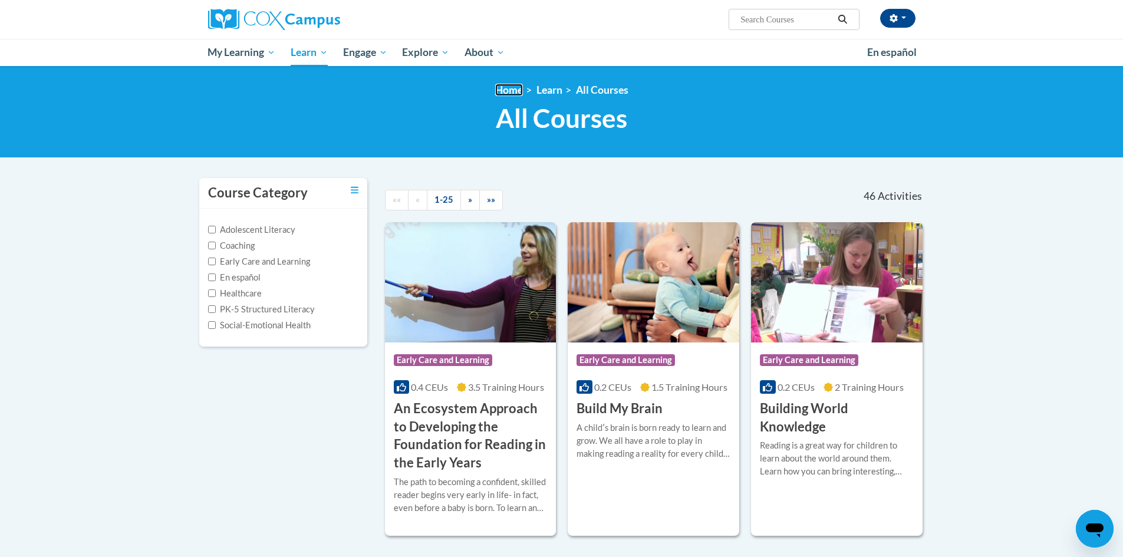
click at [504, 89] on link "Home" at bounding box center [509, 90] width 28 height 12
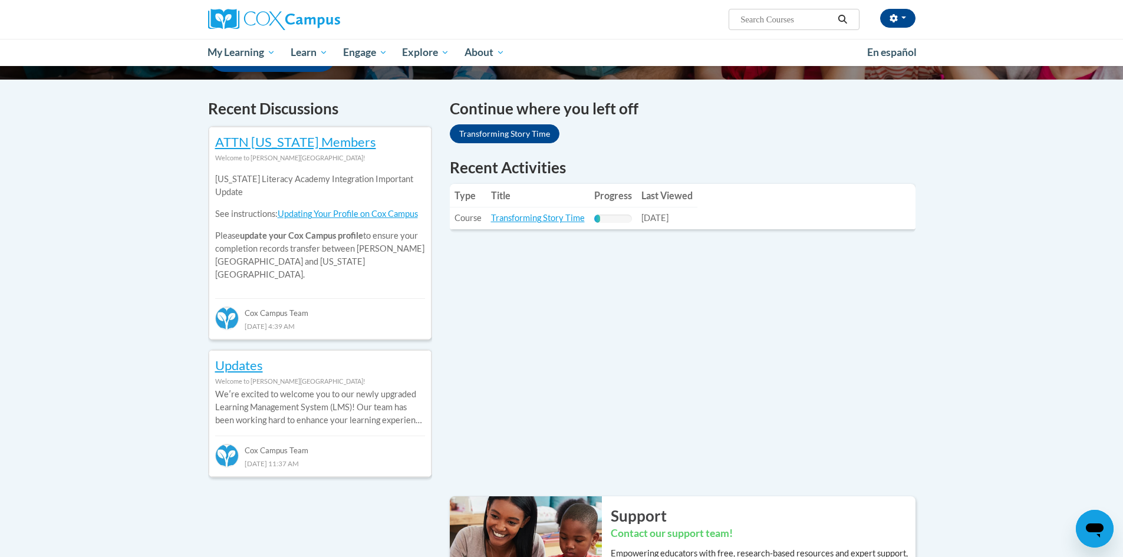
scroll to position [354, 0]
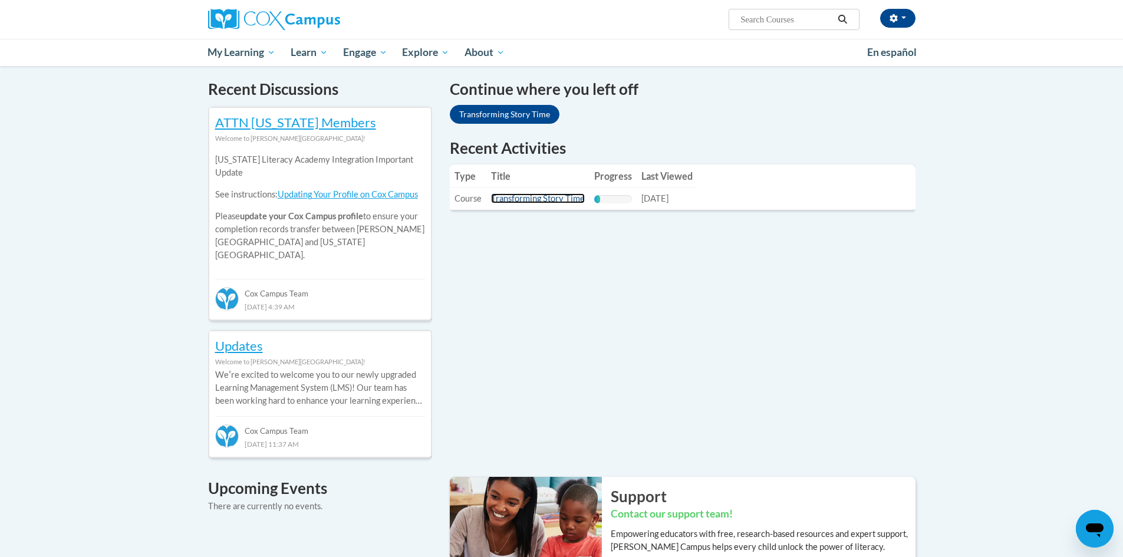
click at [567, 199] on link "Transforming Story Time" at bounding box center [538, 198] width 94 height 10
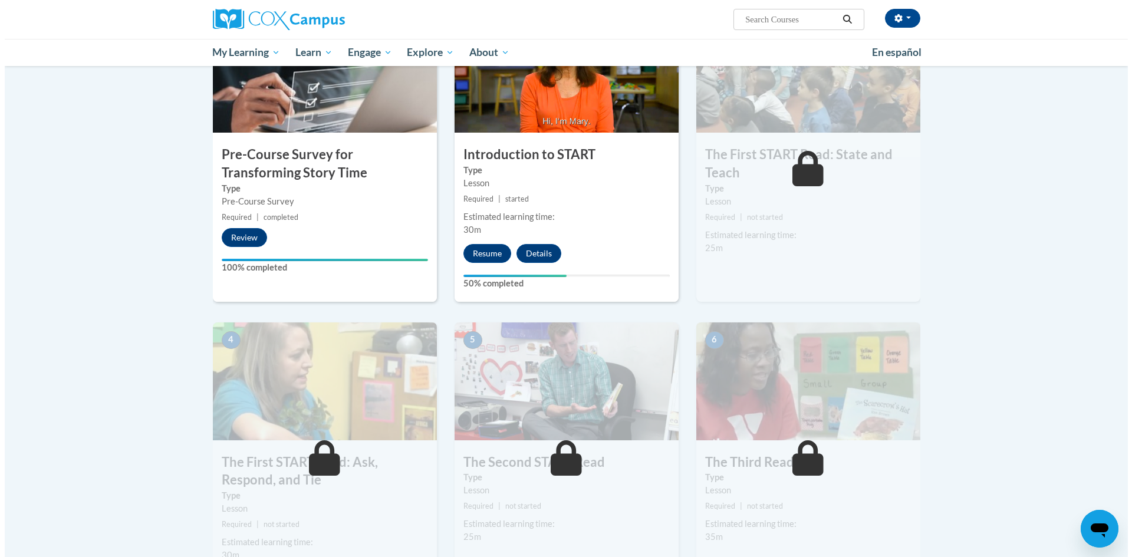
scroll to position [295, 0]
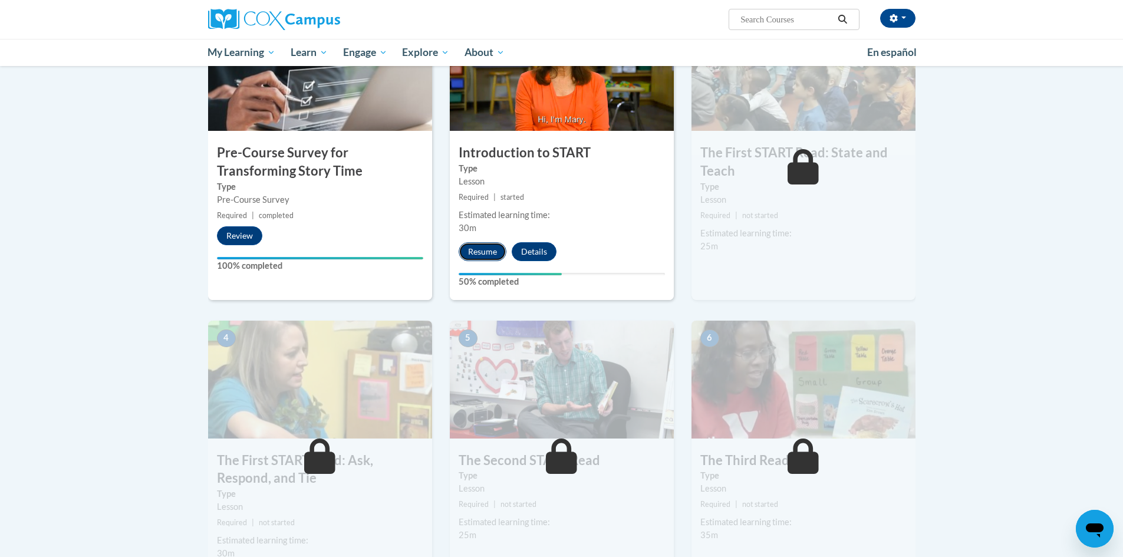
click at [484, 258] on button "Resume" at bounding box center [483, 251] width 48 height 19
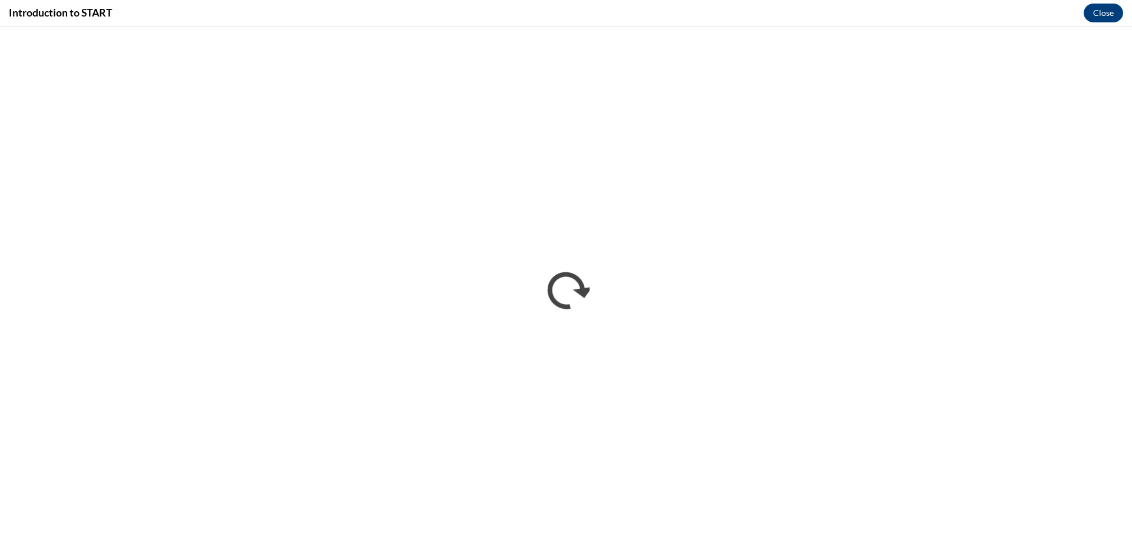
scroll to position [0, 0]
